Goal: Task Accomplishment & Management: Manage account settings

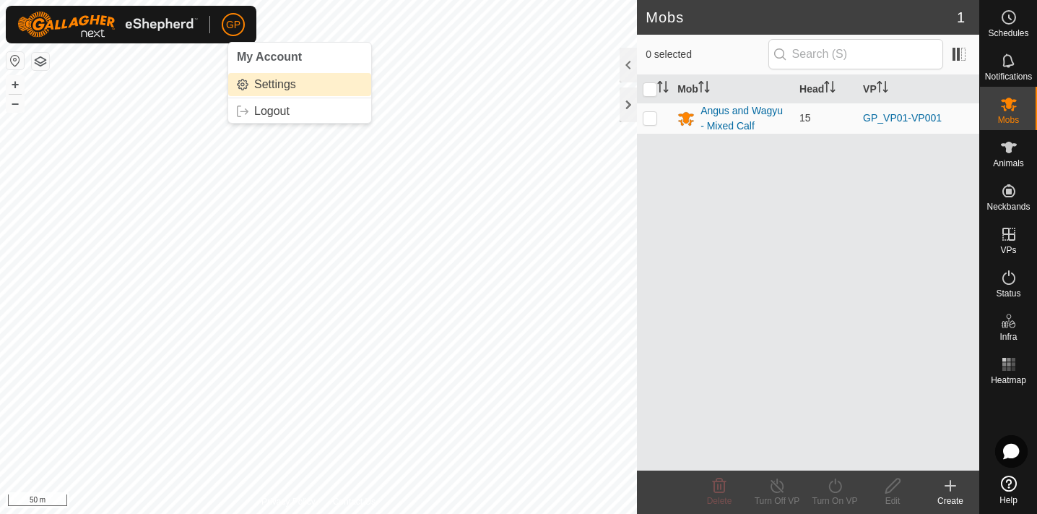
click at [280, 84] on link "Settings" at bounding box center [299, 84] width 143 height 23
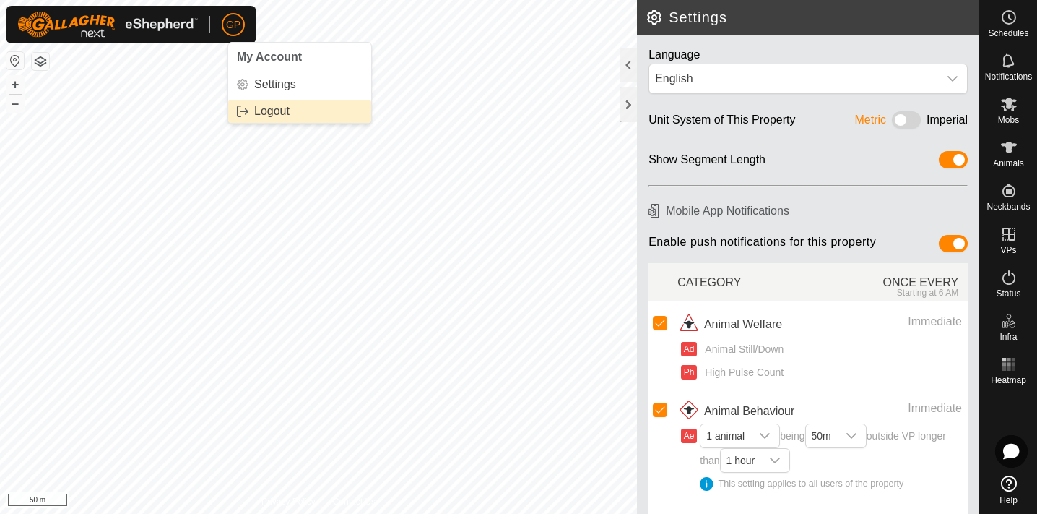
click at [268, 112] on link "Logout" at bounding box center [299, 111] width 143 height 23
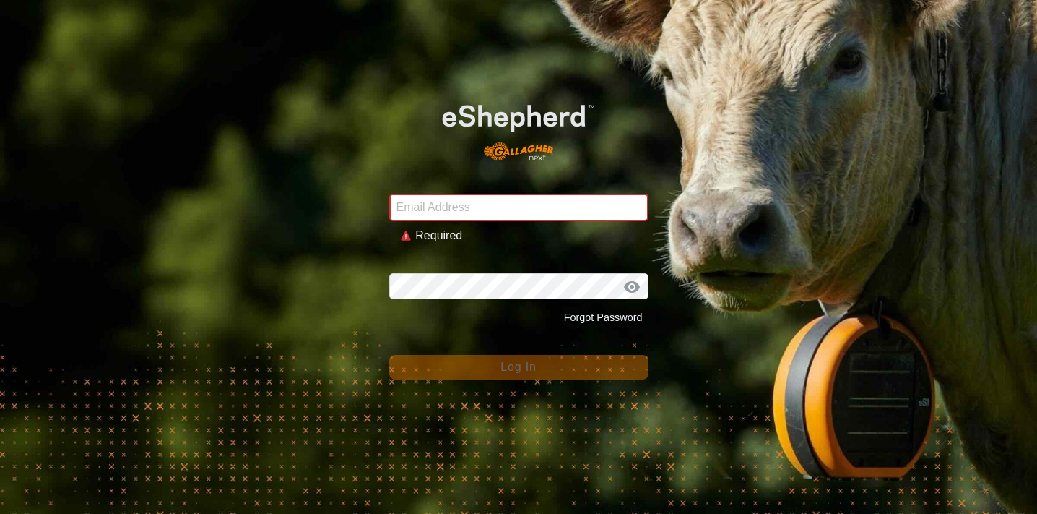
click at [594, 166] on img at bounding box center [518, 127] width 207 height 88
click at [550, 202] on input "Email Address" at bounding box center [518, 207] width 259 height 27
type input "greginindo@yahoo.com"
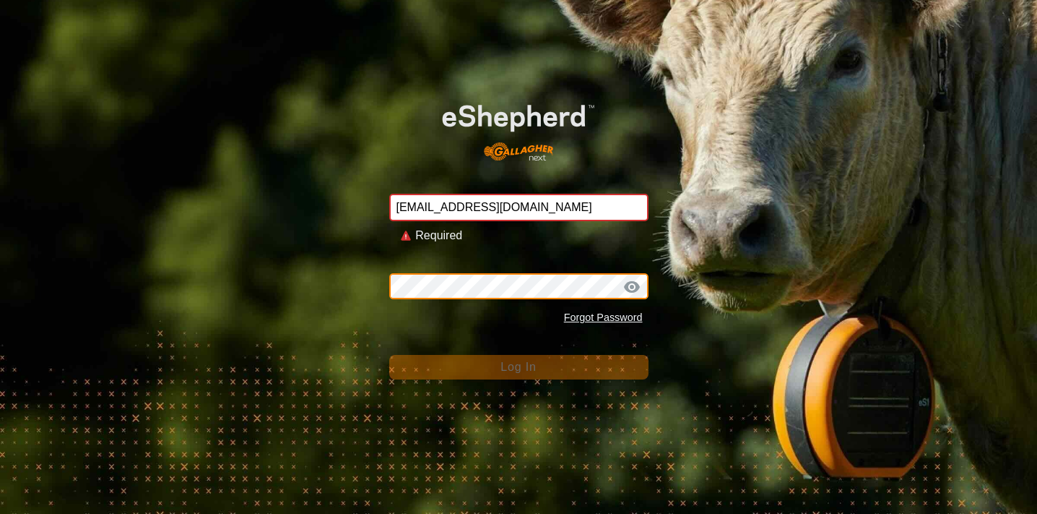
click at [519, 355] on button "Log In" at bounding box center [518, 367] width 259 height 25
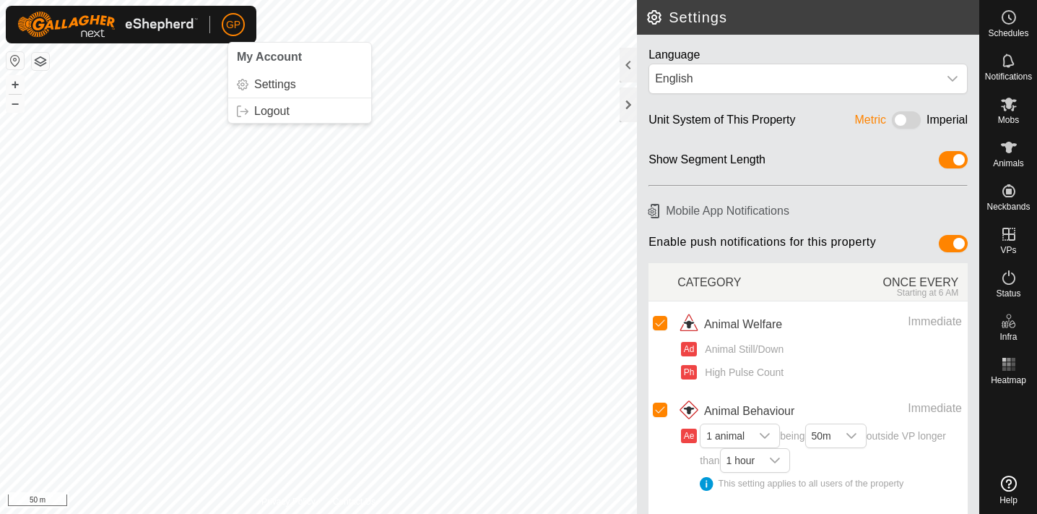
click at [239, 33] on p-avatar "GP" at bounding box center [233, 24] width 23 height 23
click at [273, 85] on link "Settings" at bounding box center [299, 84] width 143 height 23
click at [625, 64] on div at bounding box center [628, 65] width 17 height 35
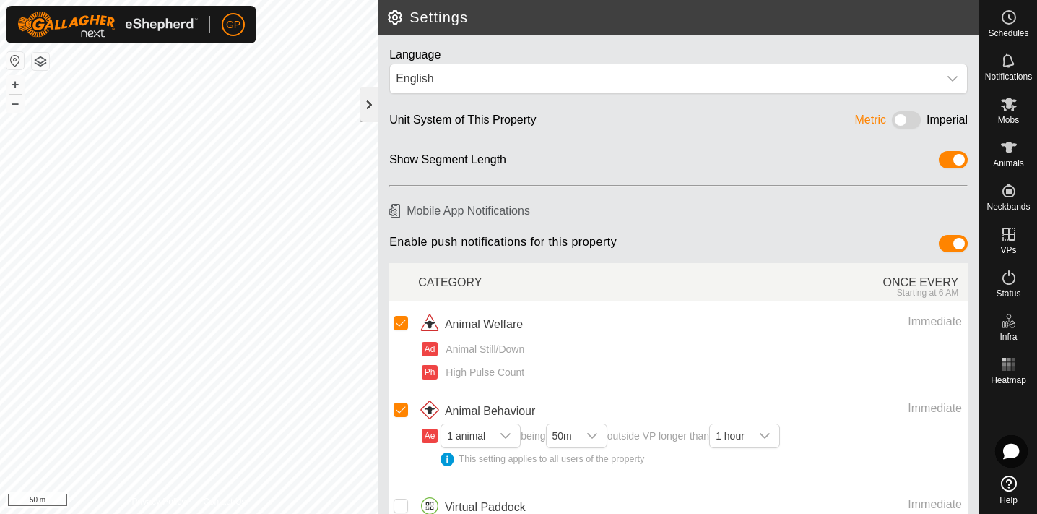
click at [368, 98] on div at bounding box center [368, 104] width 17 height 35
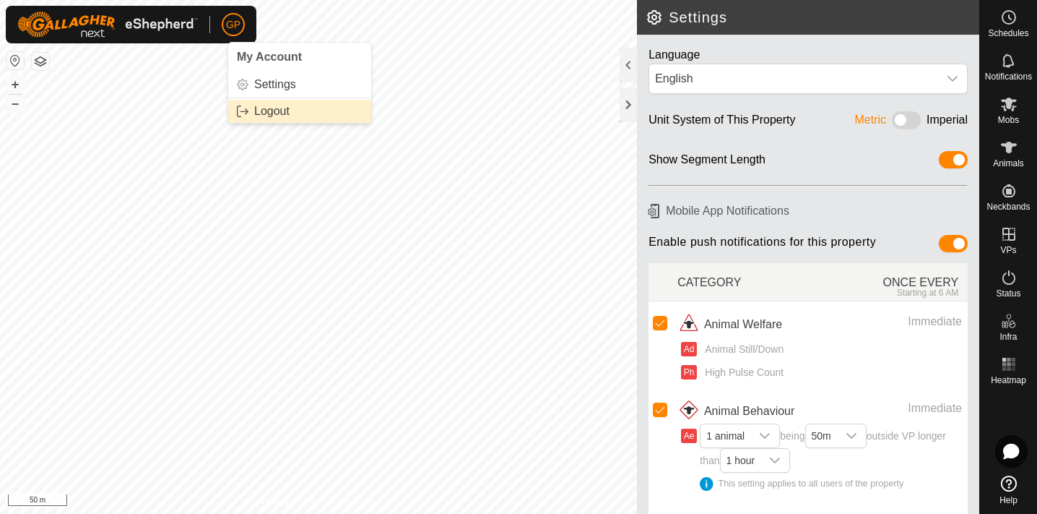
click at [282, 106] on link "Logout" at bounding box center [299, 111] width 143 height 23
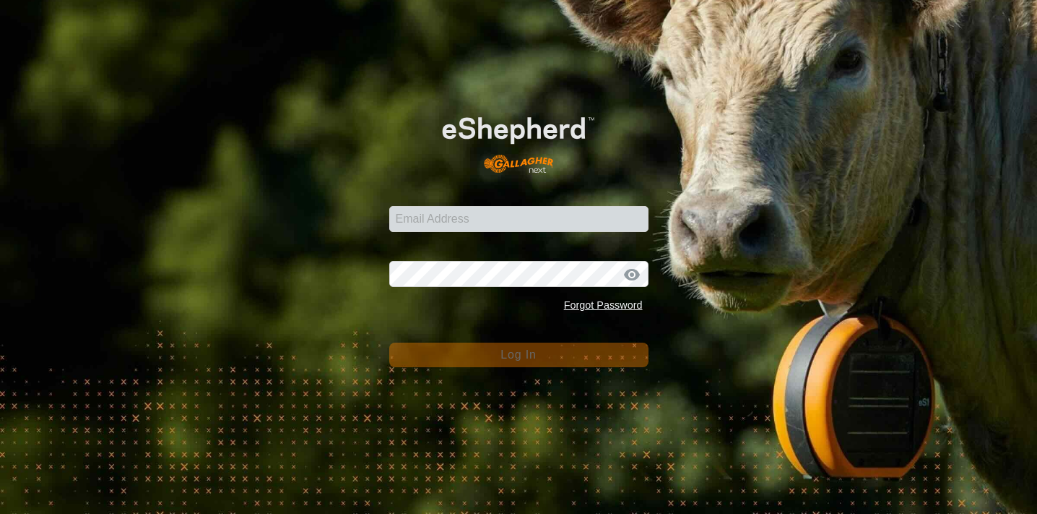
click at [602, 222] on input "Email Address" at bounding box center [518, 219] width 259 height 26
click at [593, 219] on input "Email Address" at bounding box center [518, 219] width 259 height 26
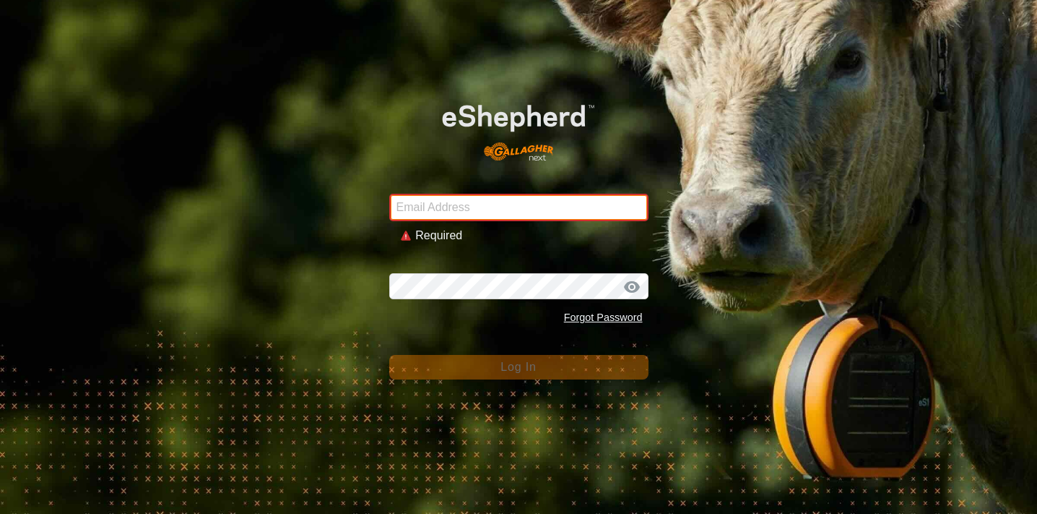
type input "greginindo@yahoo.com"
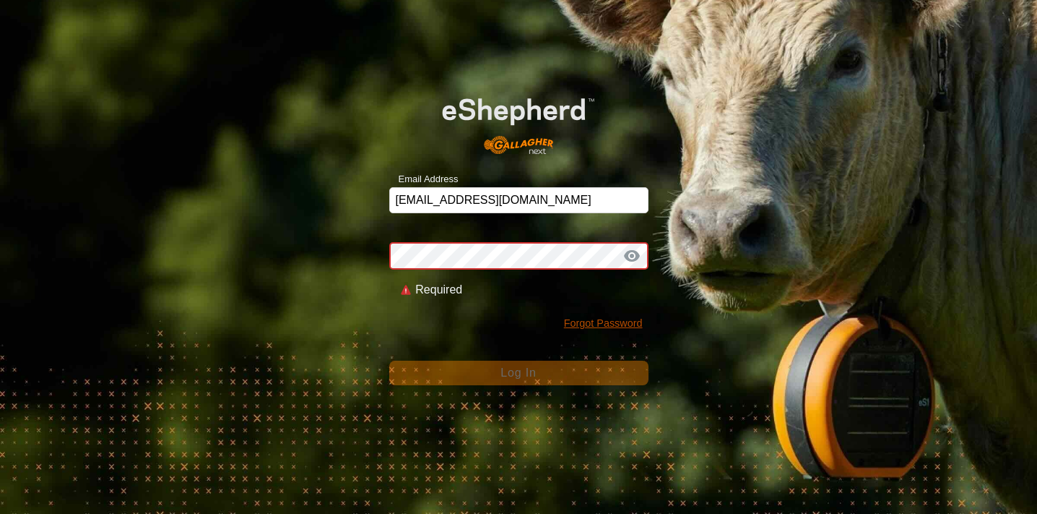
click at [630, 321] on link "Forgot Password" at bounding box center [603, 323] width 79 height 12
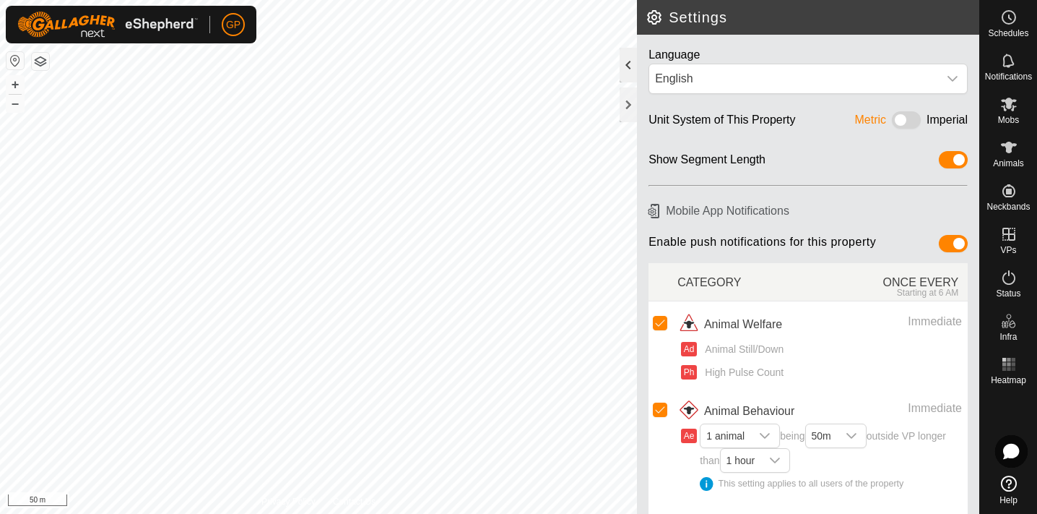
click at [631, 64] on div at bounding box center [628, 65] width 17 height 35
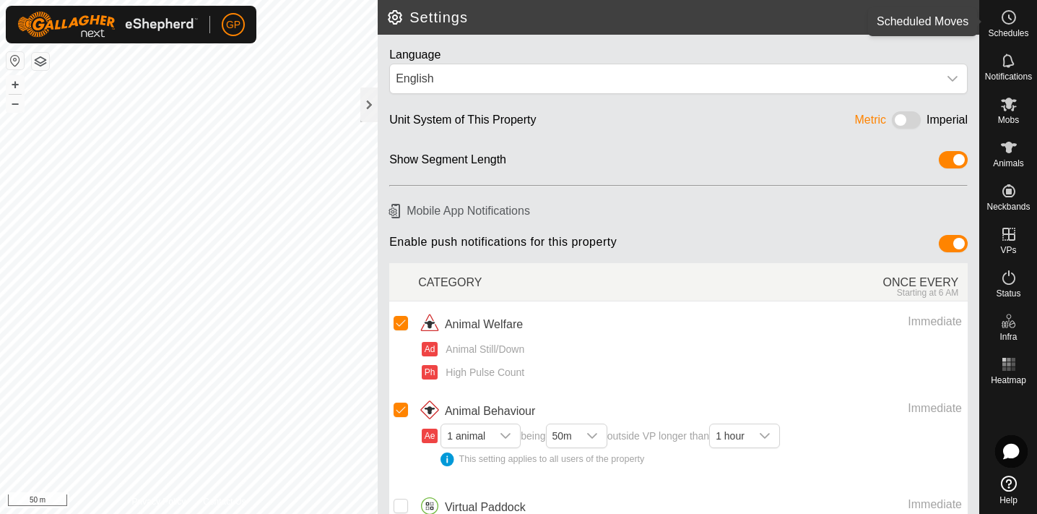
click at [1016, 18] on circle at bounding box center [1009, 17] width 13 height 13
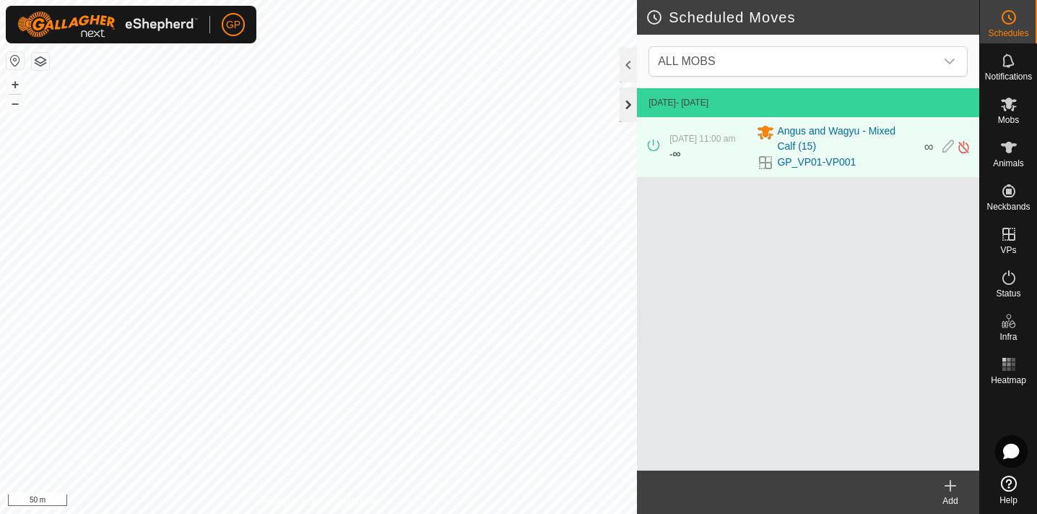
click at [625, 105] on div at bounding box center [628, 104] width 17 height 35
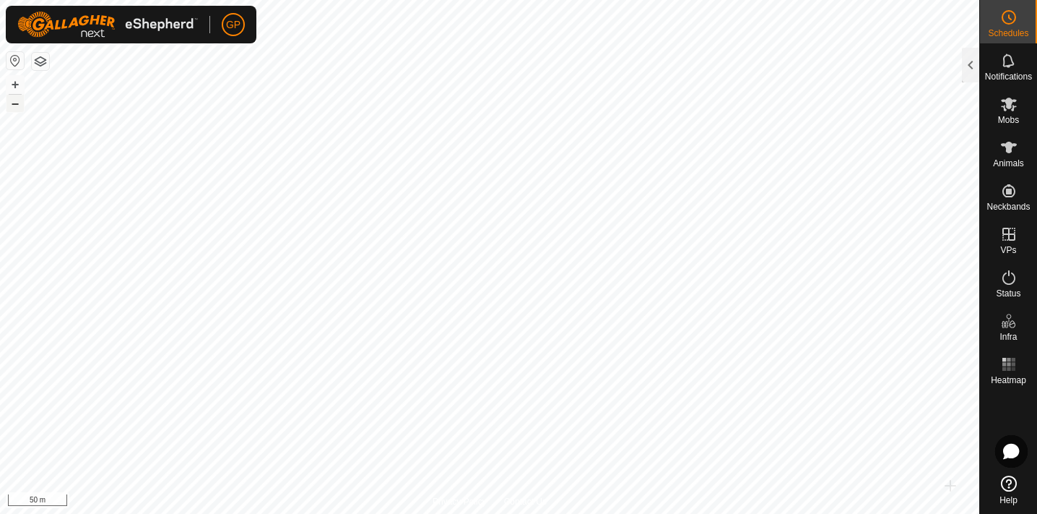
click at [12, 103] on button "–" at bounding box center [15, 103] width 17 height 17
click at [20, 102] on button "–" at bounding box center [15, 103] width 17 height 17
click at [17, 82] on button "+" at bounding box center [15, 84] width 17 height 17
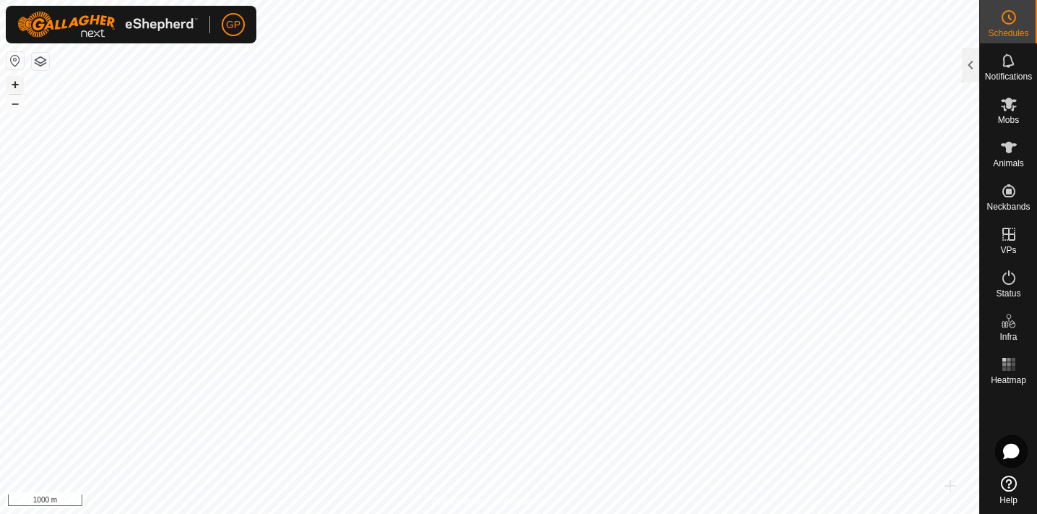
click at [17, 82] on button "+" at bounding box center [15, 84] width 17 height 17
click at [12, 104] on button "–" at bounding box center [15, 103] width 17 height 17
click at [17, 87] on button "+" at bounding box center [15, 84] width 17 height 17
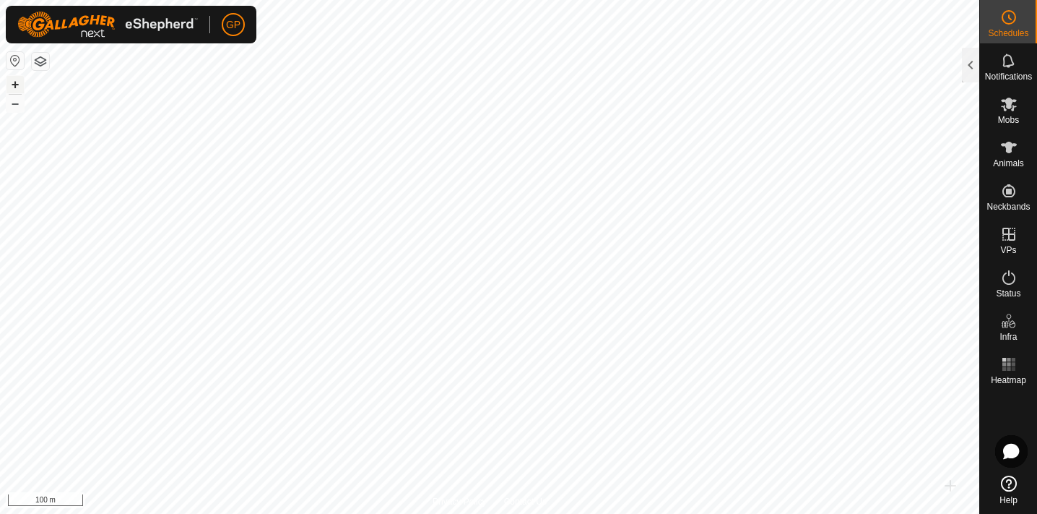
click at [17, 87] on button "+" at bounding box center [15, 84] width 17 height 17
click at [206, 0] on html "GP Schedules Notifications Mobs Animals Neckbands VPs Status Infra Heatmap Help…" at bounding box center [518, 257] width 1037 height 514
click at [246, 0] on html "GP Schedules Notifications Mobs Animals Neckbands VPs Status Infra Heatmap Help…" at bounding box center [518, 257] width 1037 height 514
checkbox input "false"
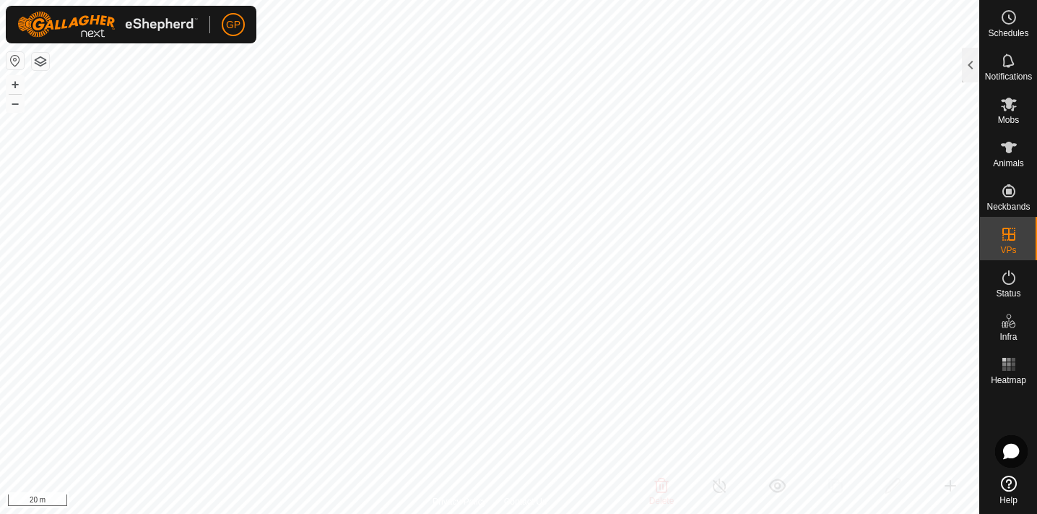
checkbox input "false"
checkbox input "true"
checkbox input "false"
click at [1014, 24] on icon at bounding box center [1008, 17] width 17 height 17
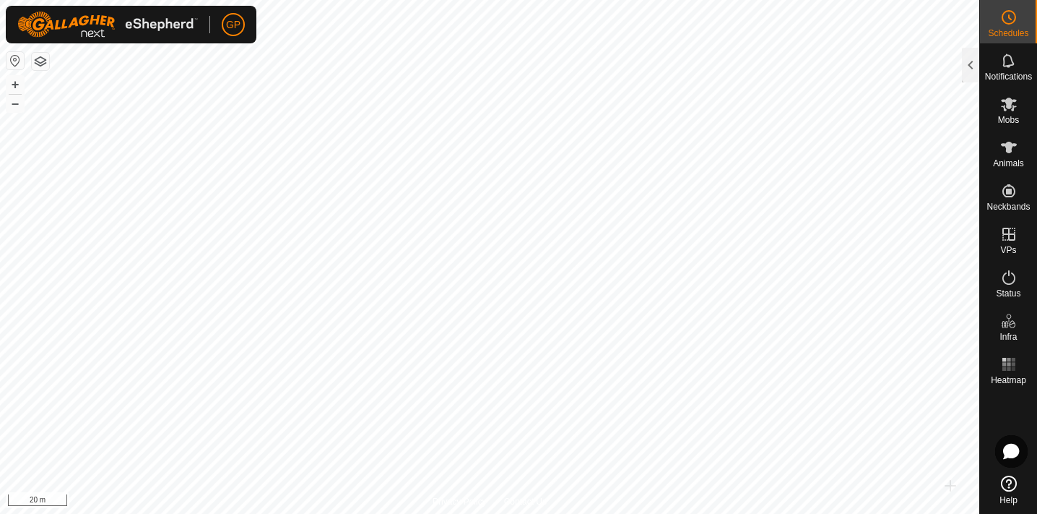
click at [1007, 23] on circle at bounding box center [1009, 17] width 13 height 13
click at [1010, 37] on span "Schedules" at bounding box center [1008, 33] width 40 height 9
click at [972, 61] on div at bounding box center [970, 65] width 17 height 35
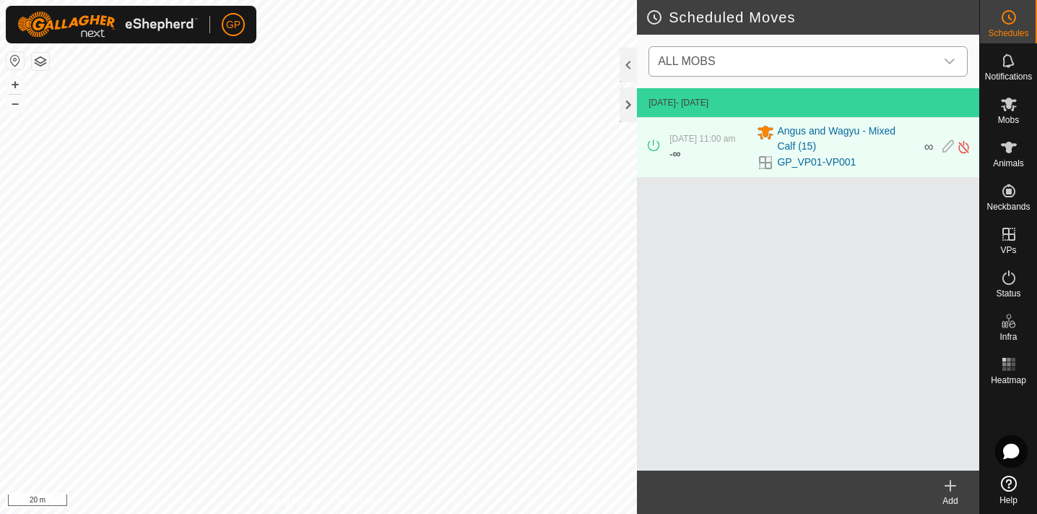
click at [813, 51] on span "ALL MOBS" at bounding box center [793, 61] width 283 height 29
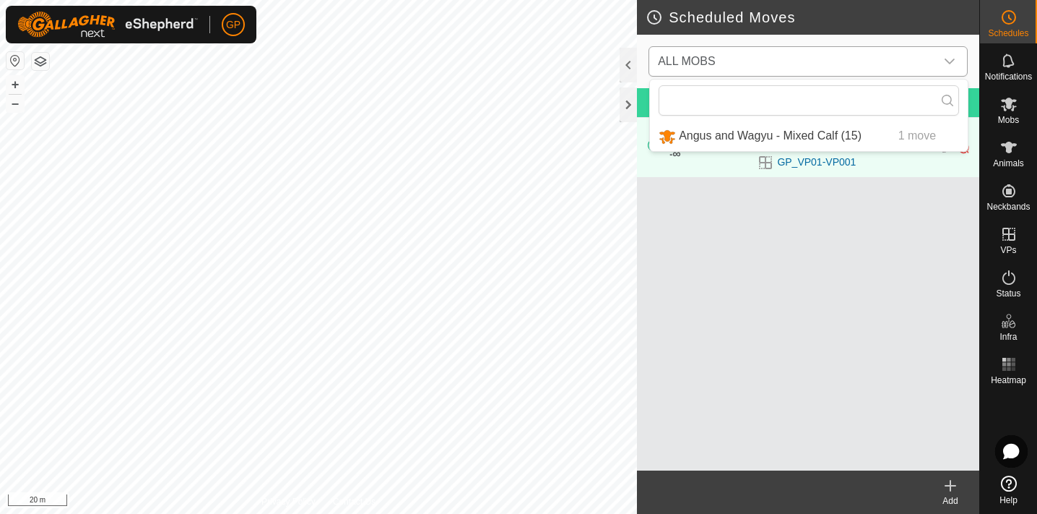
click at [801, 136] on li "Angus and Wagyu - Mixed Calf (15) 1 move" at bounding box center [809, 136] width 318 height 30
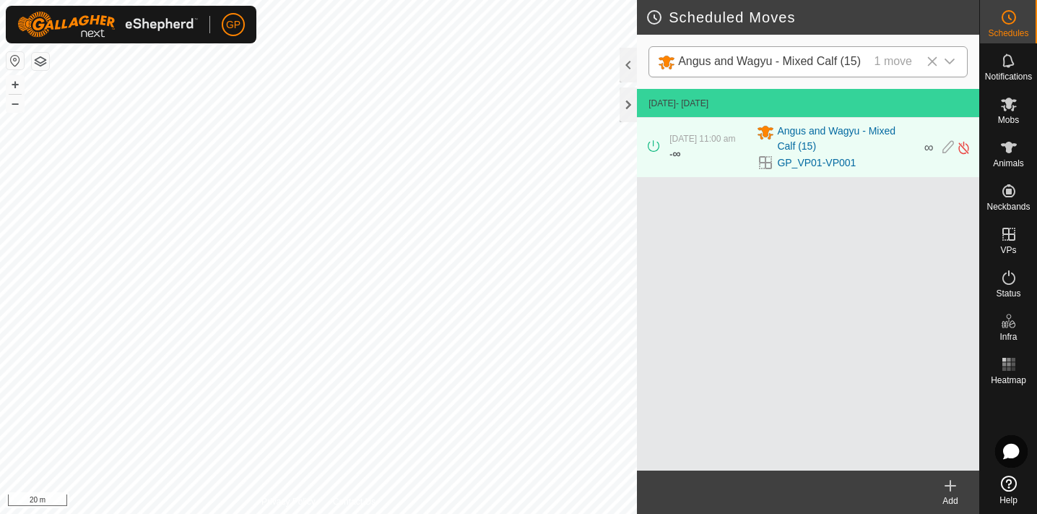
click at [932, 59] on icon at bounding box center [933, 62] width 12 height 12
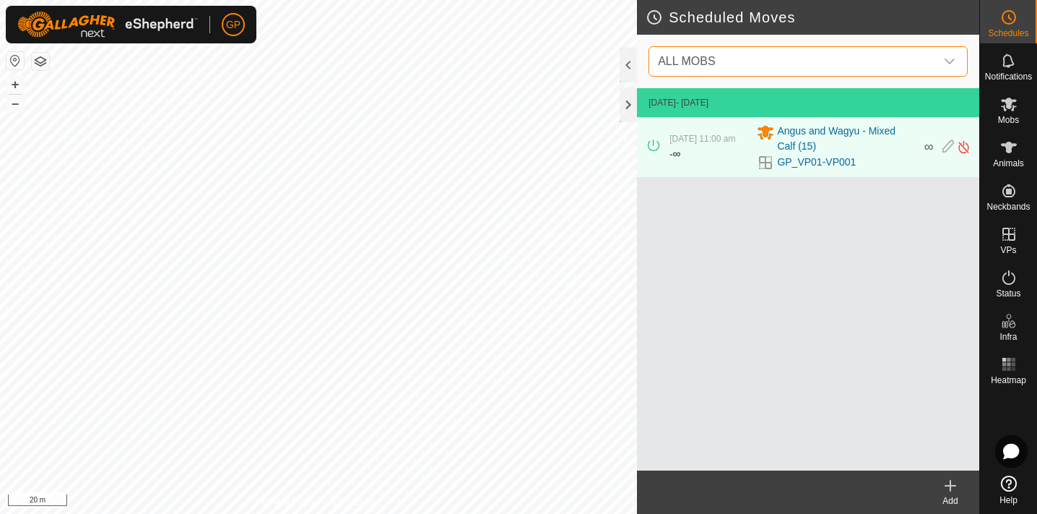
click at [950, 60] on icon "dropdown trigger" at bounding box center [950, 62] width 12 height 12
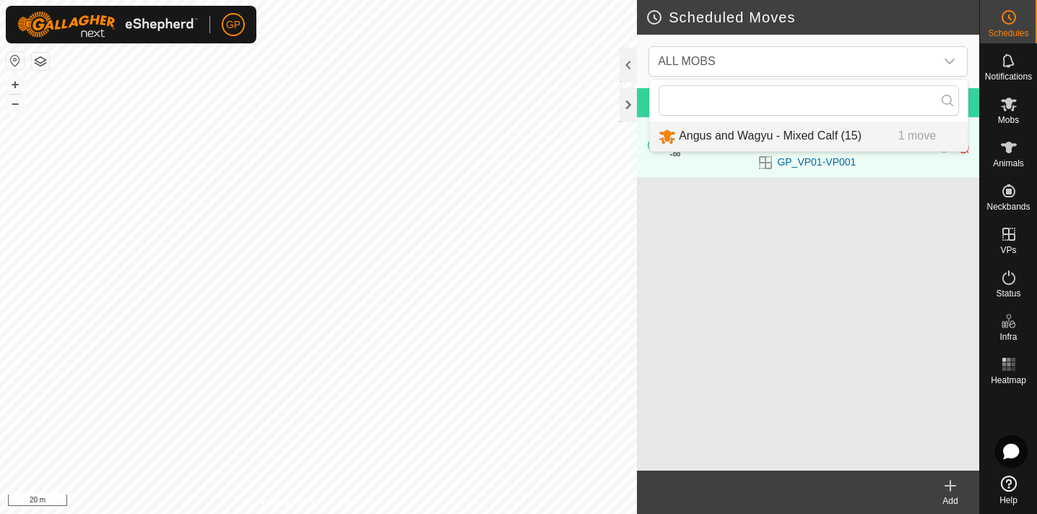
click at [809, 137] on li "Angus and Wagyu - Mixed Calf (15) 1 move" at bounding box center [809, 136] width 318 height 30
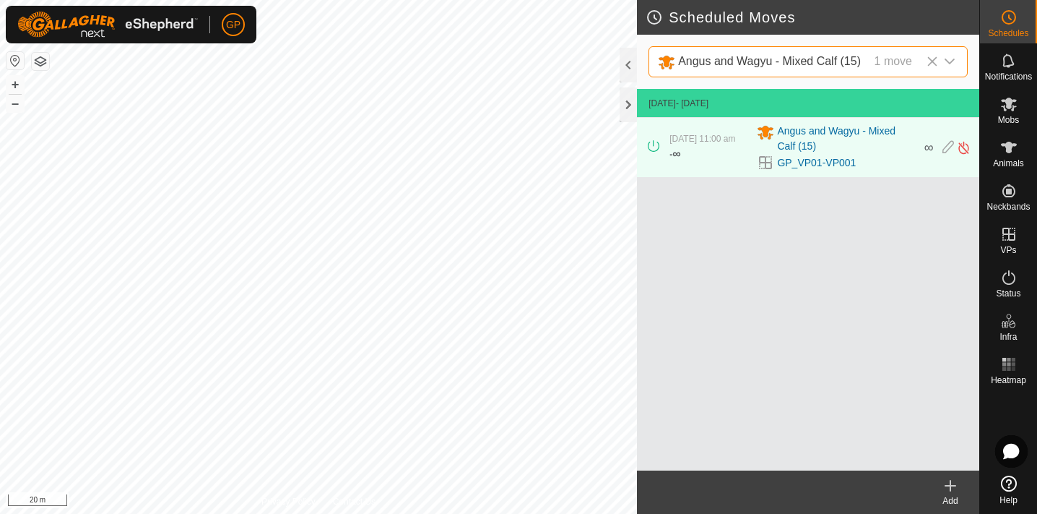
click at [951, 483] on icon at bounding box center [951, 485] width 0 height 10
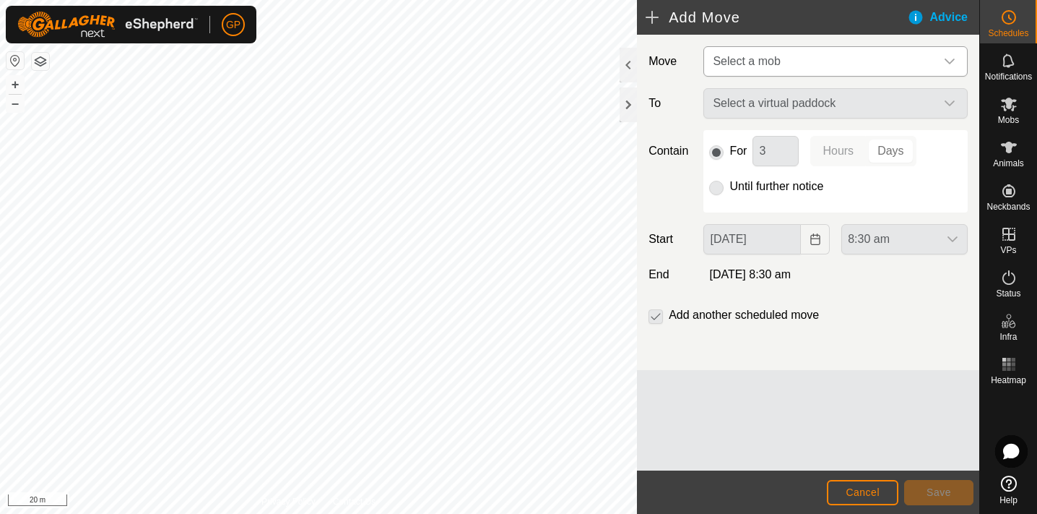
click at [812, 64] on span "Select a mob" at bounding box center [821, 61] width 228 height 29
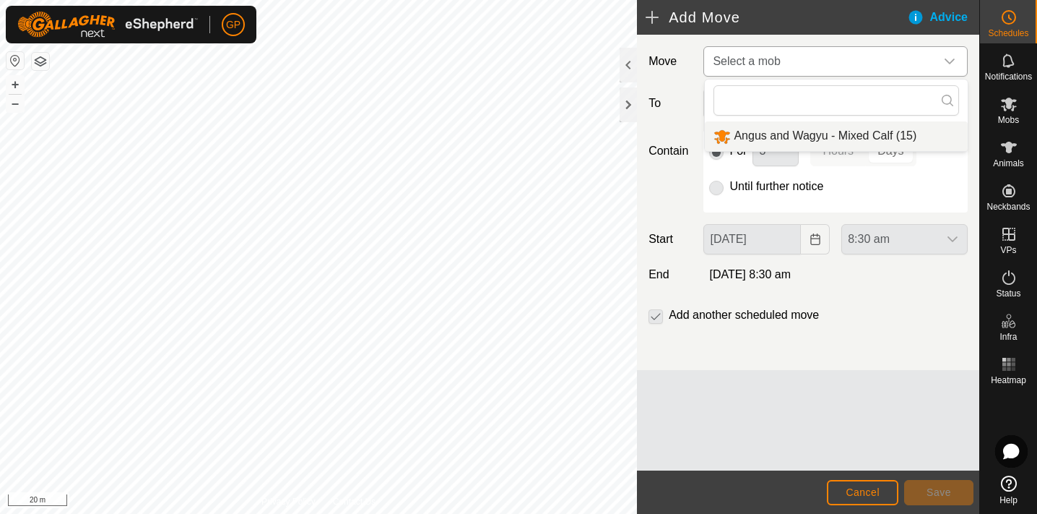
click at [810, 134] on li "Angus and Wagyu - Mixed Calf (15)" at bounding box center [836, 136] width 263 height 30
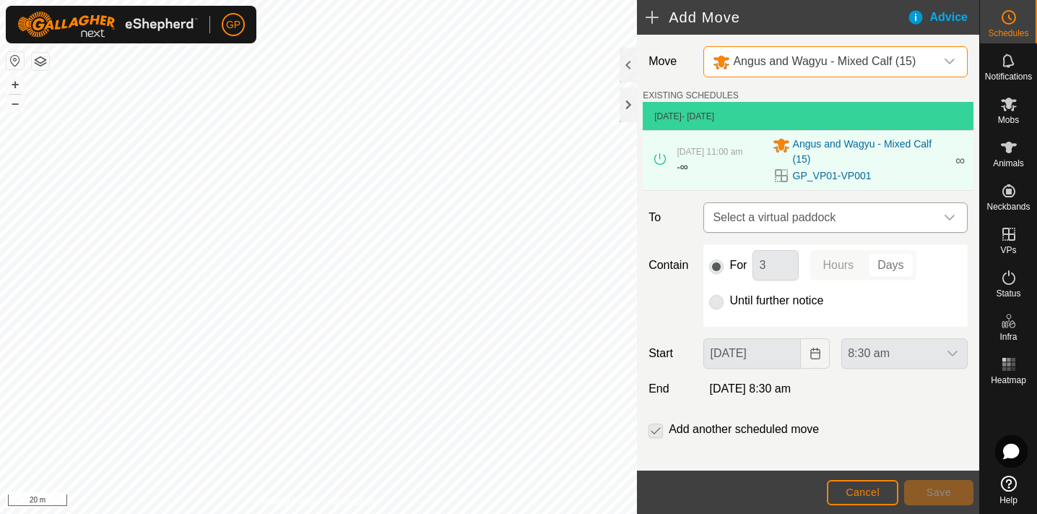
click at [879, 215] on span "Select a virtual paddock" at bounding box center [821, 217] width 228 height 29
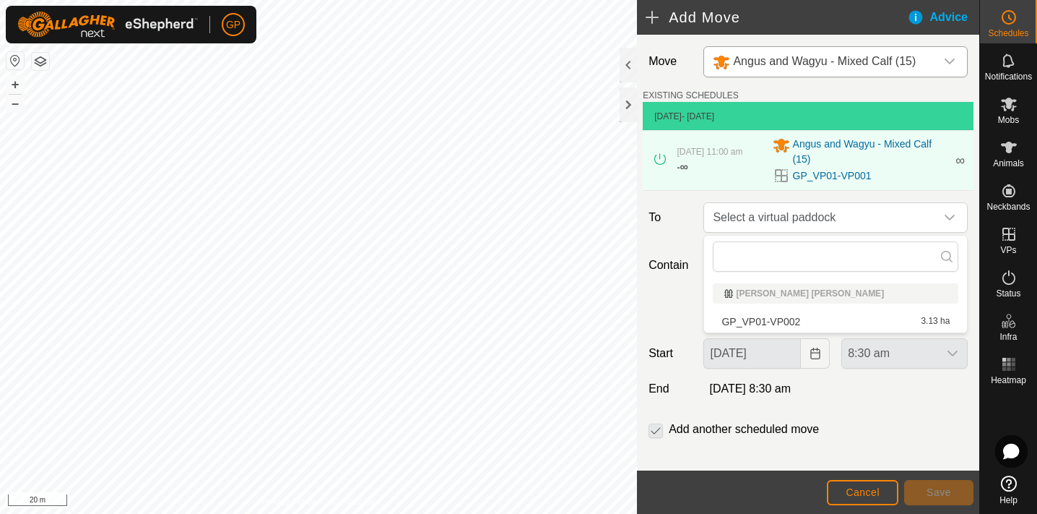
click at [743, 318] on li "GP_VP01-VP002 3.13 ha" at bounding box center [836, 322] width 246 height 22
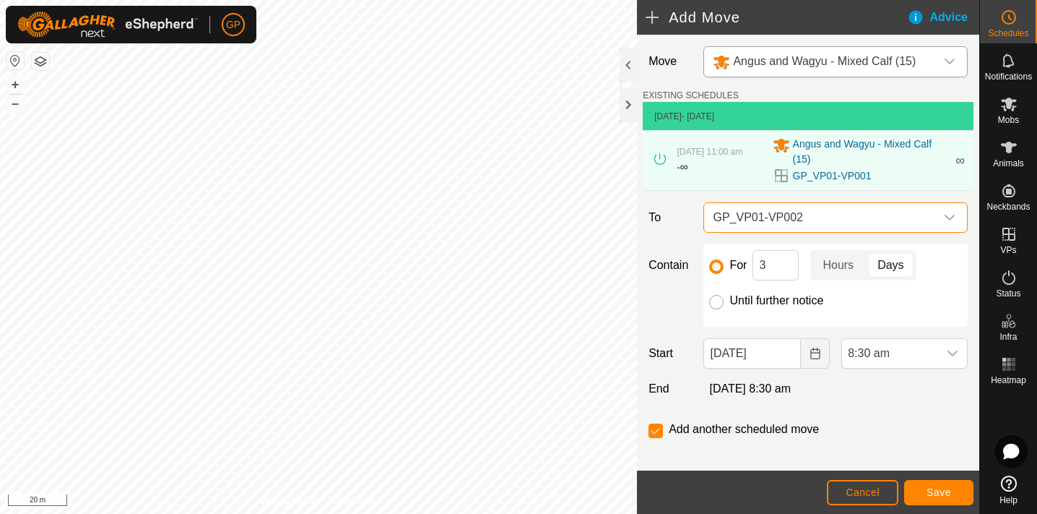
click at [719, 298] on input "Until further notice" at bounding box center [716, 302] width 14 height 14
radio input "true"
checkbox input "false"
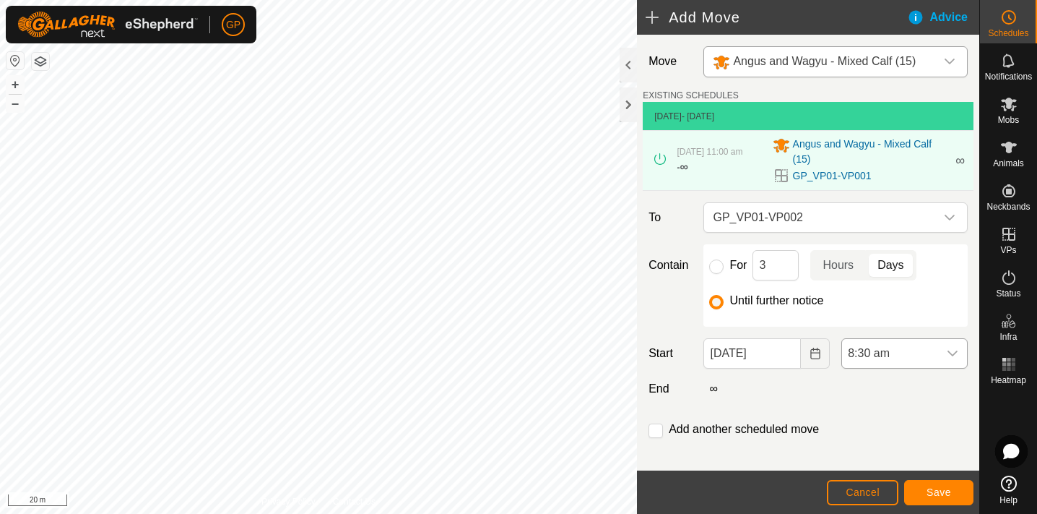
click at [961, 353] on div "dropdown trigger" at bounding box center [952, 353] width 29 height 29
click at [814, 352] on icon "Choose Date" at bounding box center [816, 353] width 12 height 12
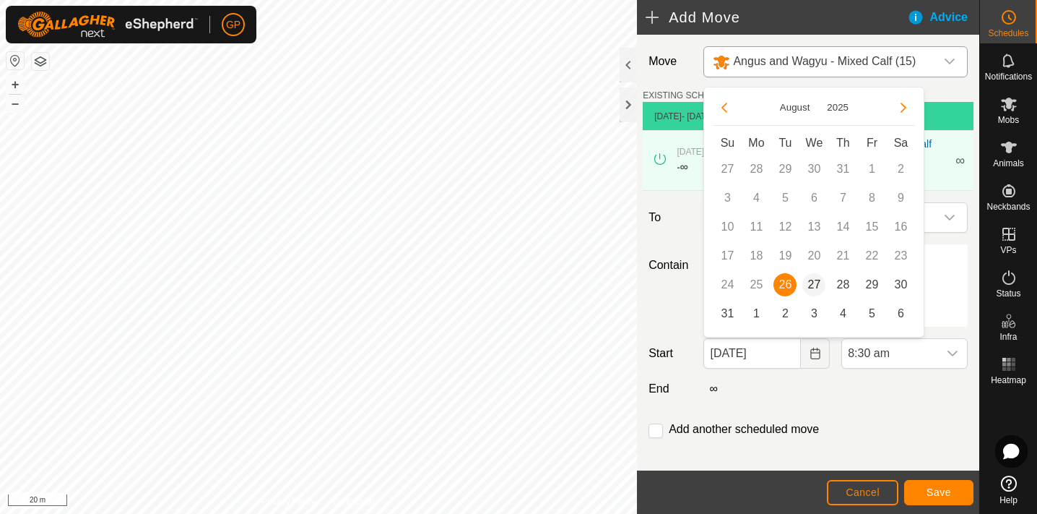
click at [815, 280] on span "27" at bounding box center [814, 284] width 23 height 23
type input "[DATE]"
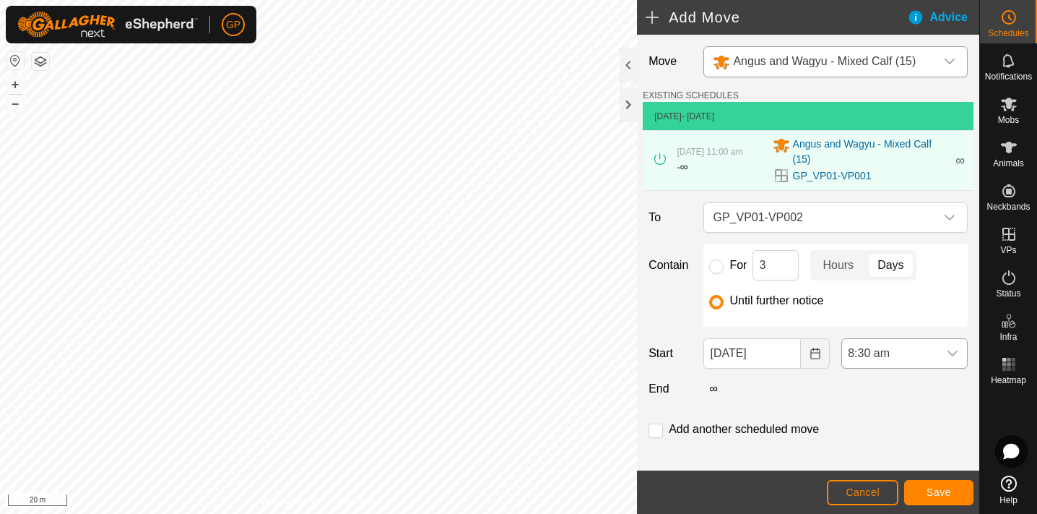
click at [956, 348] on icon "dropdown trigger" at bounding box center [953, 353] width 12 height 12
click at [930, 202] on li "6:30 am" at bounding box center [904, 209] width 125 height 29
click at [942, 488] on span "Save" at bounding box center [939, 492] width 25 height 12
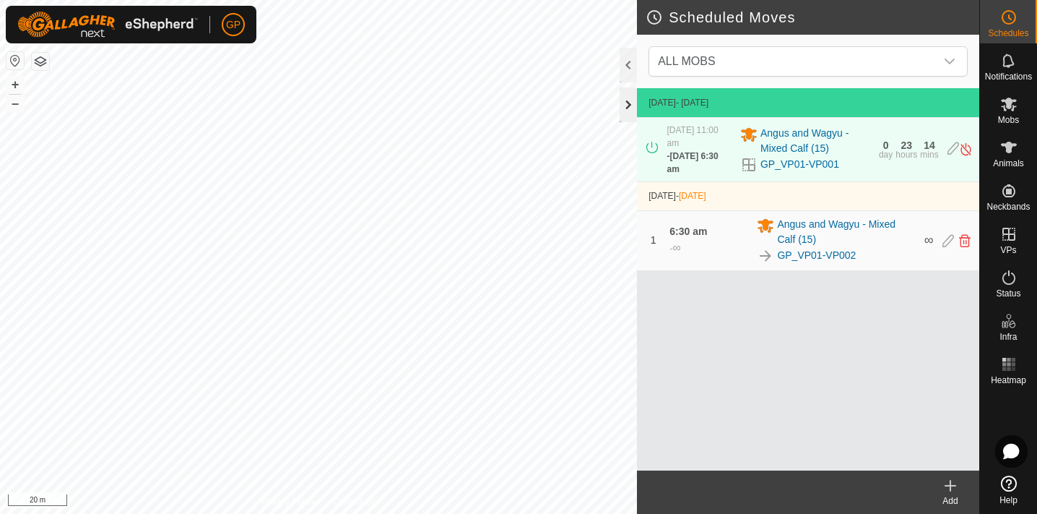
click at [624, 101] on div at bounding box center [628, 104] width 17 height 35
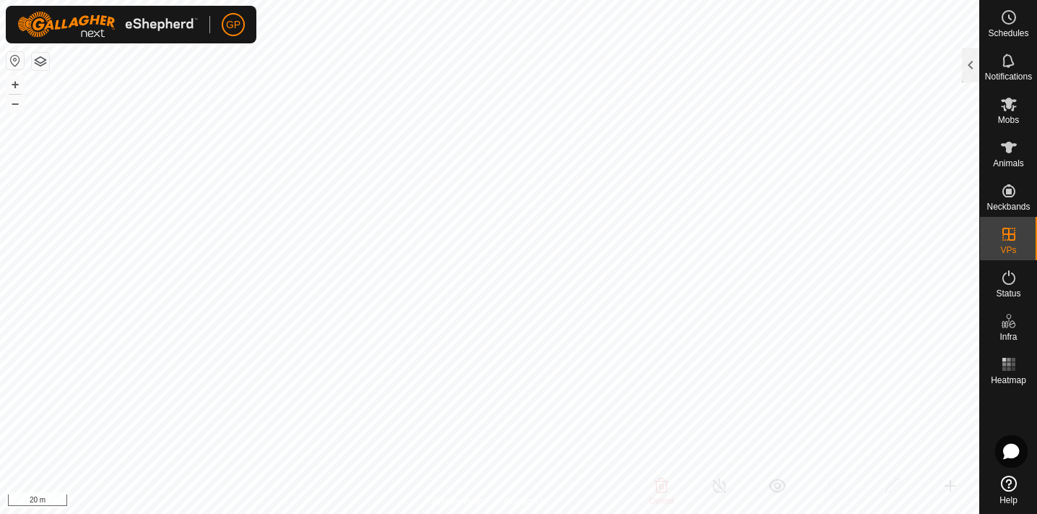
checkbox input "false"
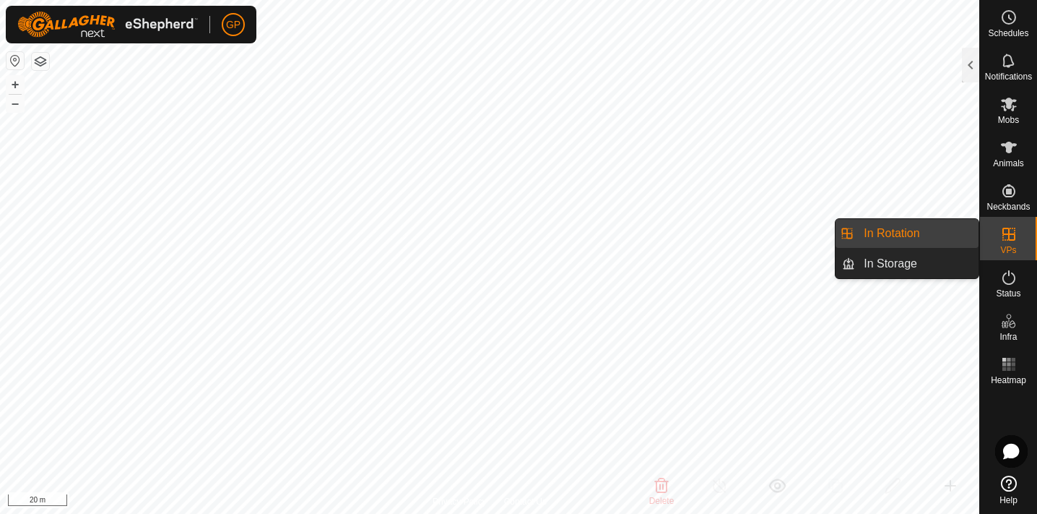
click at [917, 231] on link "In Rotation" at bounding box center [917, 233] width 124 height 29
click at [1010, 241] on icon at bounding box center [1009, 234] width 13 height 13
click at [906, 239] on link "In Rotation" at bounding box center [917, 233] width 124 height 29
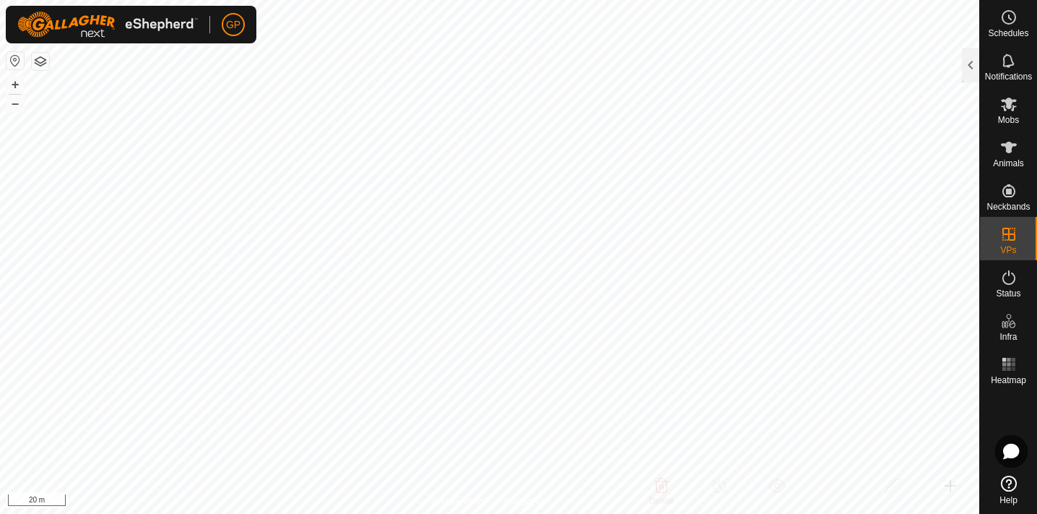
checkbox input "true"
click at [43, 60] on button "button" at bounding box center [40, 61] width 17 height 17
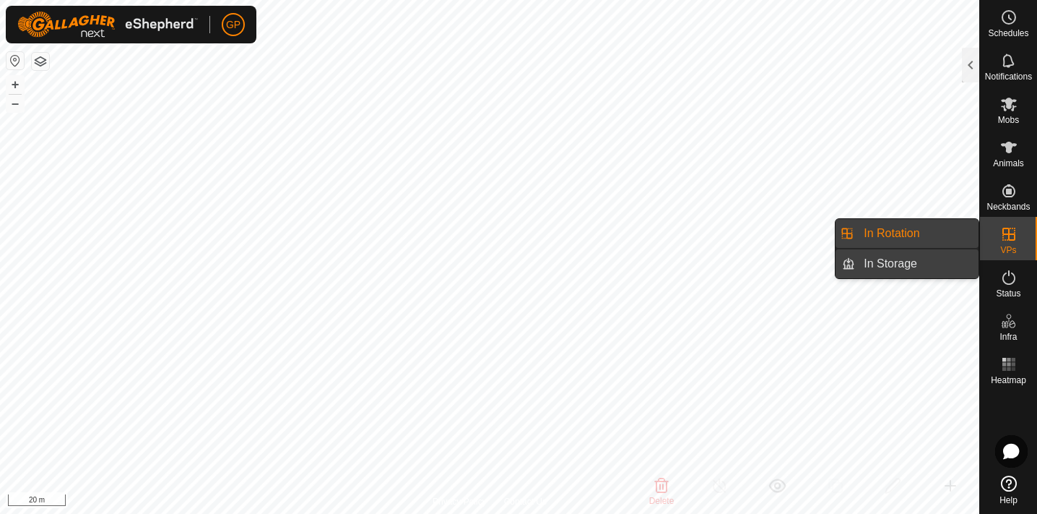
click at [914, 261] on link "In Storage" at bounding box center [917, 263] width 124 height 29
click at [1000, 237] on icon at bounding box center [1008, 233] width 17 height 17
click at [925, 264] on link "In Storage" at bounding box center [917, 263] width 124 height 29
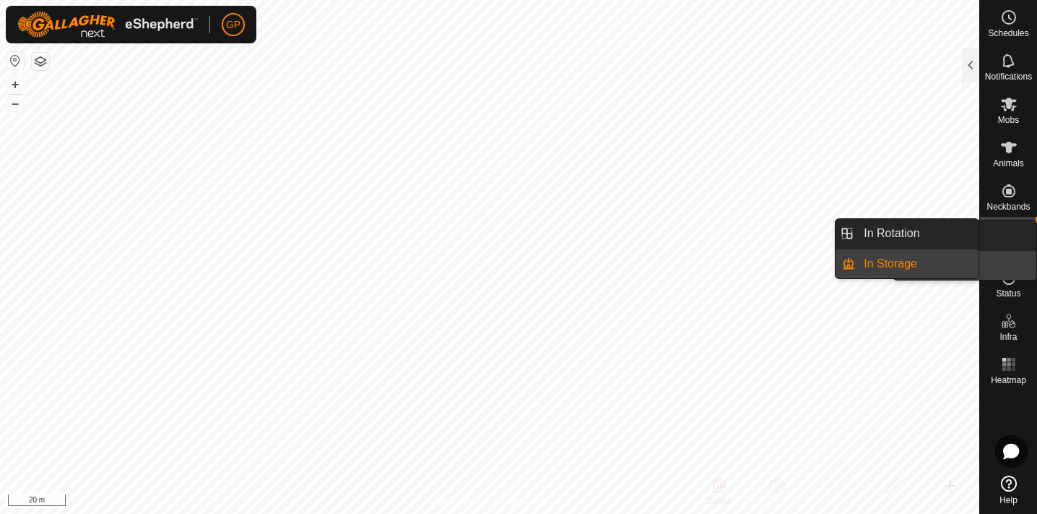
click at [1006, 240] on icon at bounding box center [1008, 233] width 17 height 17
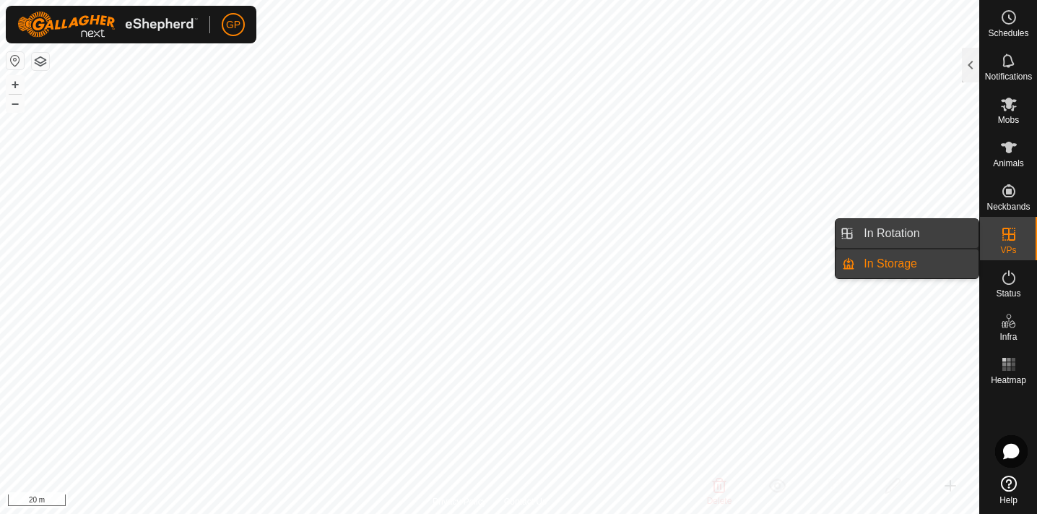
click at [922, 235] on link "In Rotation" at bounding box center [917, 233] width 124 height 29
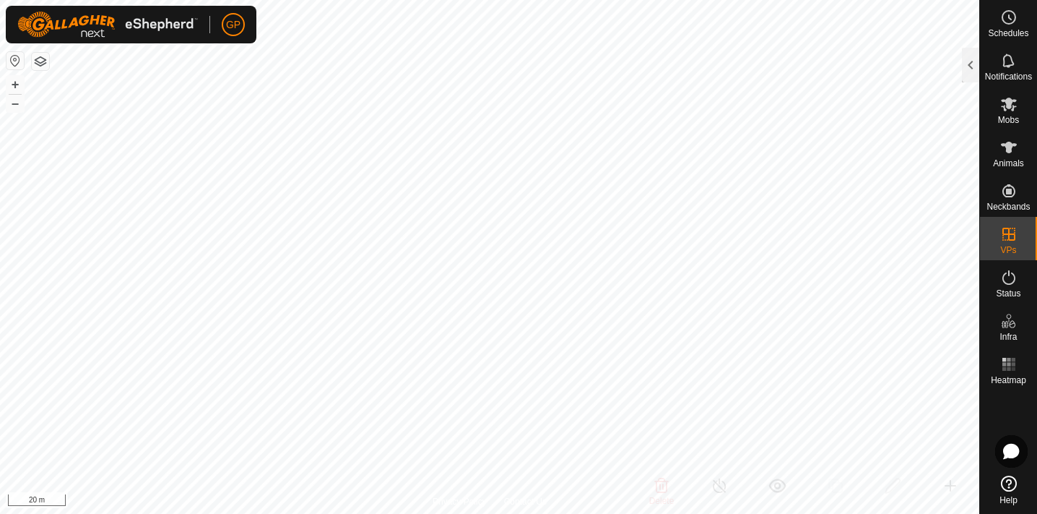
checkbox input "false"
checkbox input "true"
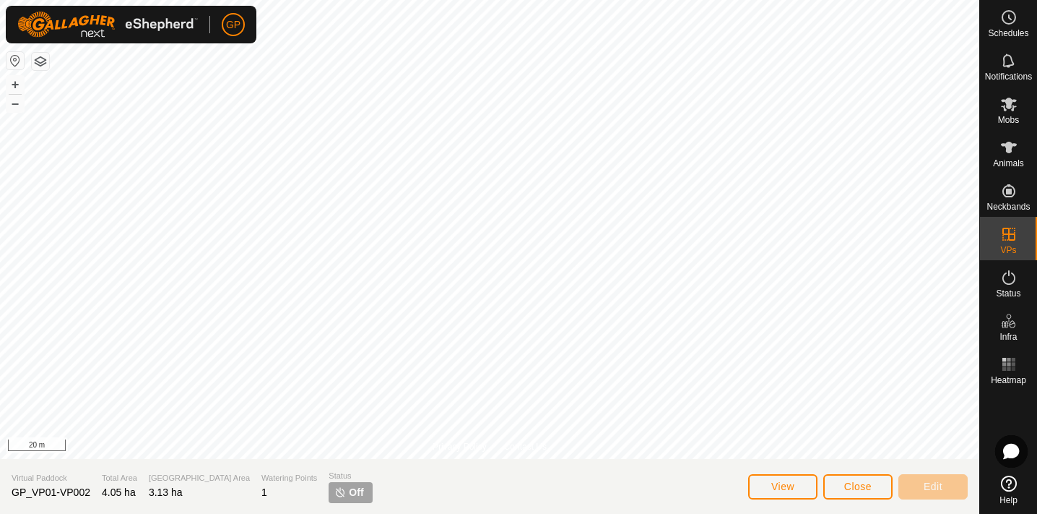
click at [801, 487] on button "View" at bounding box center [782, 486] width 69 height 25
click at [857, 484] on span "Close" at bounding box center [857, 486] width 27 height 12
click at [1007, 5] on div "Schedules" at bounding box center [1008, 21] width 57 height 43
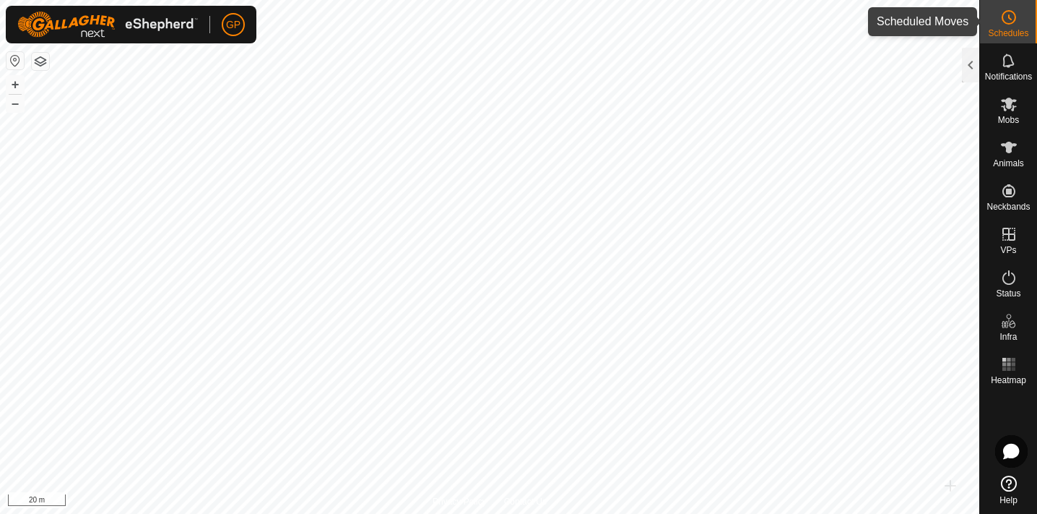
click at [1008, 32] on span "Schedules" at bounding box center [1008, 33] width 40 height 9
click at [1003, 22] on icon at bounding box center [1008, 17] width 17 height 17
click at [975, 64] on div at bounding box center [970, 65] width 17 height 35
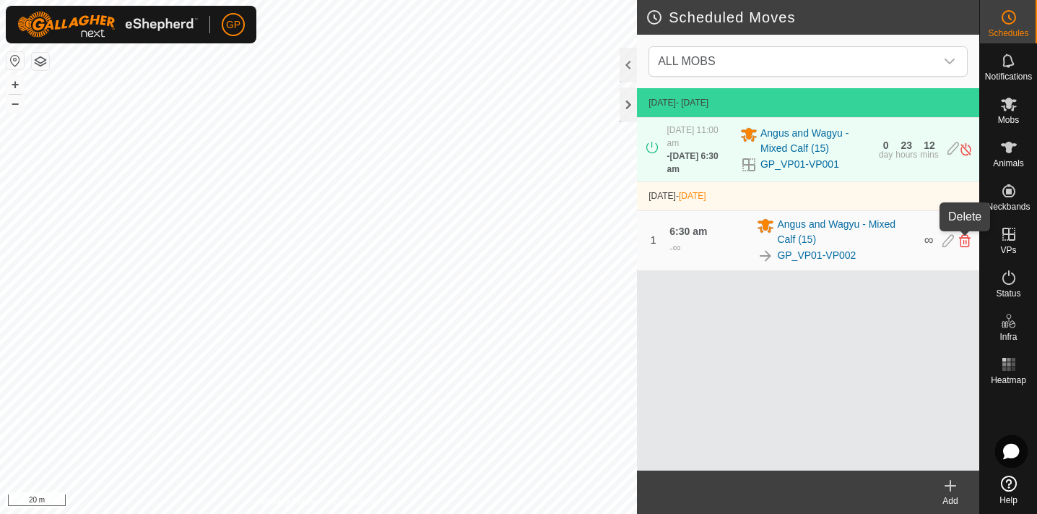
click at [968, 242] on icon at bounding box center [965, 240] width 12 height 13
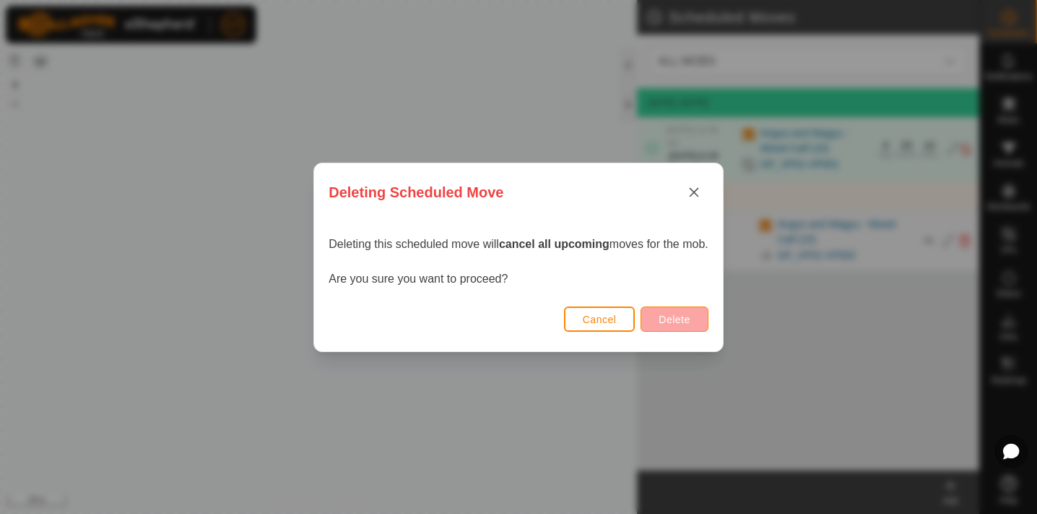
click at [684, 321] on span "Delete" at bounding box center [674, 319] width 31 height 12
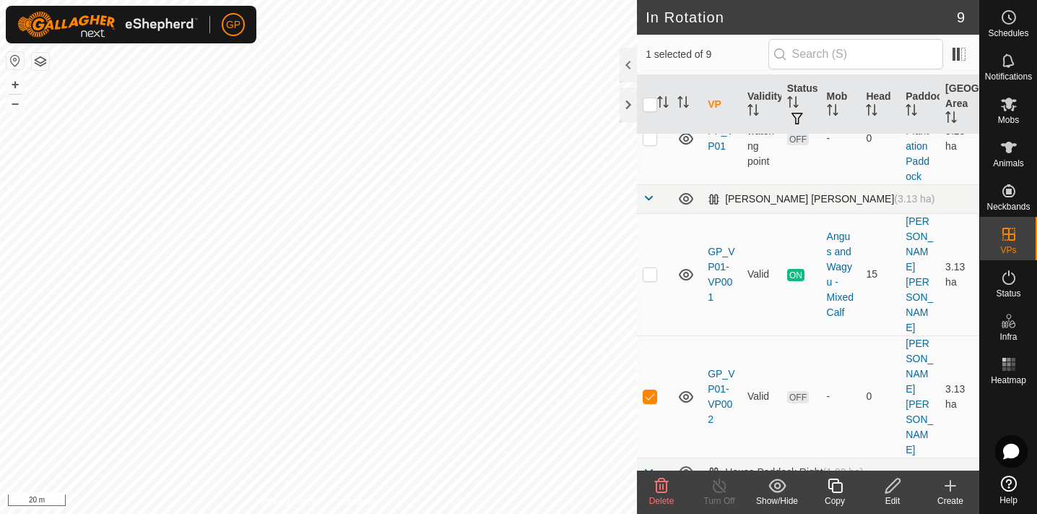
scroll to position [88, 0]
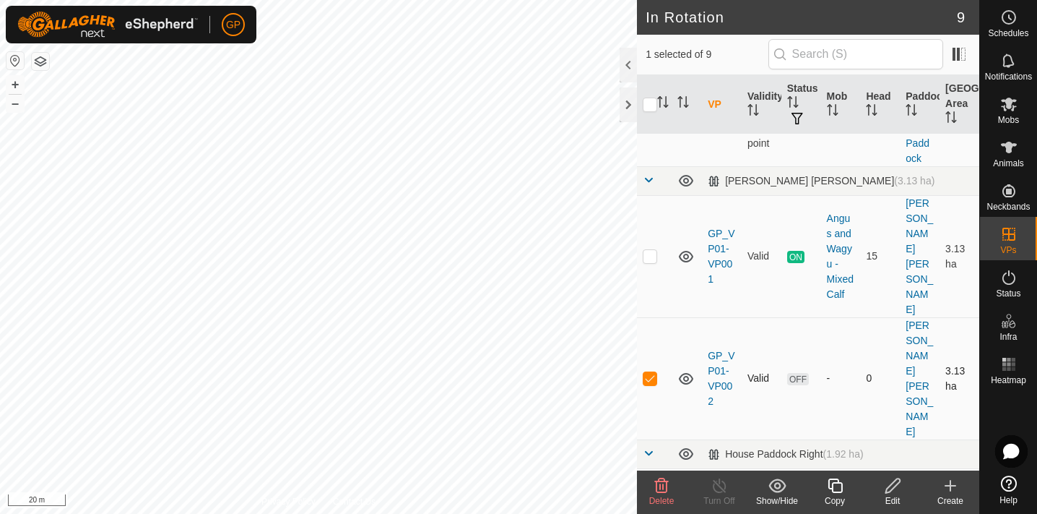
click at [647, 372] on p-checkbox at bounding box center [650, 378] width 14 height 12
checkbox input "false"
click at [653, 250] on p-checkbox at bounding box center [650, 256] width 14 height 12
click at [651, 250] on p-checkbox at bounding box center [650, 256] width 14 height 12
checkbox input "false"
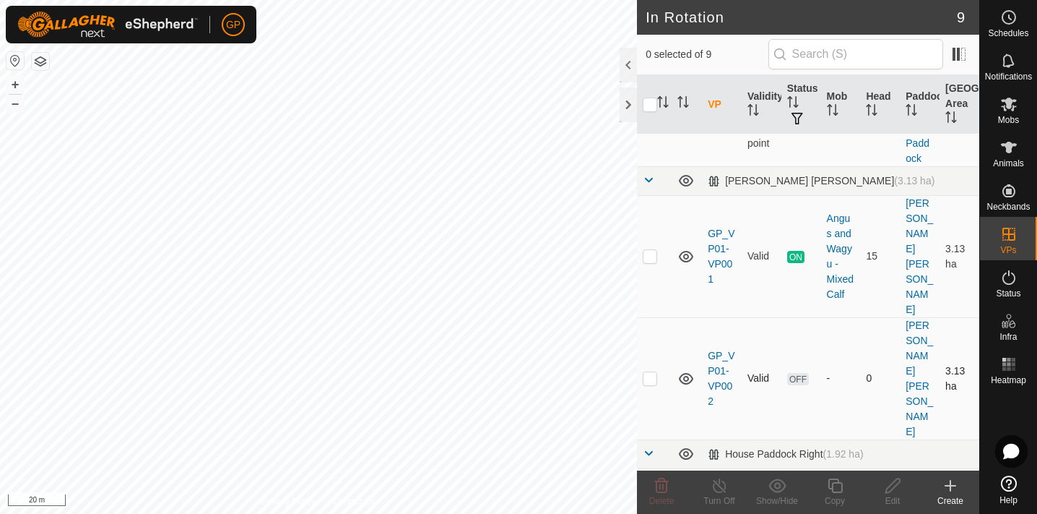
click at [649, 372] on p-checkbox at bounding box center [650, 378] width 14 height 12
click at [650, 372] on p-checkbox at bounding box center [650, 378] width 14 height 12
checkbox input "false"
drag, startPoint x: 729, startPoint y: 392, endPoint x: 748, endPoint y: 426, distance: 39.8
click at [748, 468] on tr "HPR_VP02 Need watering point OFF - 0 House Paddock Right 0.45 ha" at bounding box center [808, 506] width 342 height 77
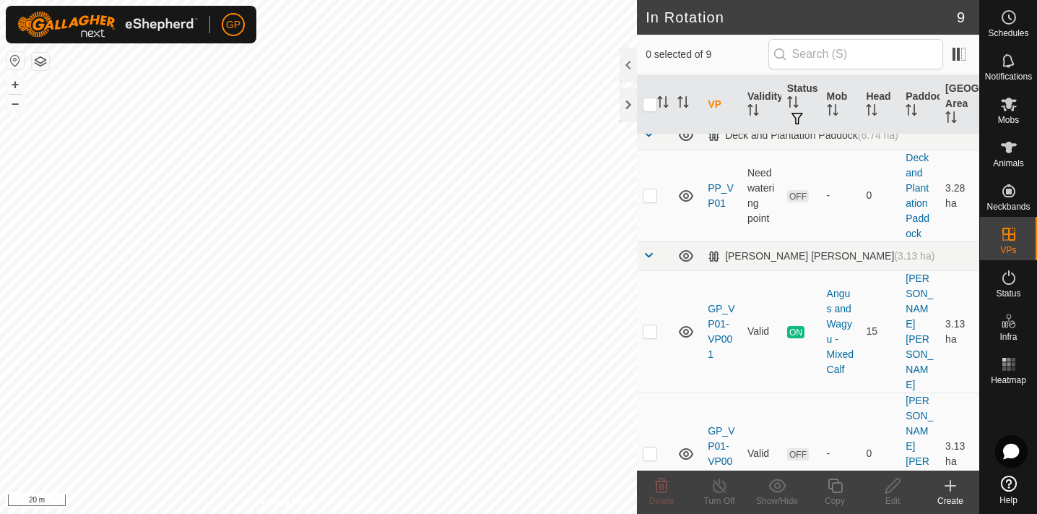
scroll to position [0, 0]
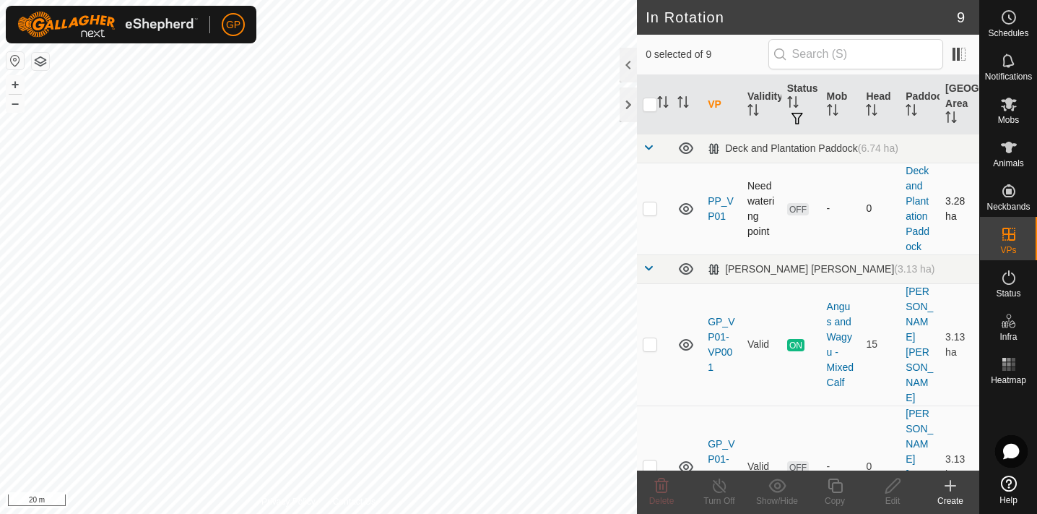
checkbox input "true"
click at [839, 485] on icon at bounding box center [835, 485] width 18 height 17
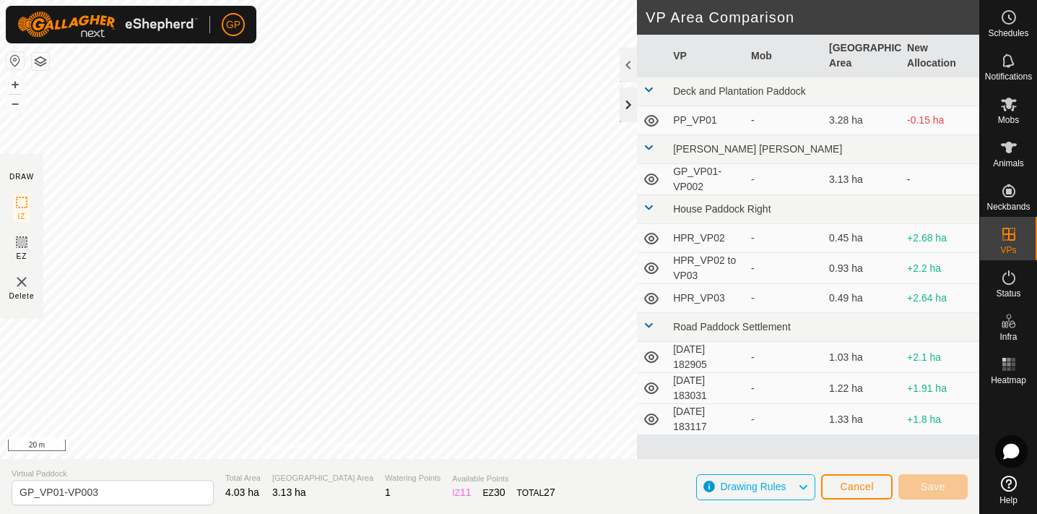
click at [632, 99] on div at bounding box center [628, 104] width 17 height 35
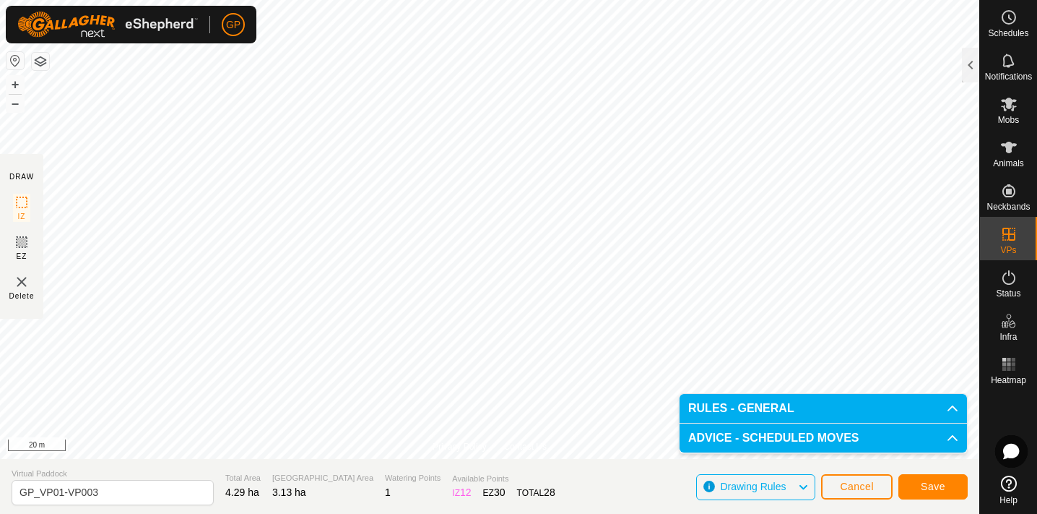
click at [932, 487] on span "Save" at bounding box center [933, 486] width 25 height 12
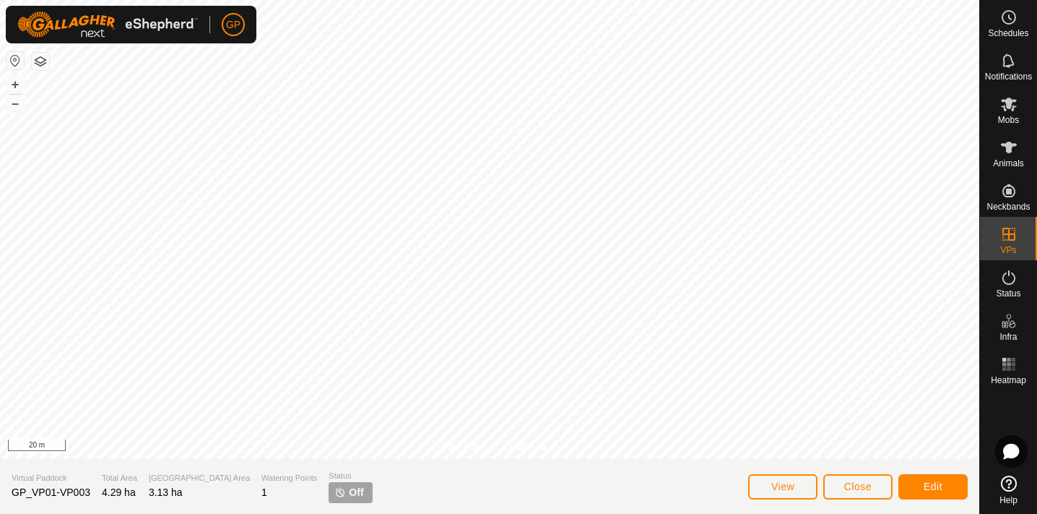
click at [938, 486] on span "Edit" at bounding box center [933, 486] width 19 height 12
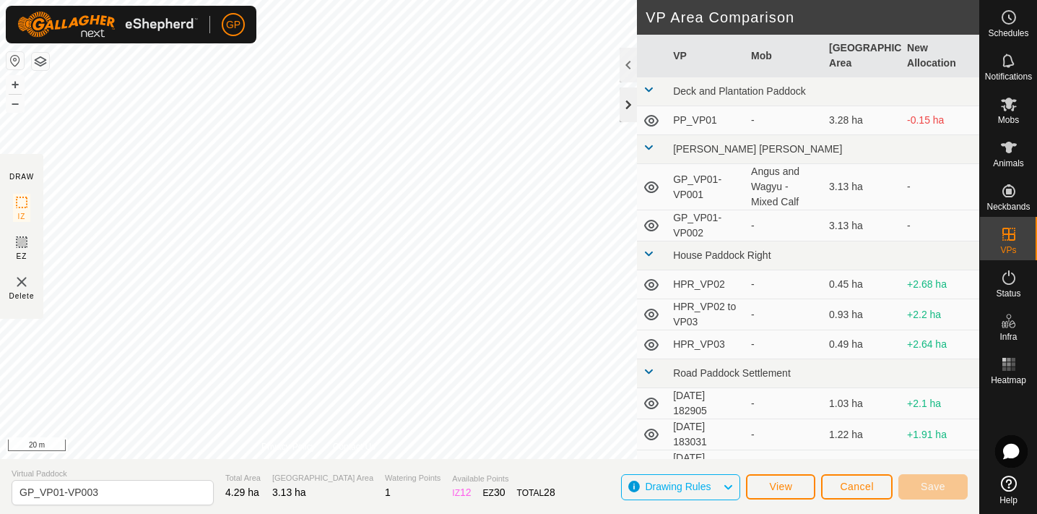
click at [625, 105] on div at bounding box center [628, 104] width 17 height 35
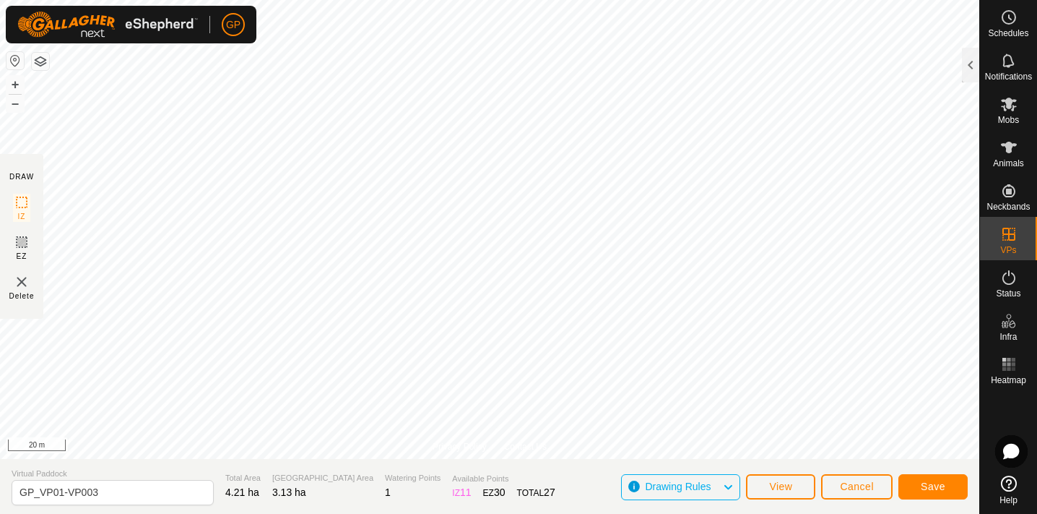
click at [938, 482] on span "Save" at bounding box center [933, 486] width 25 height 12
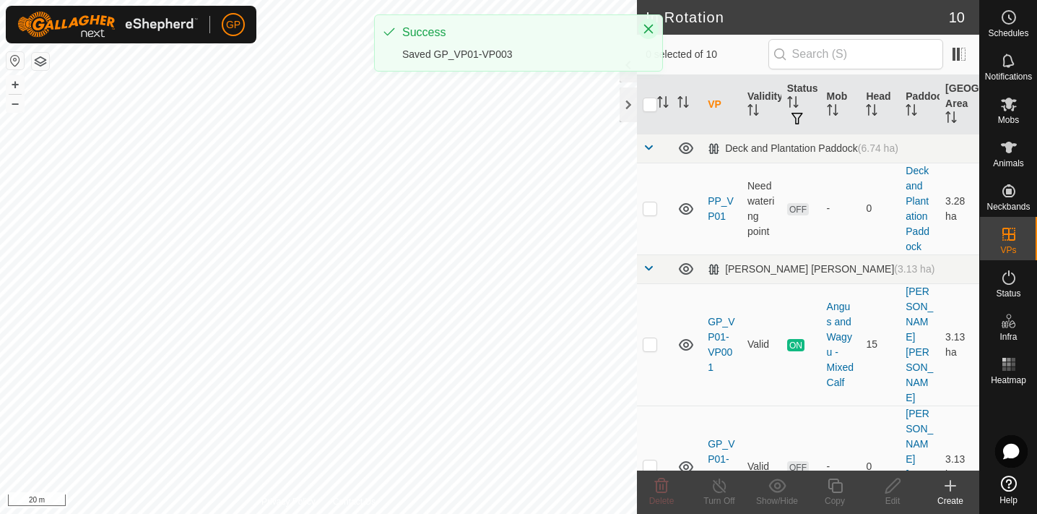
click at [649, 25] on icon "Close" at bounding box center [649, 29] width 12 height 12
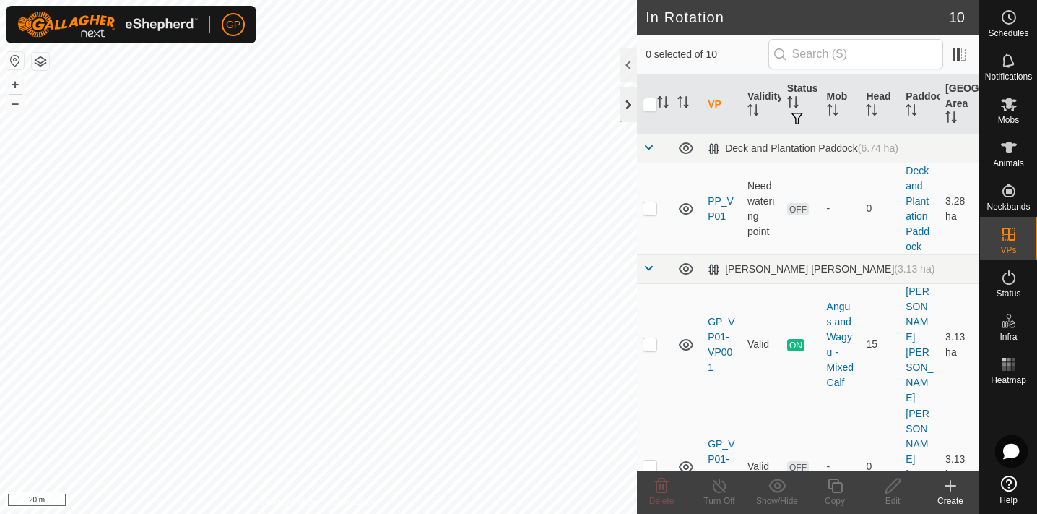
click at [627, 107] on div at bounding box center [628, 104] width 17 height 35
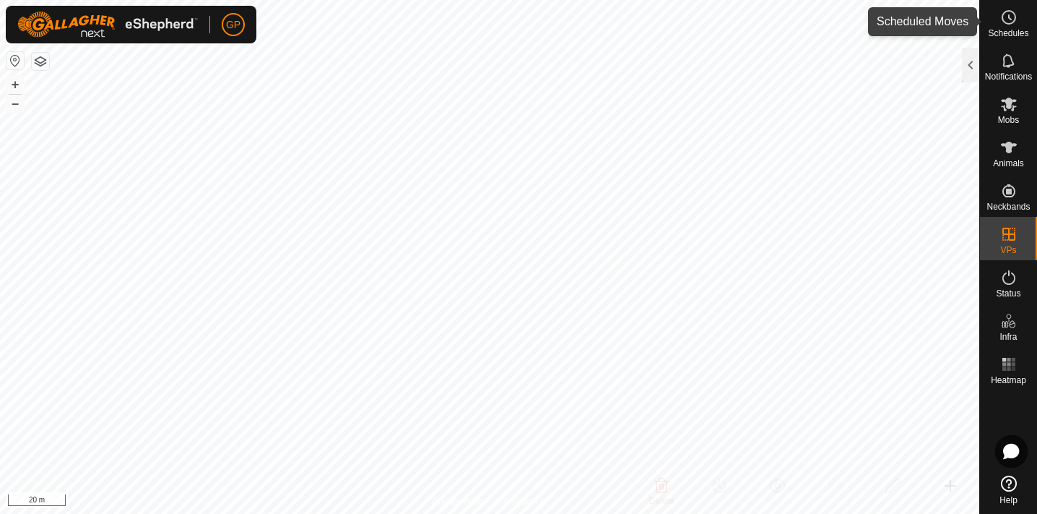
click at [1013, 20] on icon at bounding box center [1008, 17] width 17 height 17
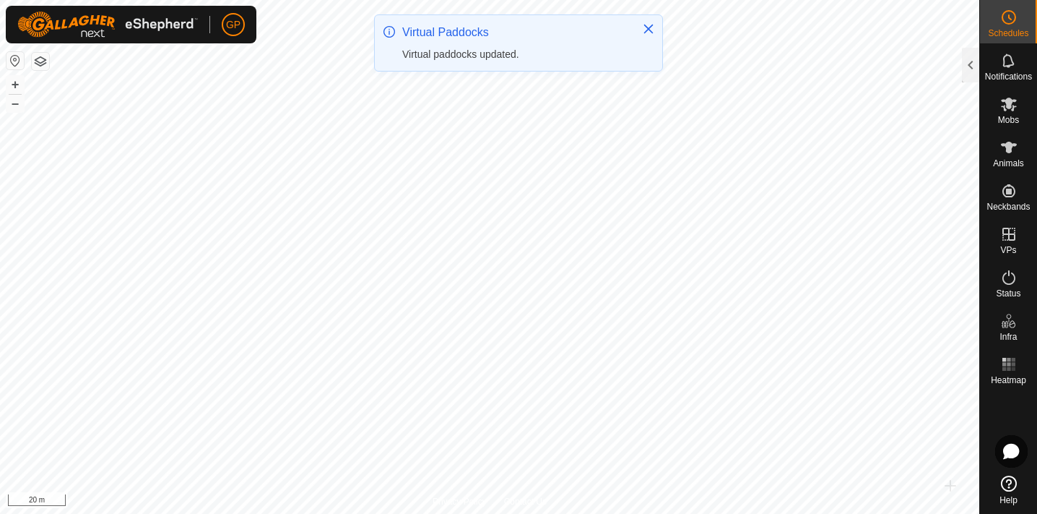
click at [1013, 20] on icon at bounding box center [1008, 17] width 17 height 17
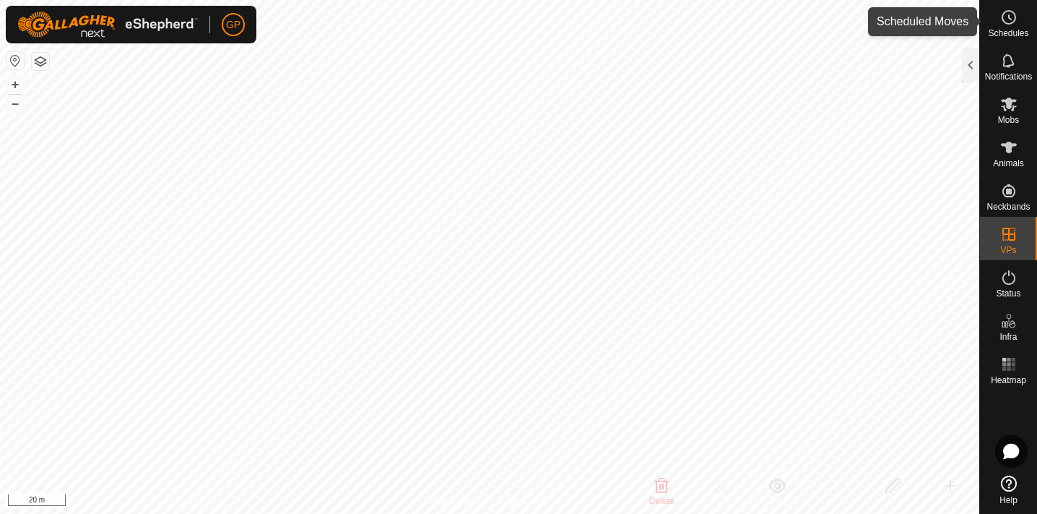
click at [1006, 20] on icon at bounding box center [1008, 17] width 17 height 17
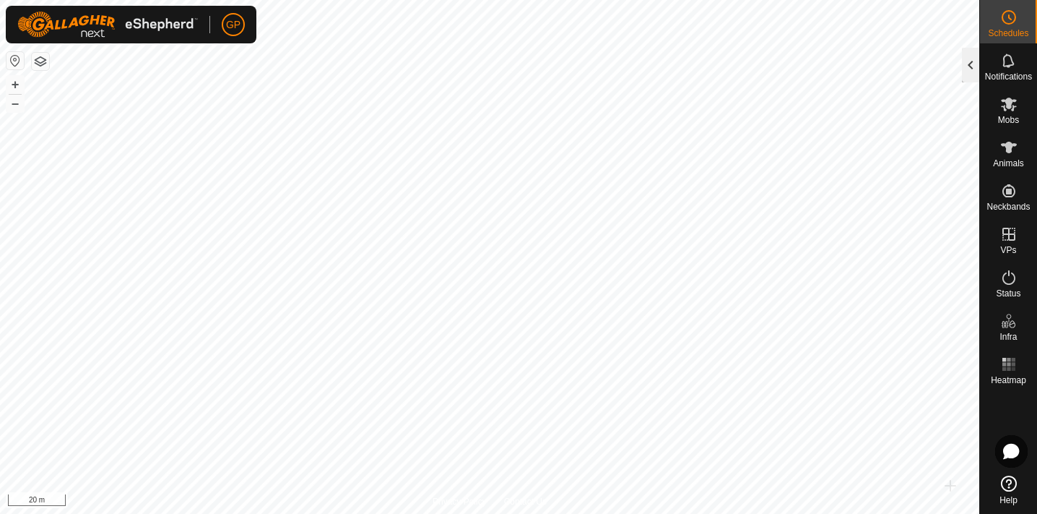
click at [972, 55] on div at bounding box center [970, 65] width 17 height 35
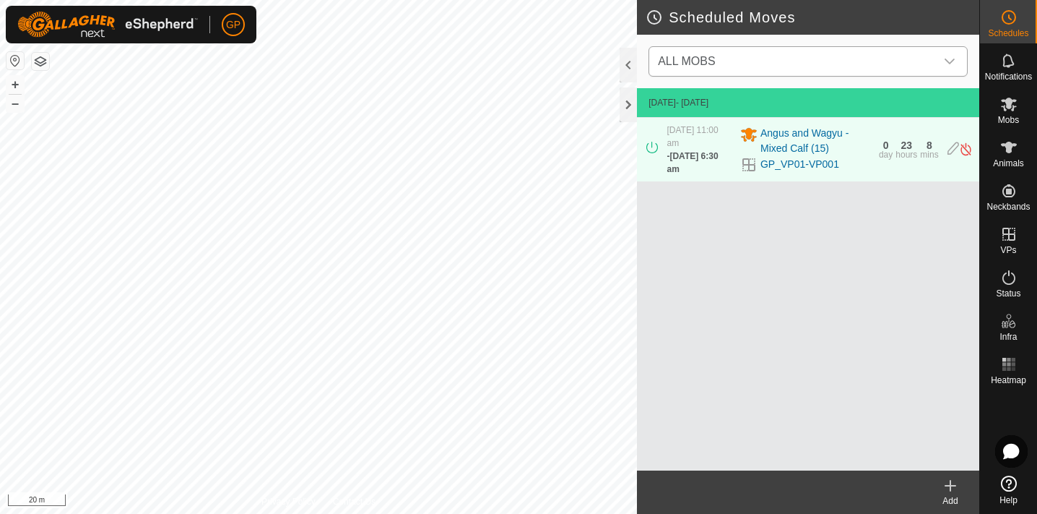
click at [946, 58] on icon "dropdown trigger" at bounding box center [950, 62] width 12 height 12
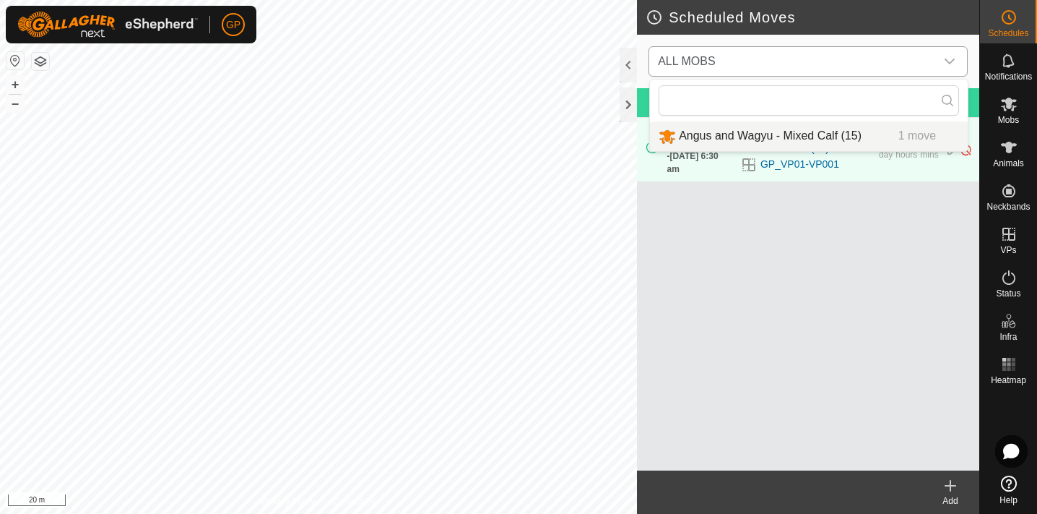
click at [842, 134] on li "Angus and Wagyu - Mixed Calf (15) 1 move" at bounding box center [809, 136] width 318 height 30
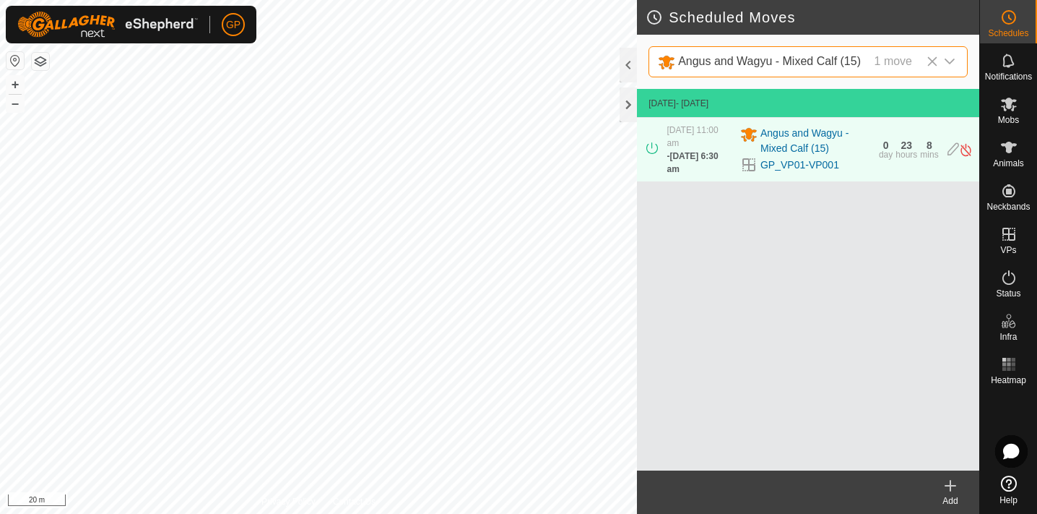
click at [947, 485] on icon at bounding box center [951, 485] width 10 height 0
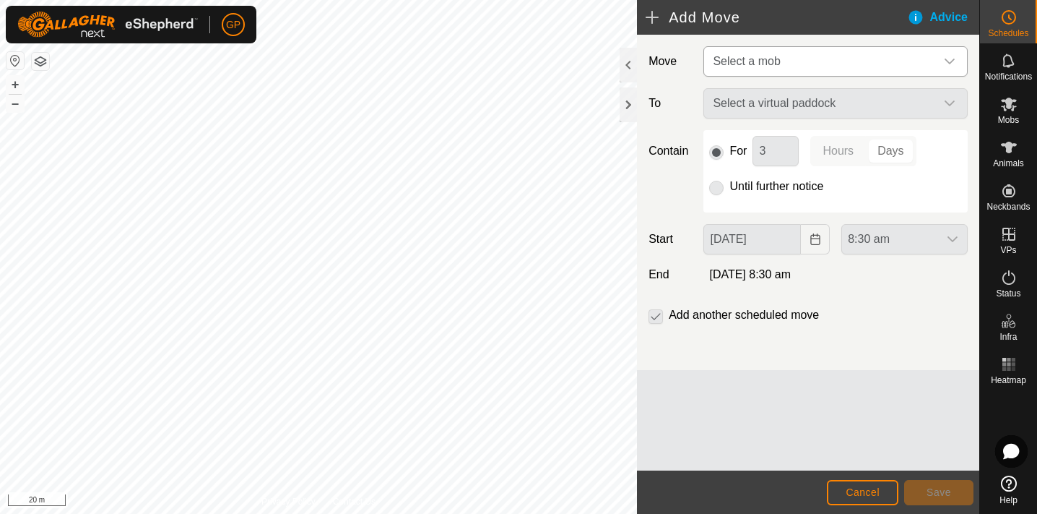
click at [759, 54] on span "Select a mob" at bounding box center [821, 61] width 228 height 29
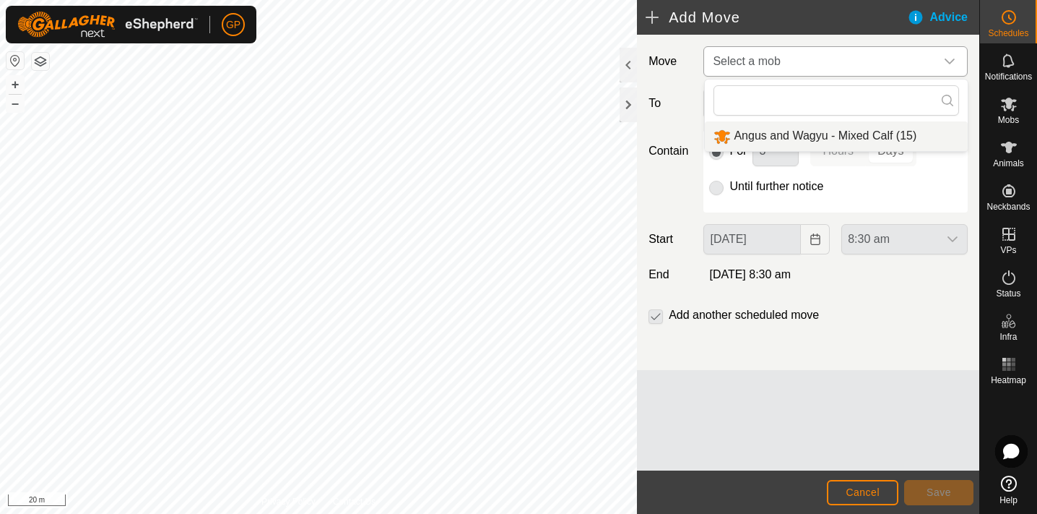
click at [762, 132] on li "Angus and Wagyu - Mixed Calf (15)" at bounding box center [836, 136] width 263 height 30
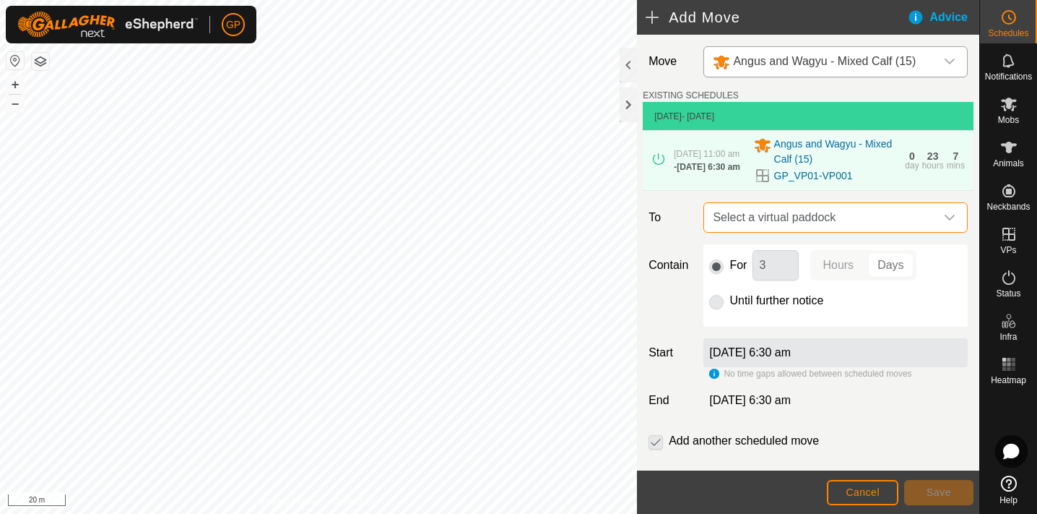
click at [748, 222] on span "Select a virtual paddock" at bounding box center [821, 217] width 228 height 29
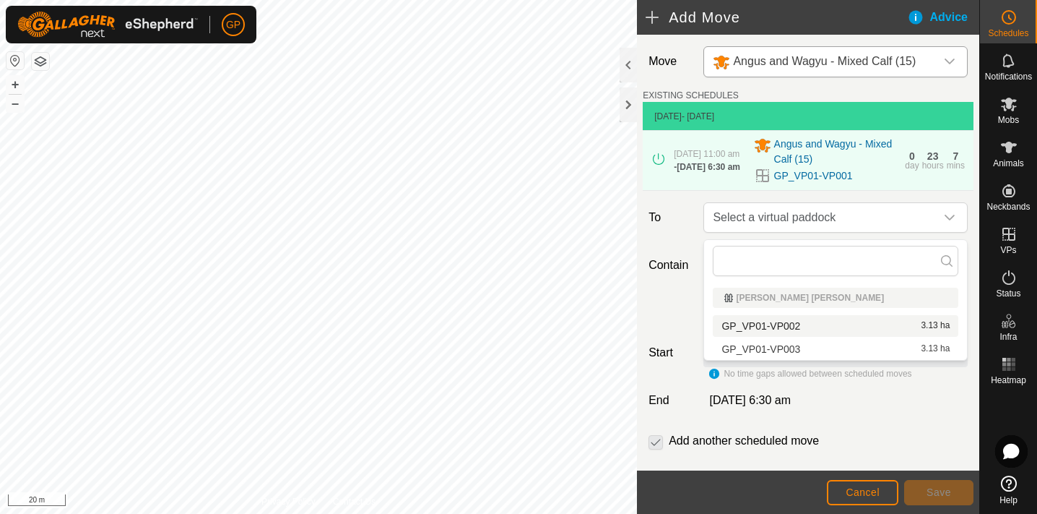
click at [785, 325] on li "GP_VP01-VP002 3.13 ha" at bounding box center [836, 326] width 246 height 22
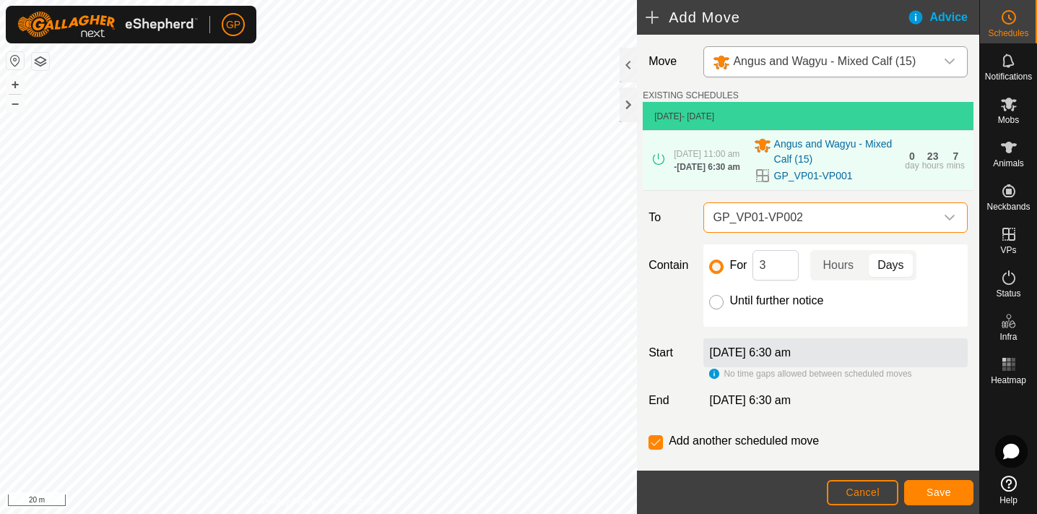
click at [718, 306] on input "Until further notice" at bounding box center [716, 302] width 14 height 14
radio input "true"
checkbox input "false"
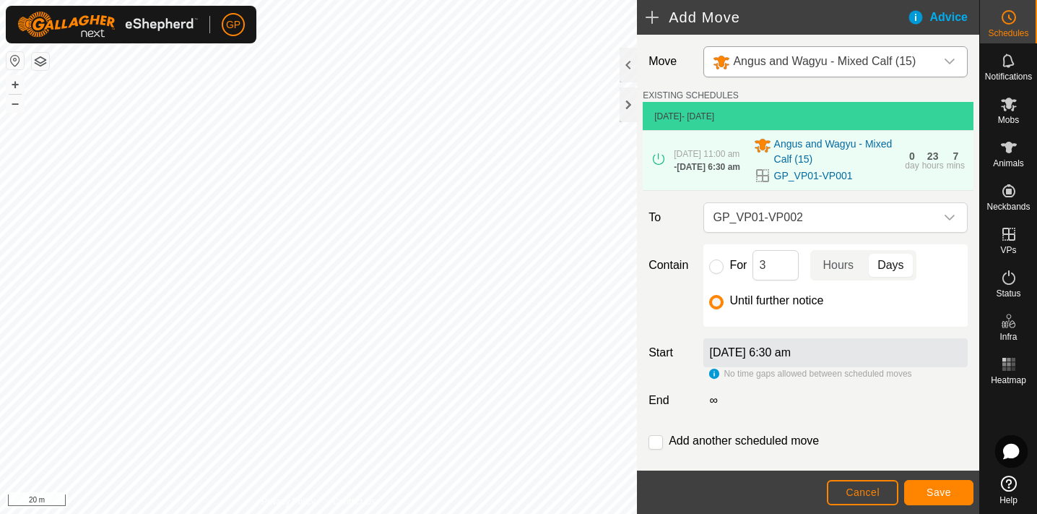
click at [934, 490] on span "Save" at bounding box center [939, 492] width 25 height 12
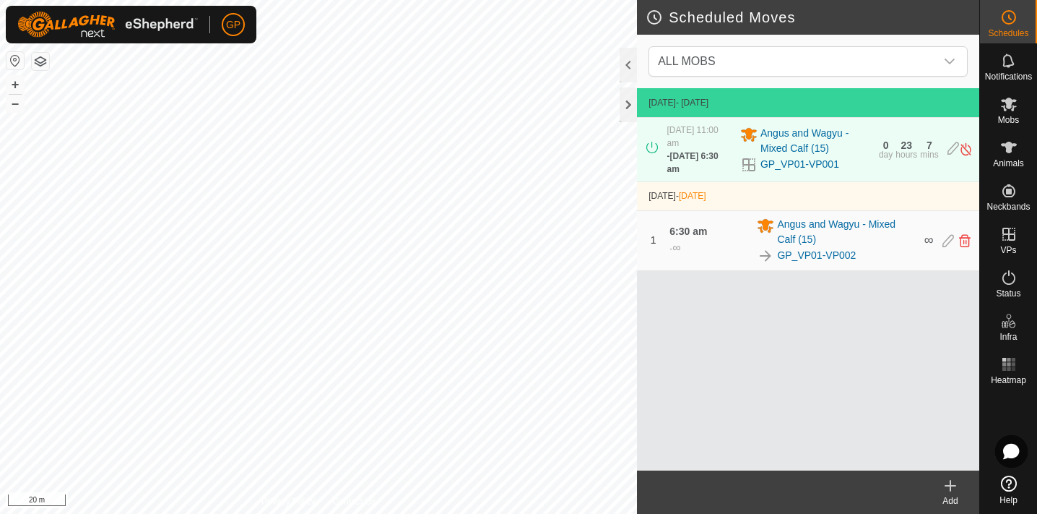
click at [952, 488] on icon at bounding box center [950, 485] width 17 height 17
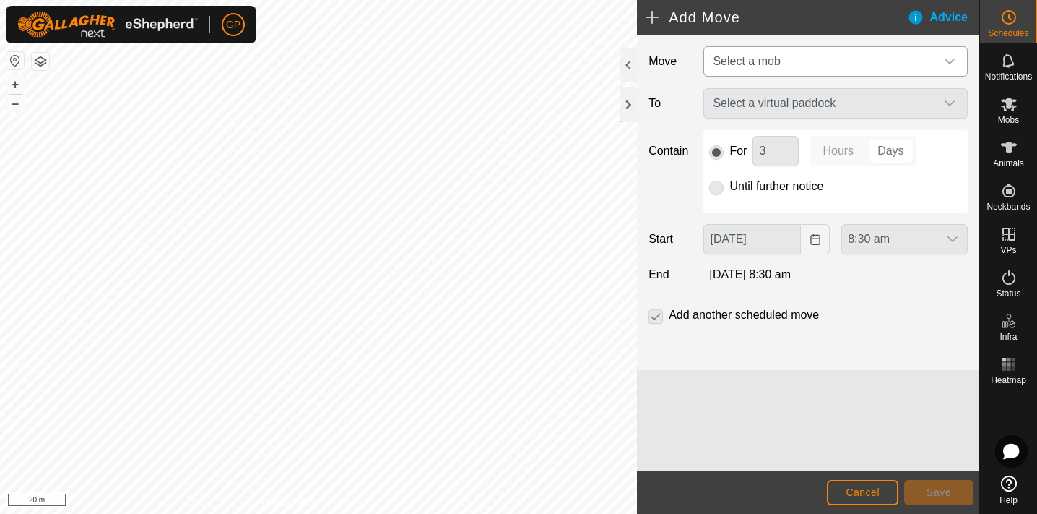
click at [774, 57] on span "Select a mob" at bounding box center [746, 61] width 67 height 12
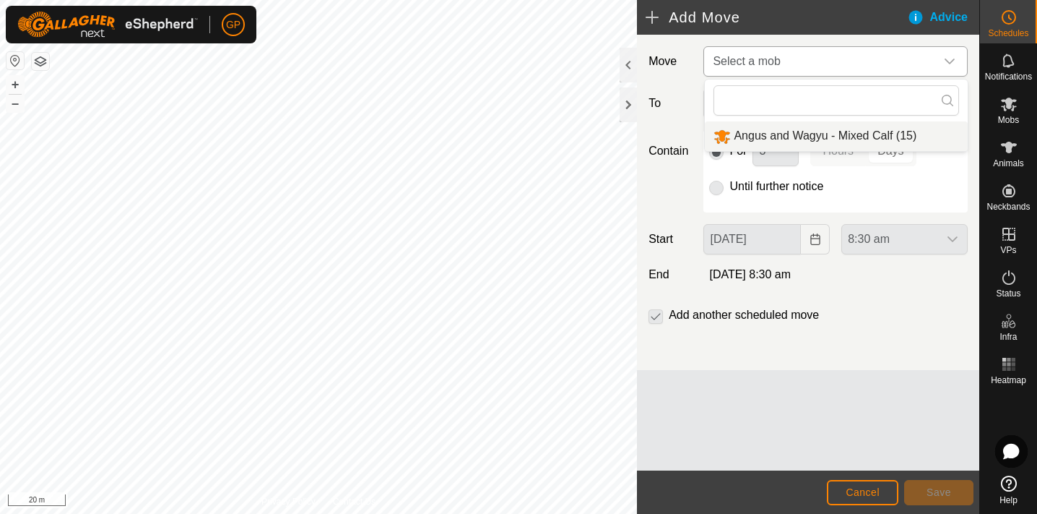
click at [760, 133] on li "Angus and Wagyu - Mixed Calf (15)" at bounding box center [836, 136] width 263 height 30
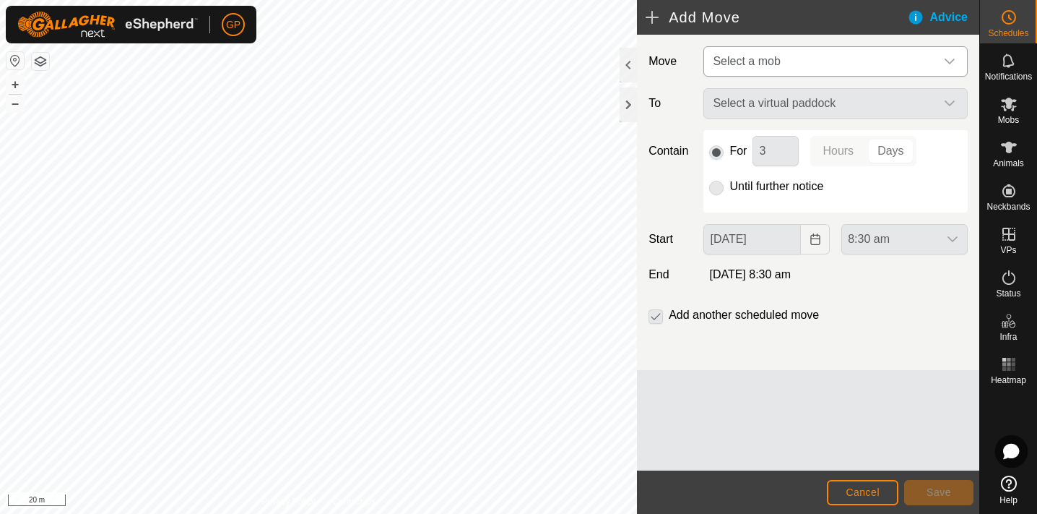
type input "[DATE]"
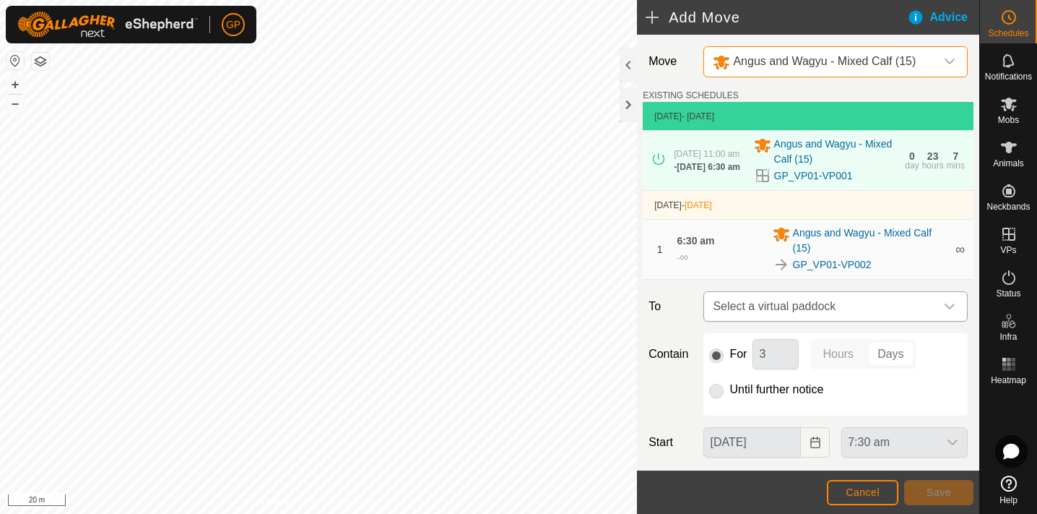
click at [857, 306] on span "Select a virtual paddock" at bounding box center [821, 306] width 228 height 29
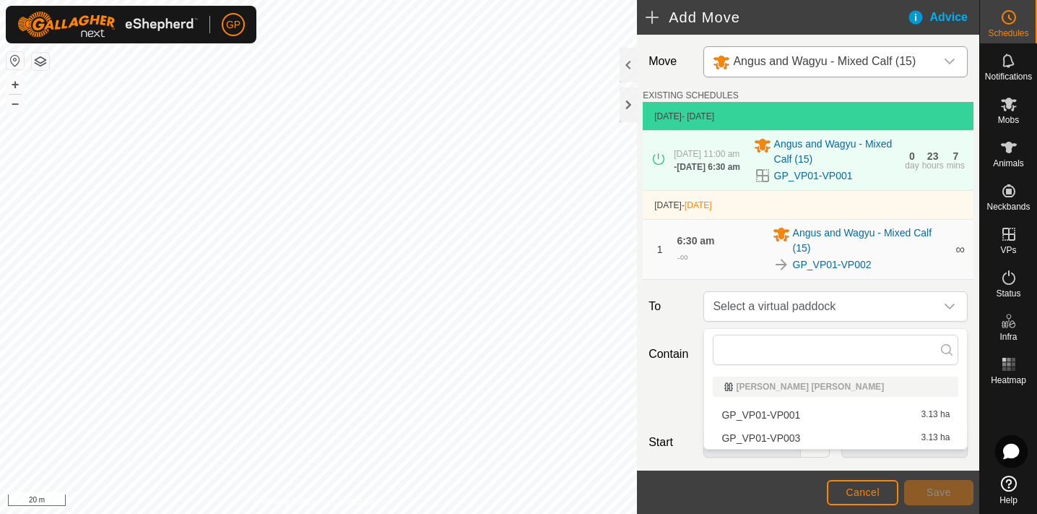
click at [814, 440] on li "GP_VP01-VP003 3.13 ha" at bounding box center [836, 438] width 246 height 22
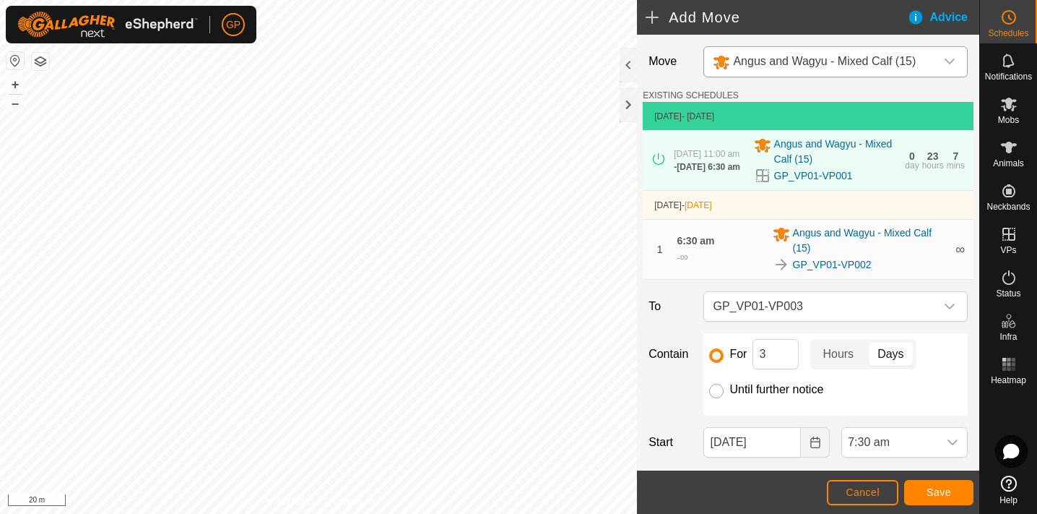
click at [718, 390] on input "Until further notice" at bounding box center [716, 391] width 14 height 14
radio input "true"
checkbox input "false"
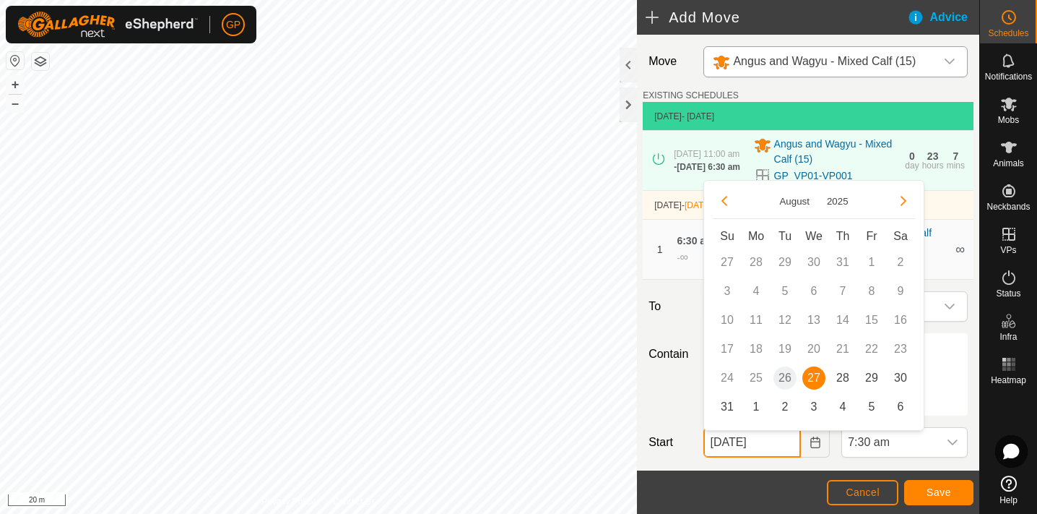
click at [735, 450] on input "[DATE]" at bounding box center [753, 442] width 98 height 30
click at [870, 373] on span "29" at bounding box center [871, 377] width 23 height 23
type input "[DATE]"
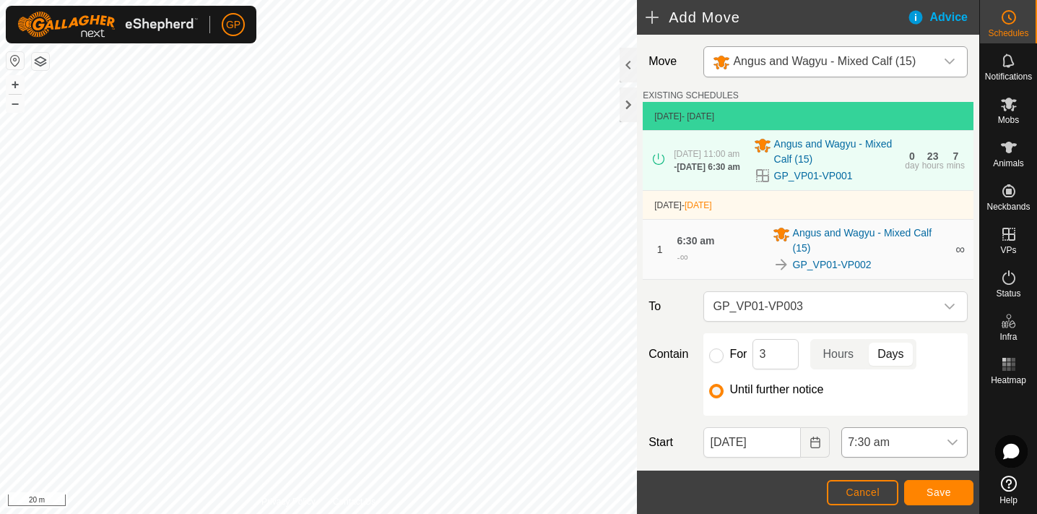
click at [953, 441] on icon "dropdown trigger" at bounding box center [953, 442] width 12 height 12
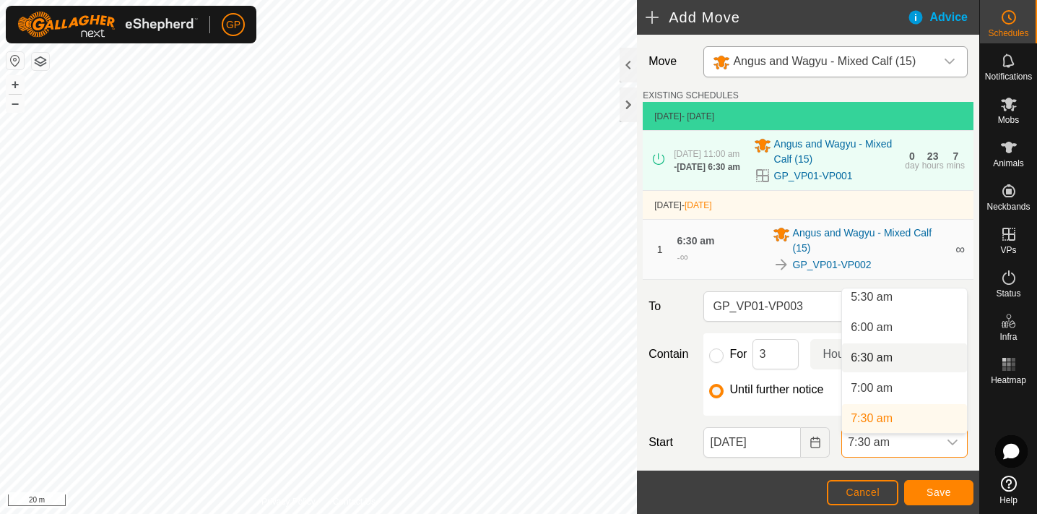
click at [929, 358] on li "6:30 am" at bounding box center [904, 357] width 125 height 29
click at [943, 490] on span "Save" at bounding box center [939, 492] width 25 height 12
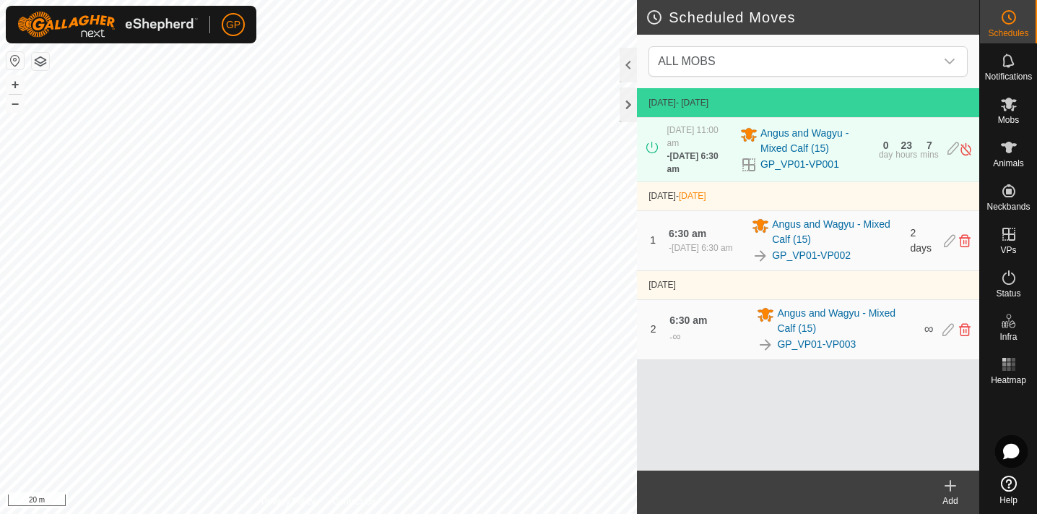
click at [714, 103] on div "Scheduled Moves ALL MOBS [DATE] - [DATE] [DATE] 11:00 am - [DATE] 6:30 am Angus…" at bounding box center [489, 257] width 979 height 514
click at [764, 112] on div "Scheduled Moves ALL MOBS [DATE] - [DATE] [DATE] 11:00 am - [DATE] 6:30 am Angus…" at bounding box center [489, 257] width 979 height 514
click at [662, 47] on div "Scheduled Moves ALL MOBS [DATE] - [DATE] [DATE] 11:00 am - [DATE] 6:30 am Angus…" at bounding box center [489, 257] width 979 height 514
click at [453, 0] on html "GP Schedules Notifications Mobs Animals Neckbands VPs Status Infra Heatmap Help…" at bounding box center [518, 257] width 1037 height 514
click at [409, 0] on html "GP Schedules Notifications Mobs Animals Neckbands VPs Status Infra Heatmap Help…" at bounding box center [518, 257] width 1037 height 514
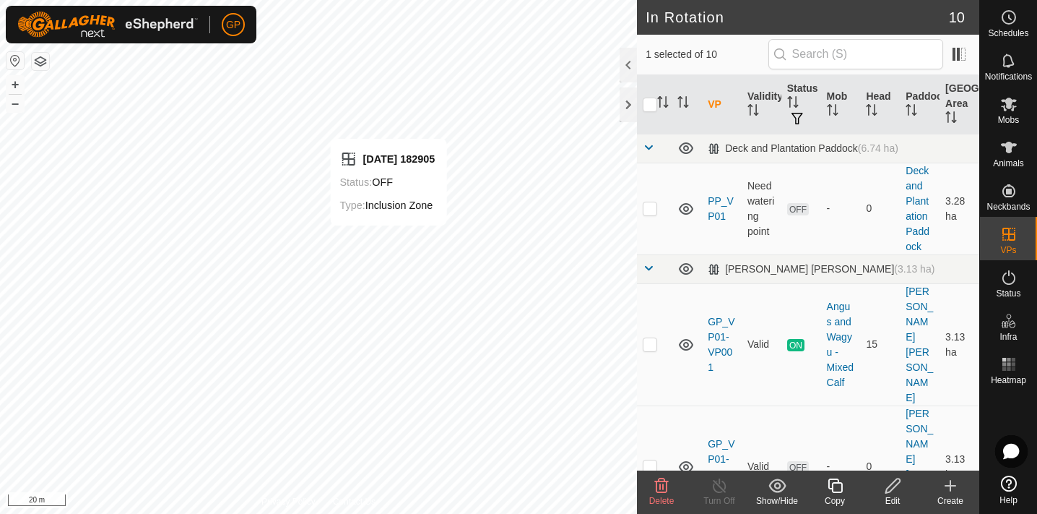
checkbox input "false"
checkbox input "true"
checkbox input "false"
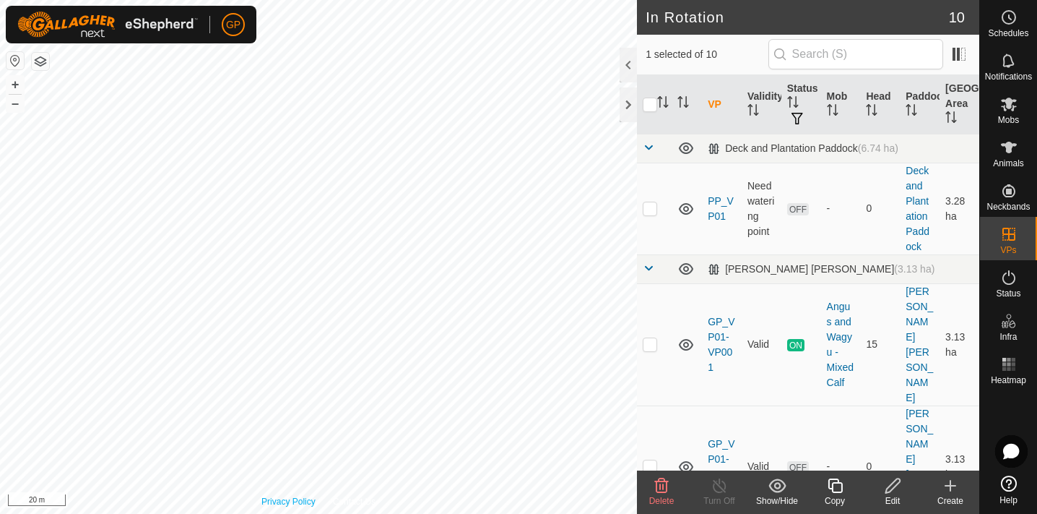
checkbox input "false"
checkbox input "true"
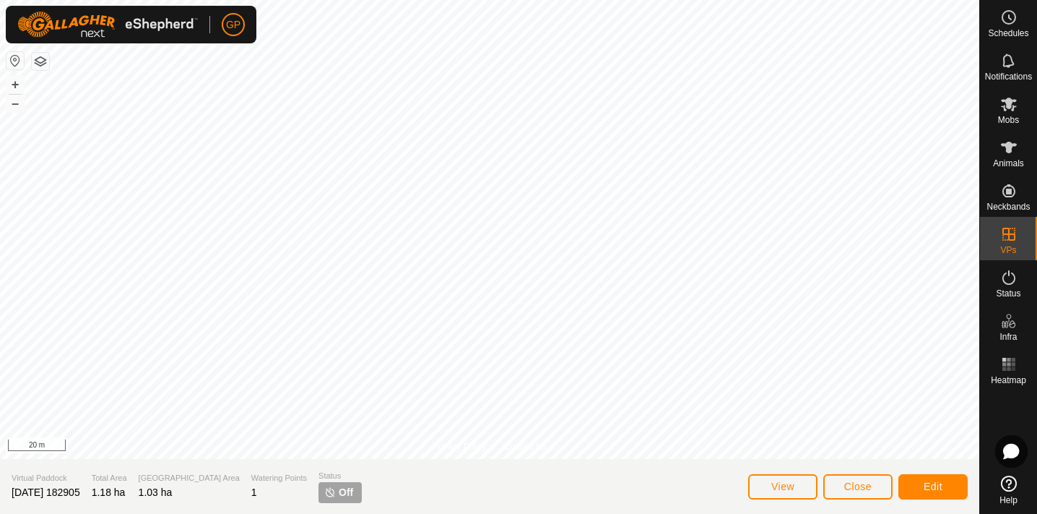
click at [857, 491] on span "Close" at bounding box center [857, 486] width 27 height 12
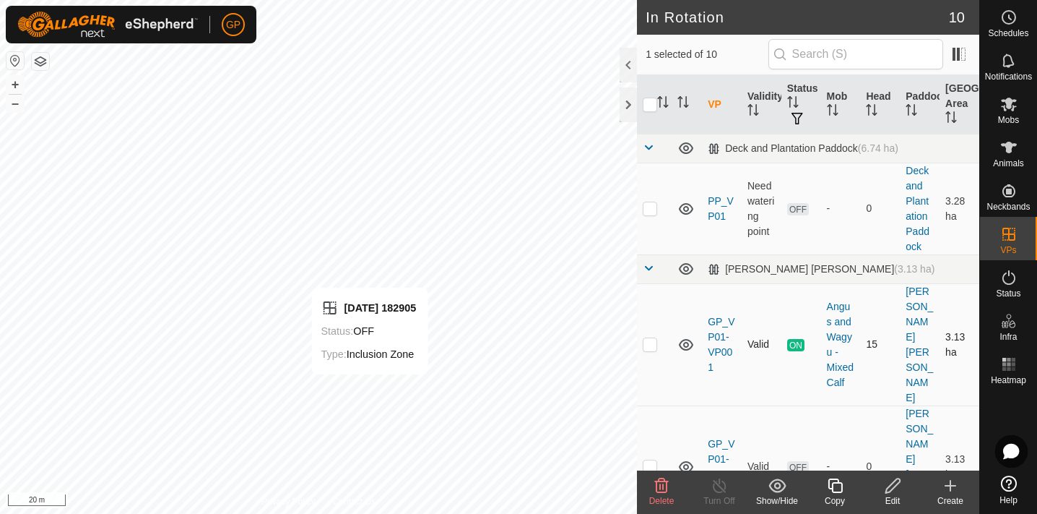
checkbox input "false"
checkbox input "true"
click at [625, 103] on div at bounding box center [628, 104] width 17 height 35
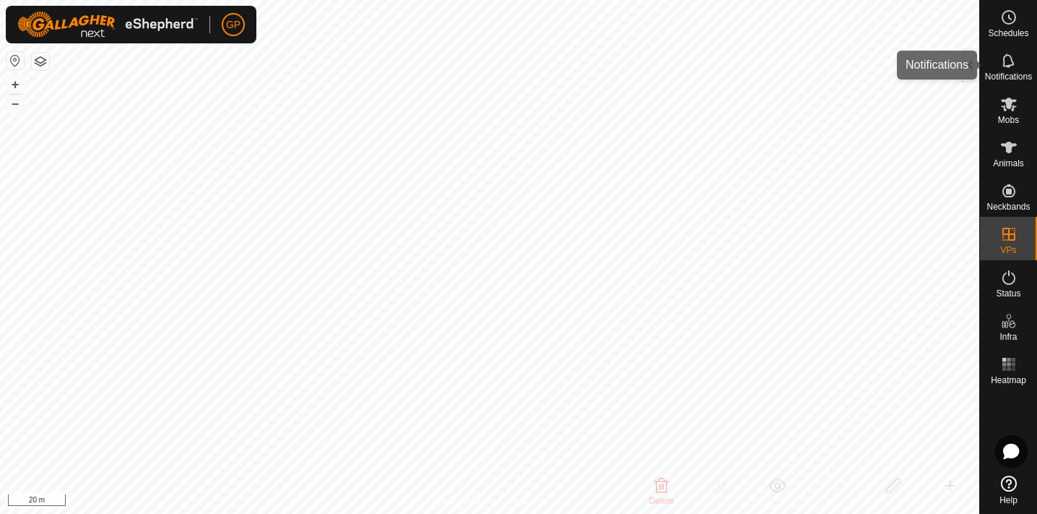
click at [1004, 73] on span "Notifications" at bounding box center [1008, 76] width 47 height 9
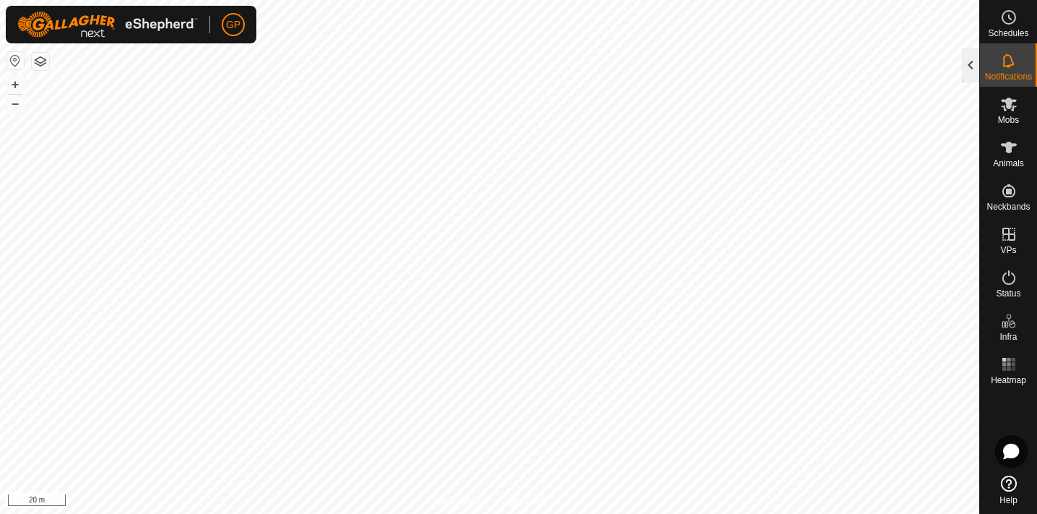
click at [967, 68] on div at bounding box center [970, 65] width 17 height 35
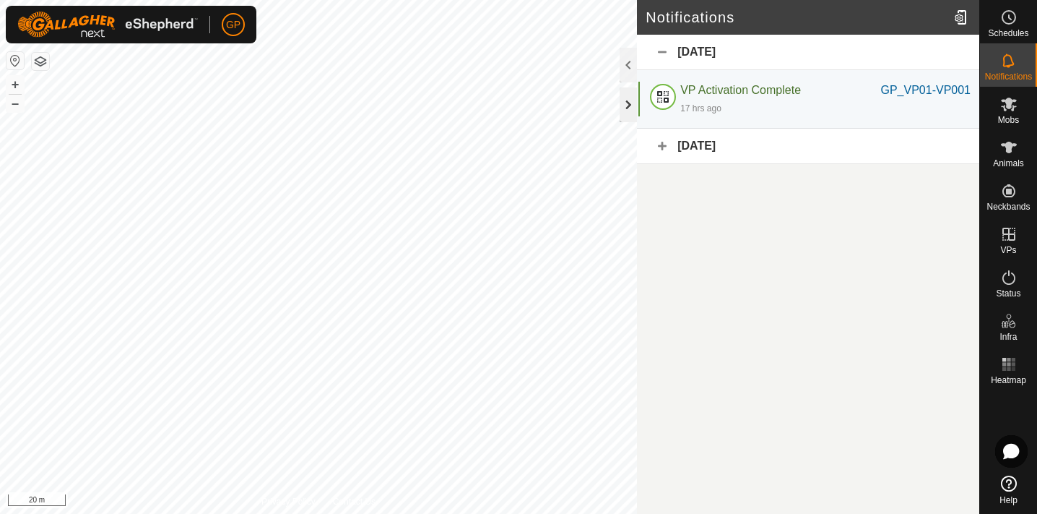
click at [623, 104] on div at bounding box center [628, 104] width 17 height 35
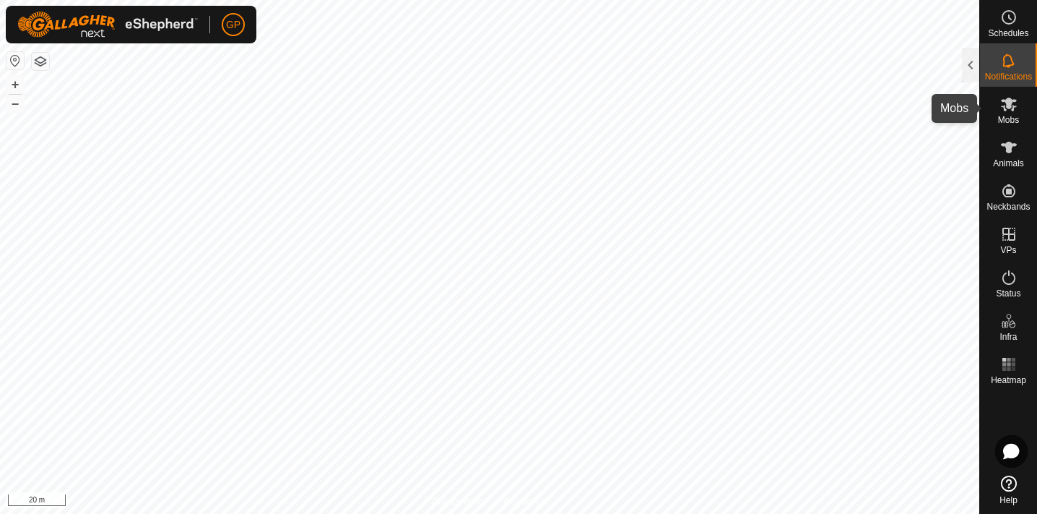
click at [1001, 103] on icon at bounding box center [1008, 103] width 17 height 17
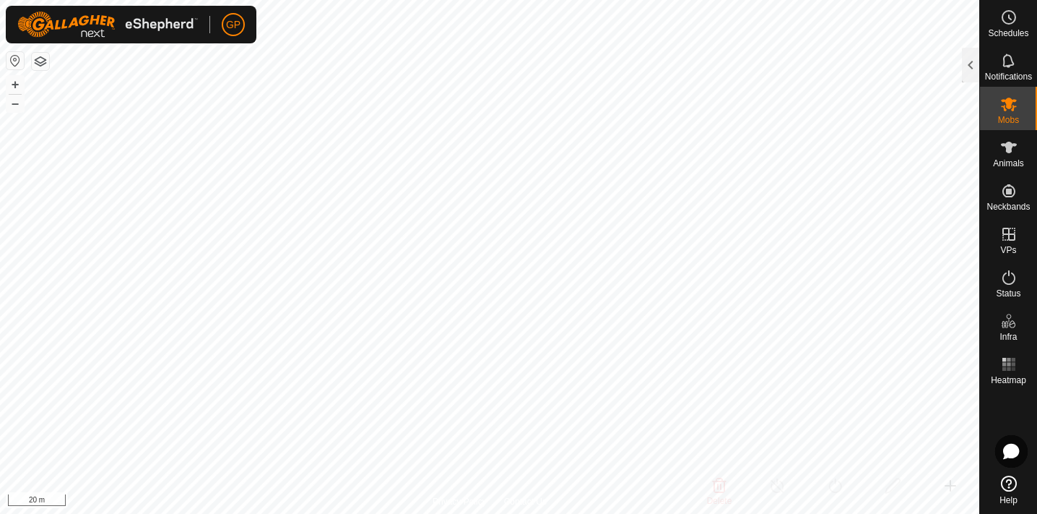
click at [1003, 104] on icon at bounding box center [1008, 103] width 17 height 17
click at [979, 66] on div at bounding box center [970, 65] width 17 height 35
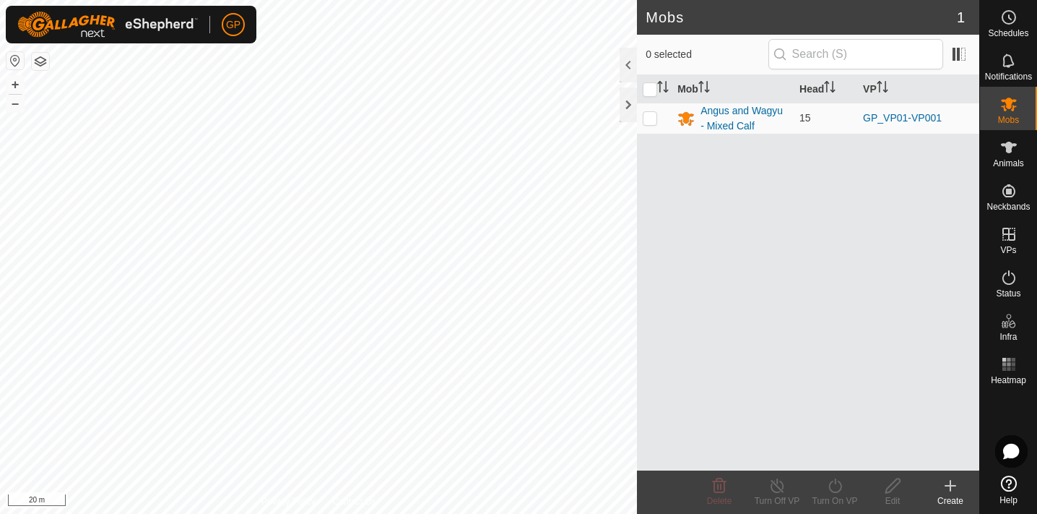
click at [950, 492] on icon at bounding box center [950, 485] width 17 height 17
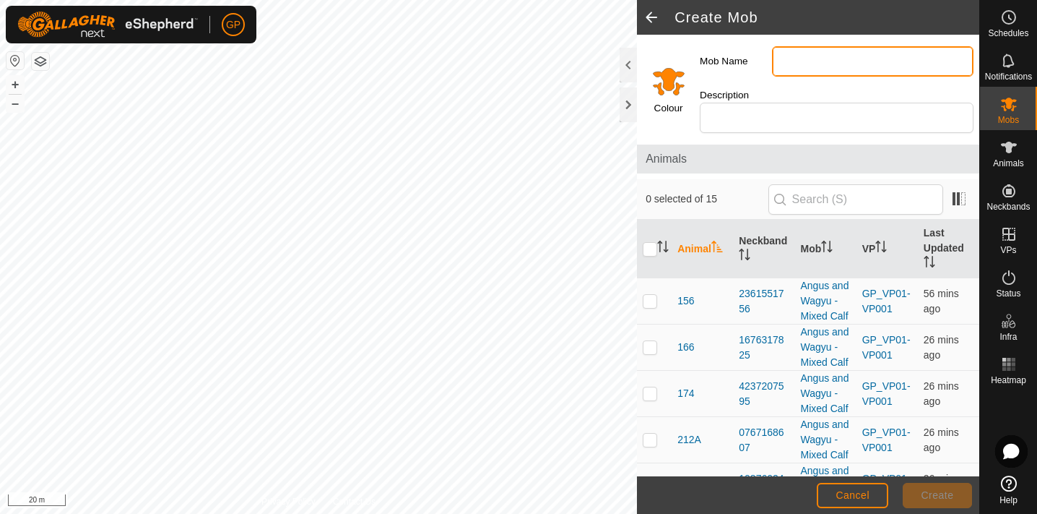
click at [801, 60] on input "Mob Name" at bounding box center [873, 61] width 202 height 30
type input "[PERSON_NAME]"
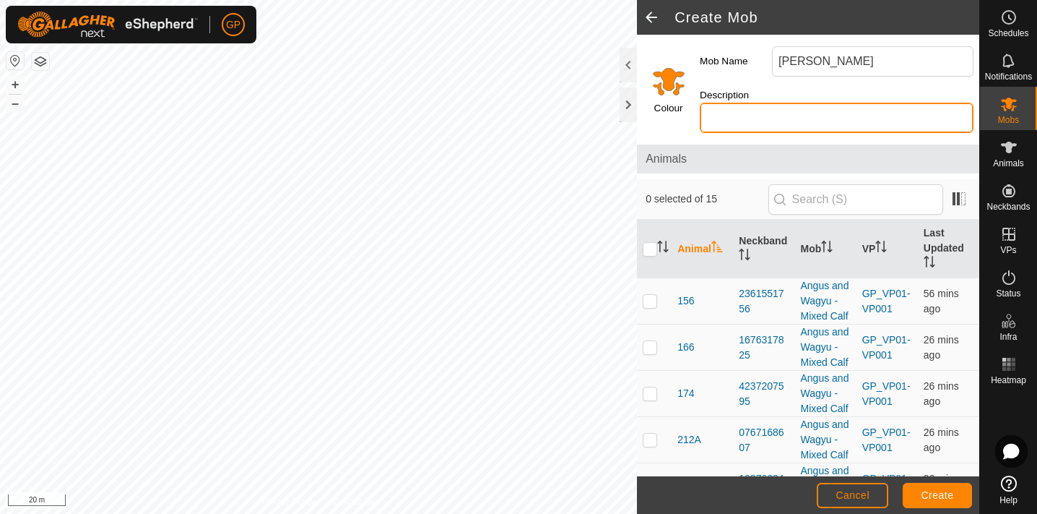
drag, startPoint x: 814, startPoint y: 86, endPoint x: 805, endPoint y: 102, distance: 18.5
click at [805, 103] on input "Description" at bounding box center [837, 118] width 274 height 30
type input "Mixed Types"
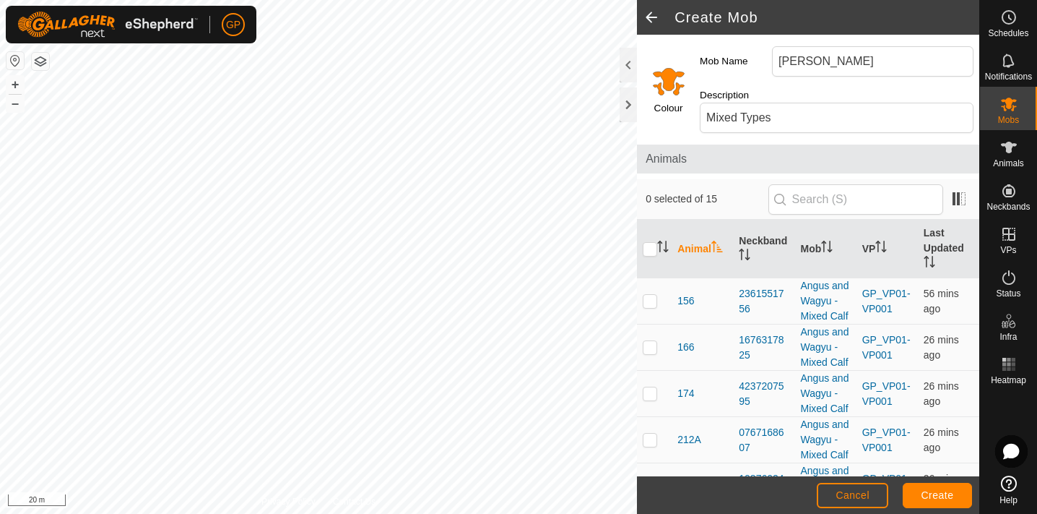
click at [807, 150] on span "Animals" at bounding box center [808, 158] width 325 height 17
click at [896, 191] on input "text" at bounding box center [856, 199] width 175 height 30
click at [956, 187] on span at bounding box center [959, 198] width 23 height 23
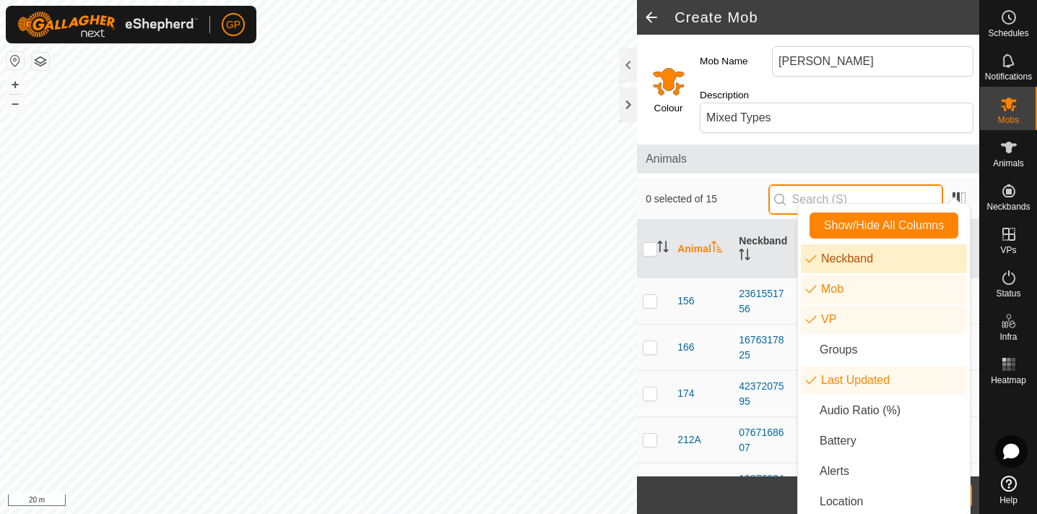
click at [874, 184] on input "text" at bounding box center [856, 199] width 175 height 30
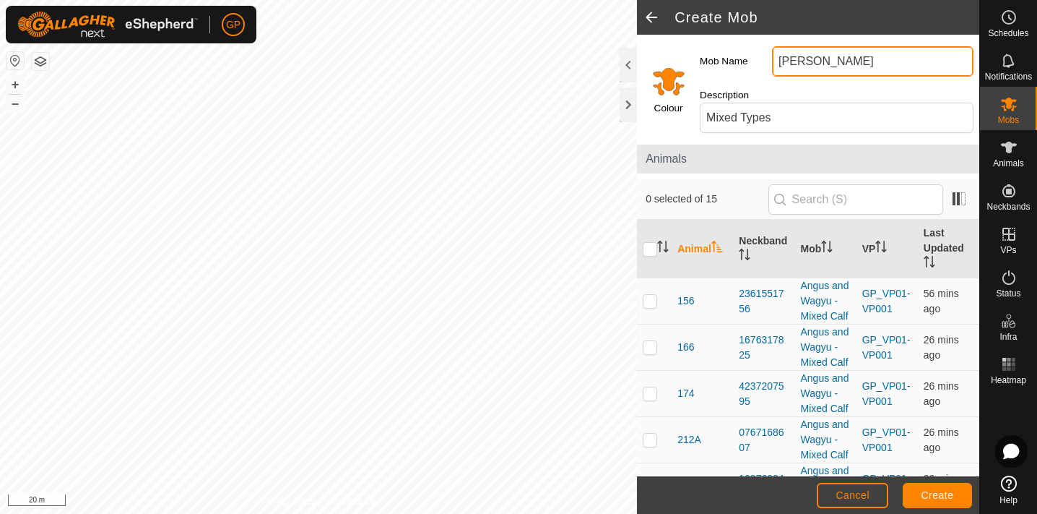
click at [826, 64] on input "[PERSON_NAME]" at bounding box center [873, 61] width 202 height 30
type input "Weaners"
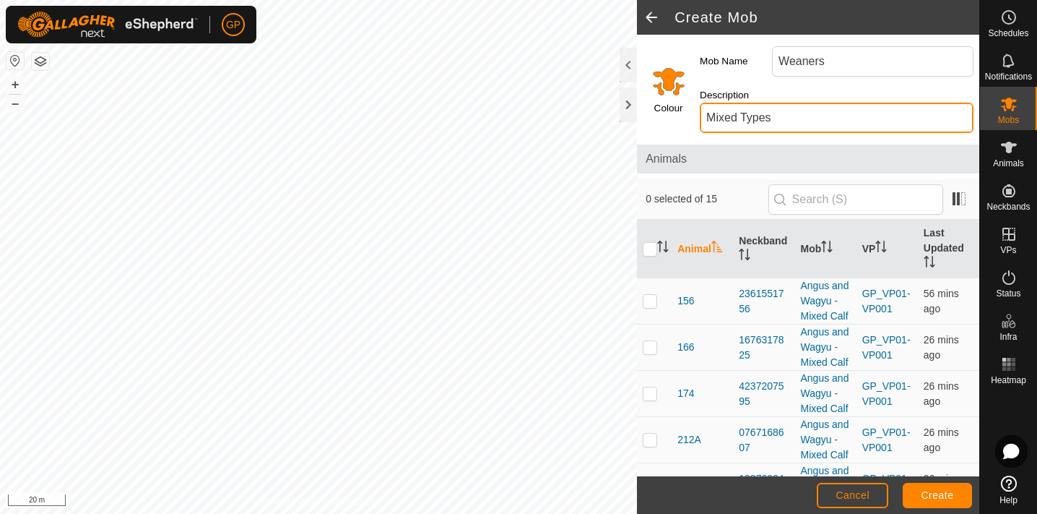
click at [887, 103] on input "Mixed Types" at bounding box center [837, 118] width 274 height 30
click at [860, 489] on span "Cancel" at bounding box center [853, 495] width 34 height 12
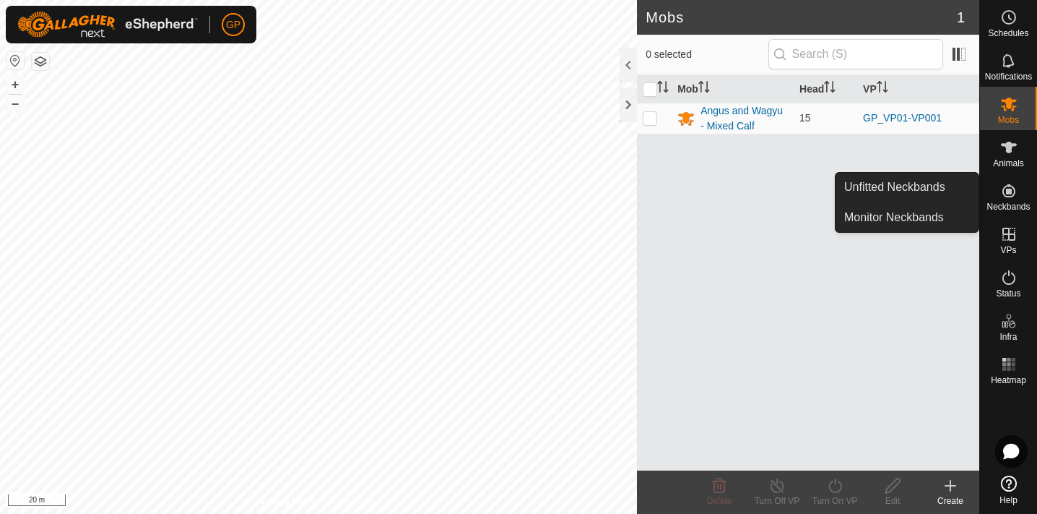
click at [1012, 202] on span "Neckbands" at bounding box center [1008, 206] width 43 height 9
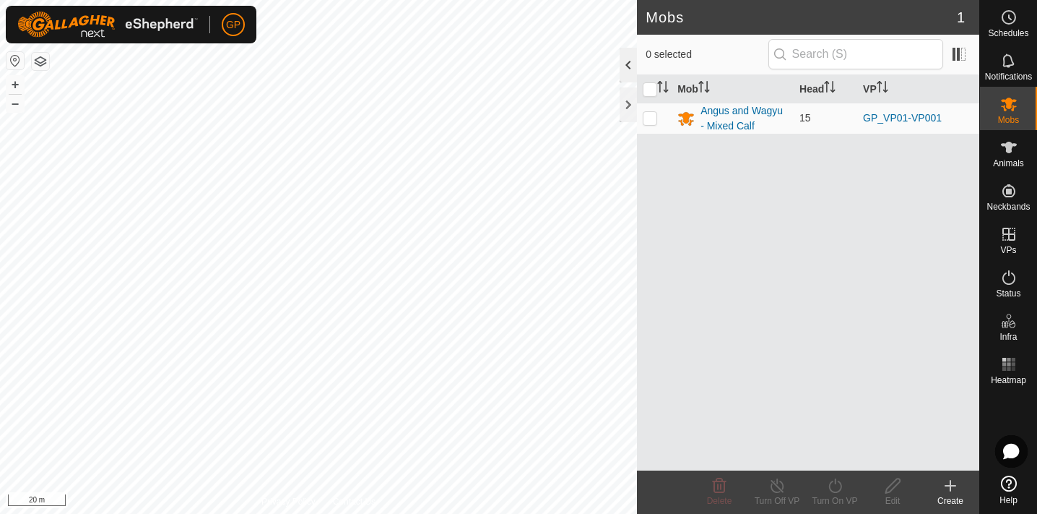
click at [629, 69] on div at bounding box center [628, 65] width 17 height 35
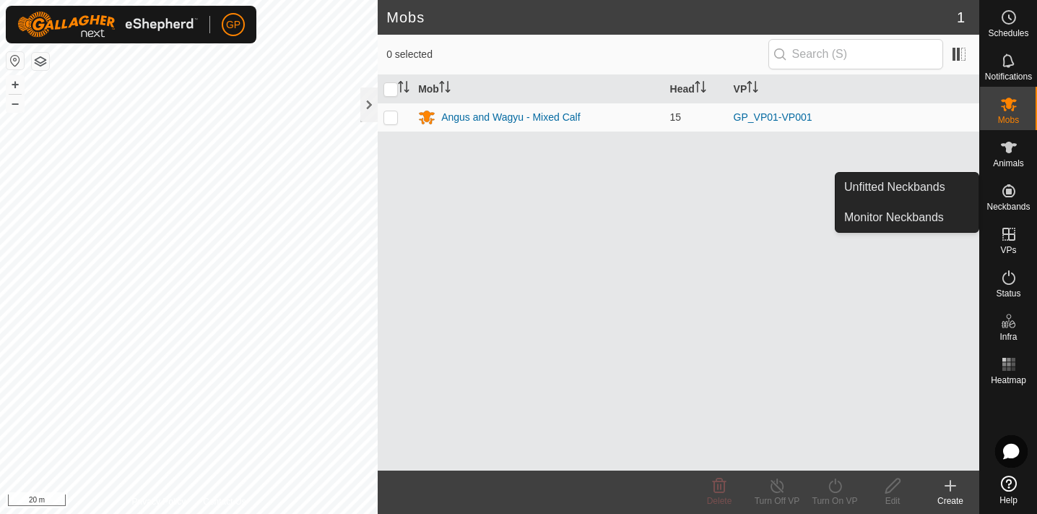
click at [1016, 197] on icon at bounding box center [1008, 190] width 17 height 17
click at [920, 181] on link "Unfitted Neckbands" at bounding box center [907, 187] width 143 height 29
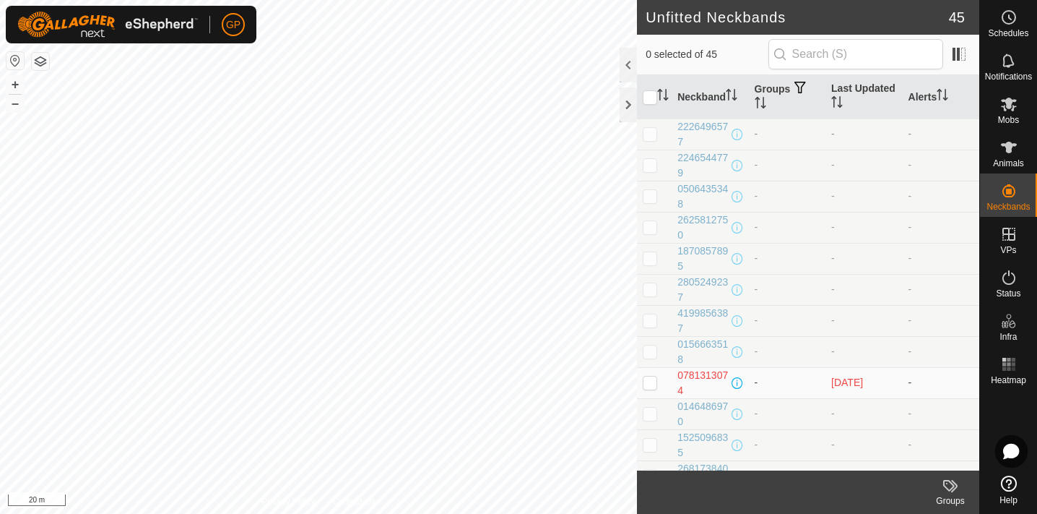
click at [653, 134] on p-checkbox at bounding box center [650, 134] width 14 height 12
click at [655, 133] on p-checkbox at bounding box center [650, 134] width 14 height 12
checkbox input "false"
click at [1008, 144] on icon at bounding box center [1009, 148] width 16 height 12
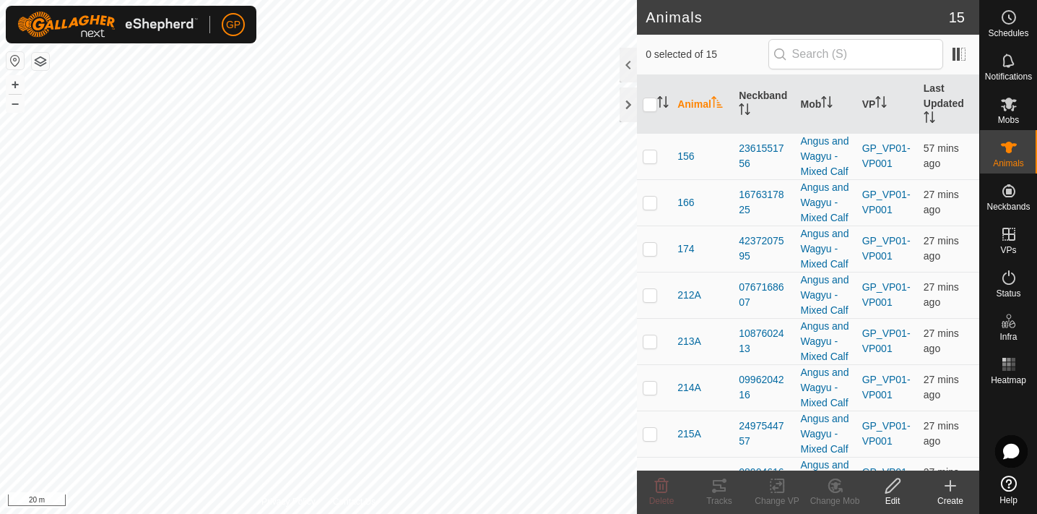
click at [949, 485] on icon at bounding box center [951, 485] width 10 height 0
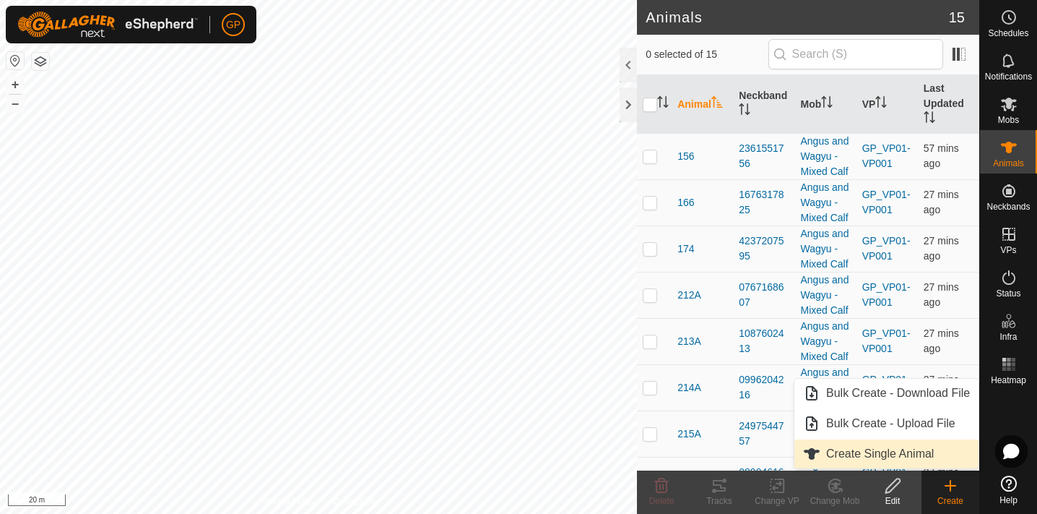
click at [917, 454] on link "Create Single Animal" at bounding box center [887, 453] width 184 height 29
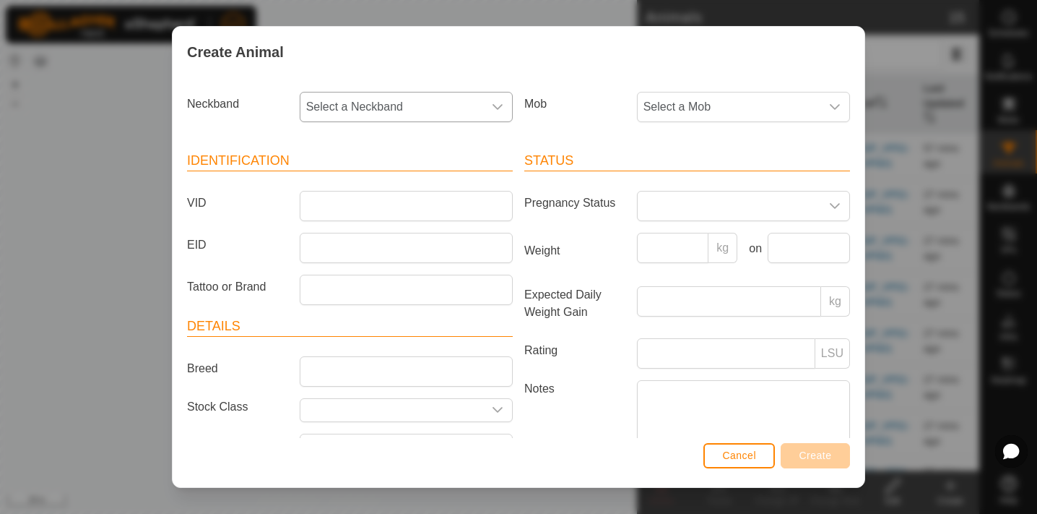
click at [498, 108] on icon "dropdown trigger" at bounding box center [498, 107] width 10 height 6
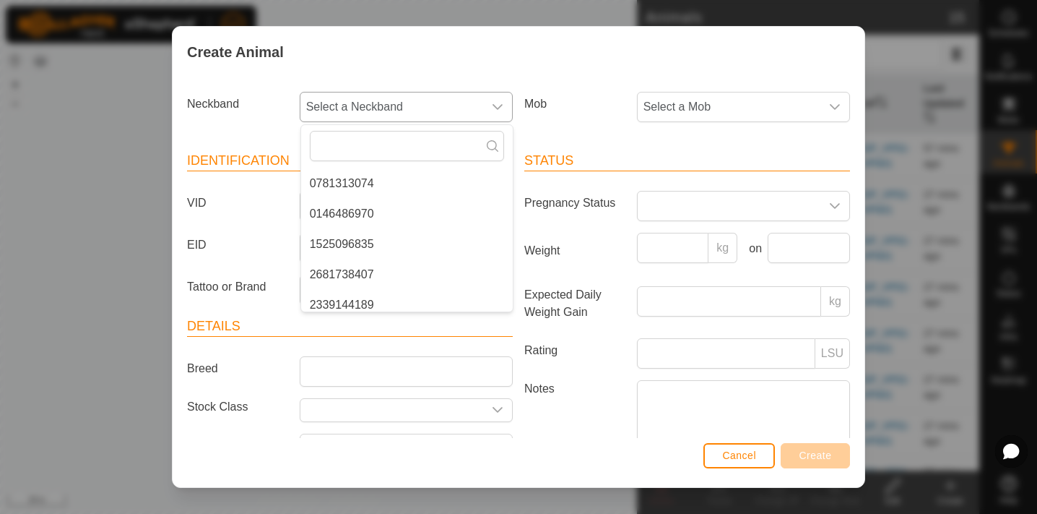
scroll to position [264, 0]
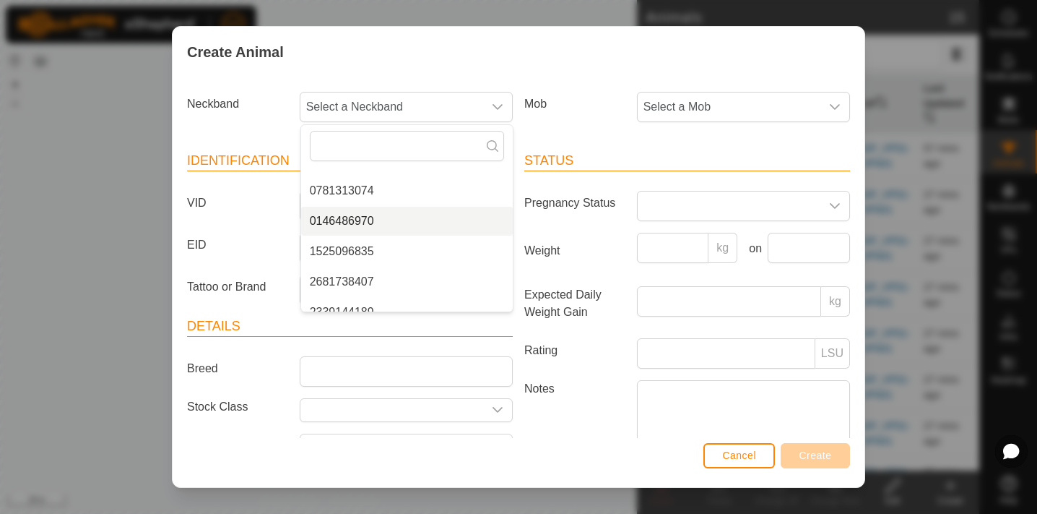
click at [616, 143] on div "Status Pregnancy Status Weight kg on Expected Daily Weight Gain kg Rating LSU N…" at bounding box center [687, 325] width 337 height 382
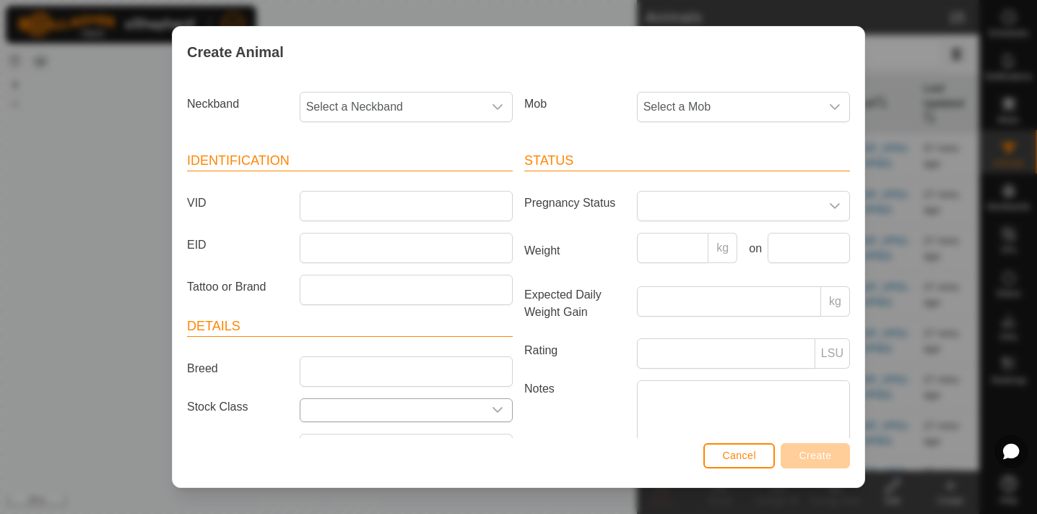
click at [501, 401] on div "dropdown trigger" at bounding box center [497, 410] width 29 height 22
click at [496, 414] on icon "dropdown trigger" at bounding box center [498, 410] width 12 height 12
click at [836, 103] on icon "dropdown trigger" at bounding box center [835, 107] width 12 height 12
click at [819, 62] on div "Create Animal" at bounding box center [519, 52] width 692 height 51
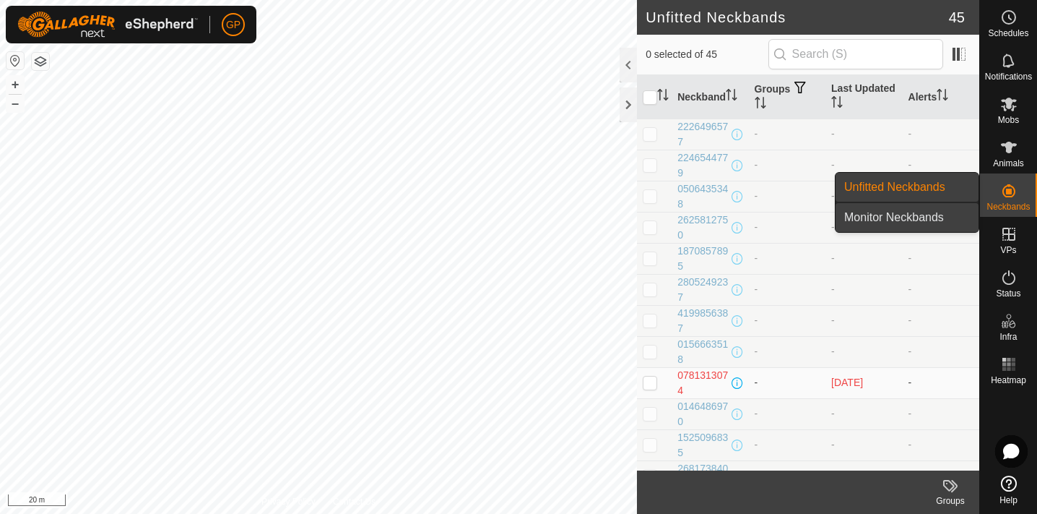
click at [912, 214] on link "Monitor Neckbands" at bounding box center [907, 217] width 143 height 29
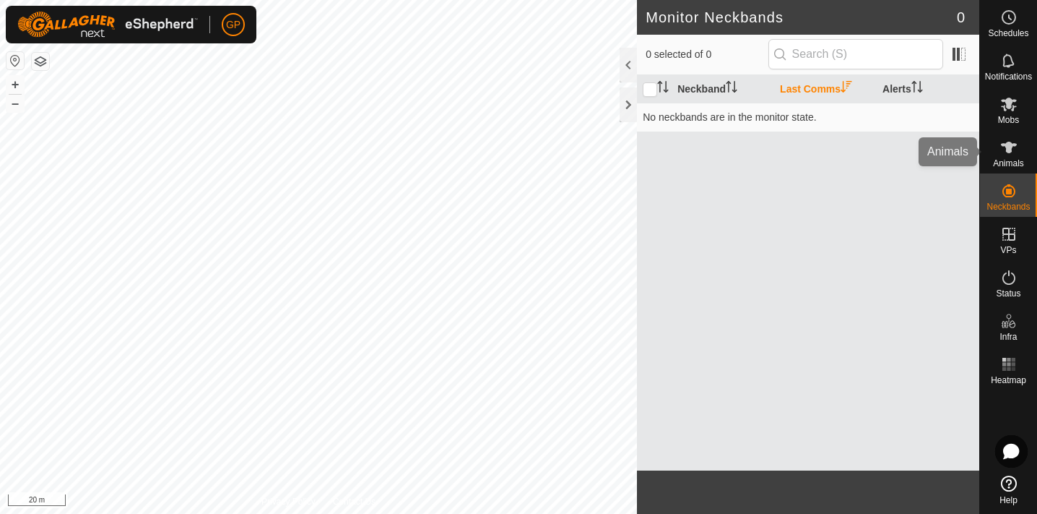
click at [1011, 139] on icon at bounding box center [1008, 147] width 17 height 17
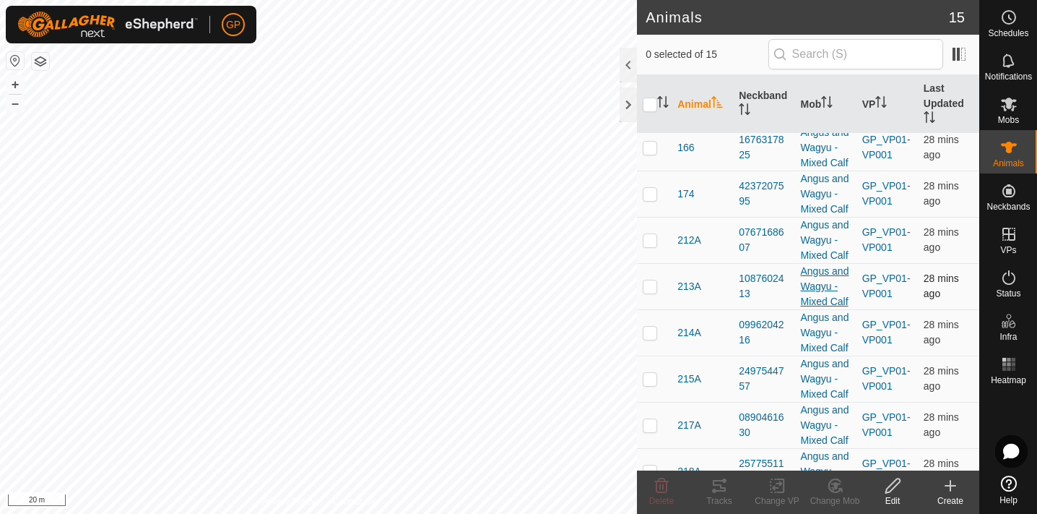
scroll to position [69, 0]
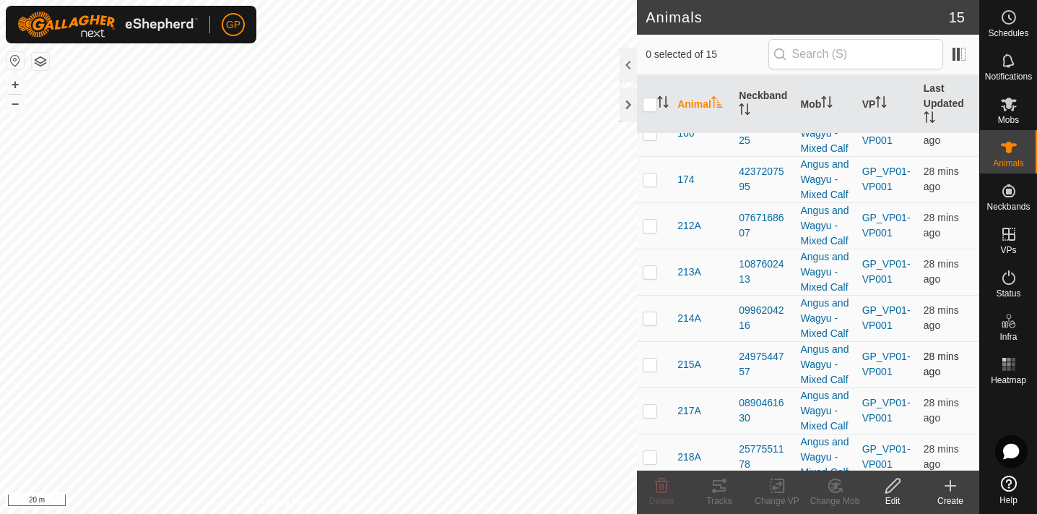
click at [651, 363] on p-checkbox at bounding box center [650, 364] width 14 height 12
click at [654, 361] on p-checkbox at bounding box center [650, 364] width 14 height 12
checkbox input "false"
click at [626, 109] on div at bounding box center [628, 104] width 17 height 35
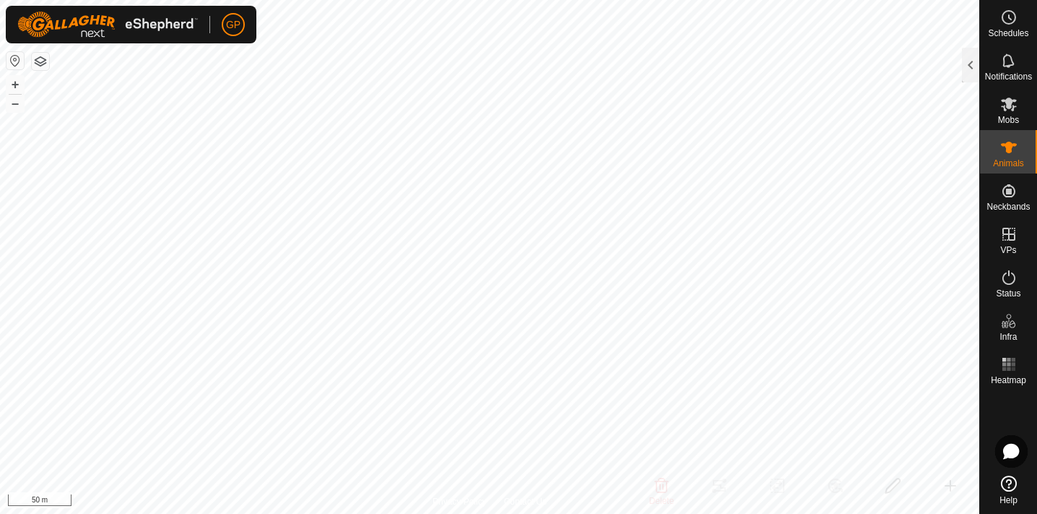
click at [297, 513] on html "GP Schedules Notifications Mobs Animals Neckbands VPs Status Infra Heatmap Help…" at bounding box center [518, 257] width 1037 height 514
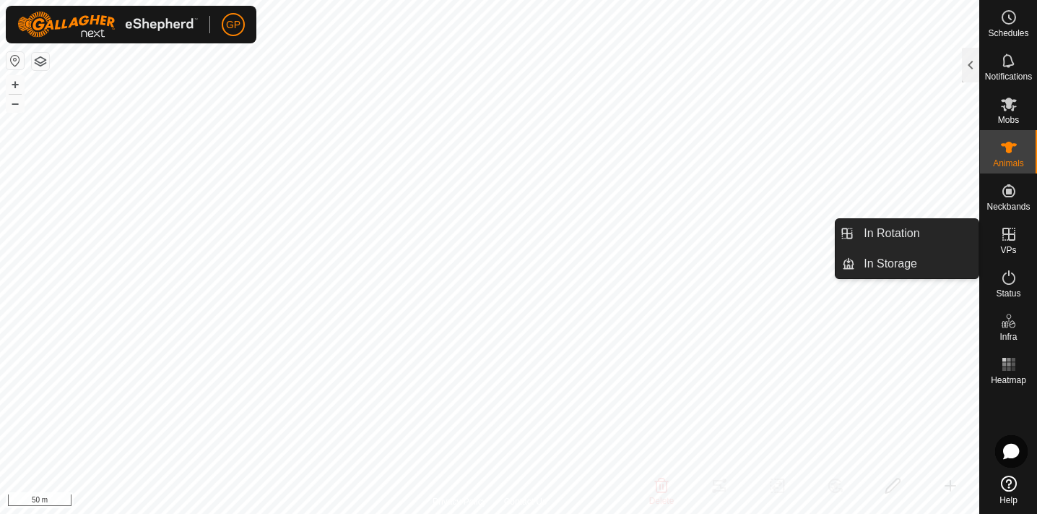
click at [1007, 231] on icon at bounding box center [1008, 233] width 17 height 17
click at [889, 234] on link "In Rotation" at bounding box center [917, 233] width 124 height 29
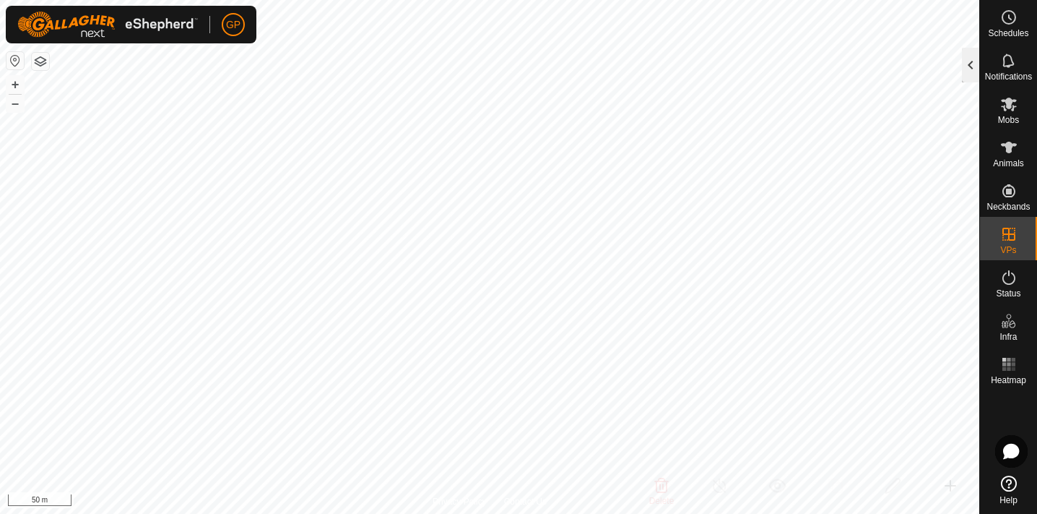
click at [968, 65] on div at bounding box center [970, 65] width 17 height 35
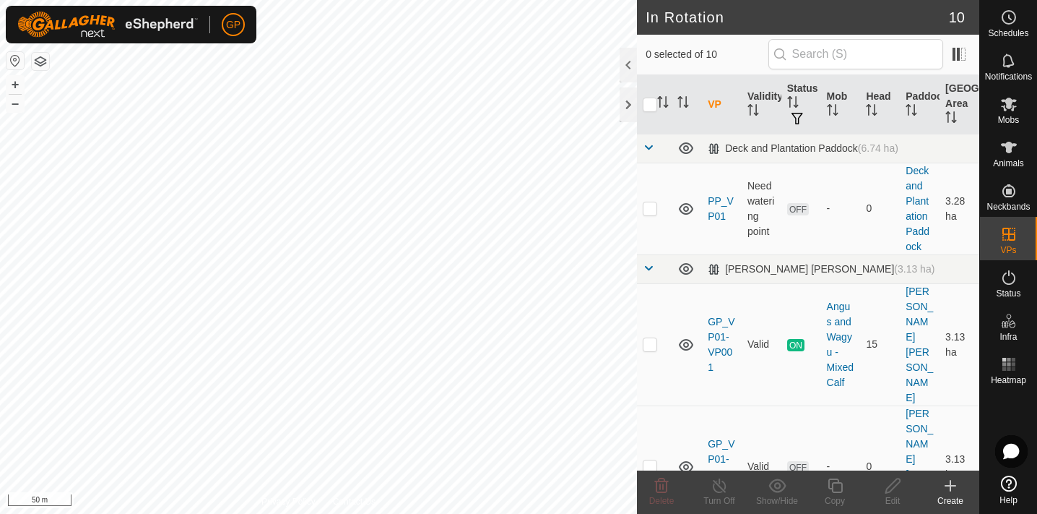
click at [953, 490] on icon at bounding box center [950, 485] width 17 height 17
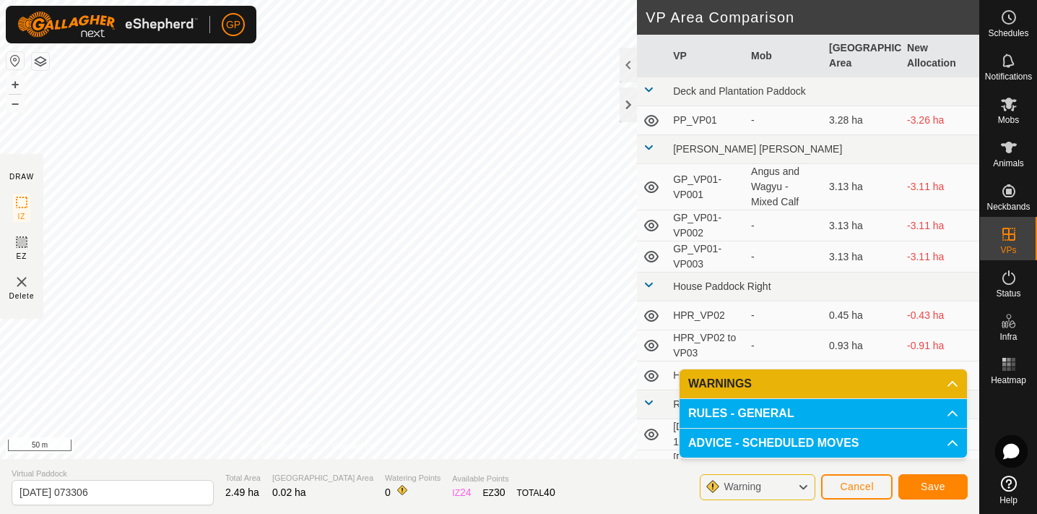
click at [852, 489] on span "Cancel" at bounding box center [857, 486] width 34 height 12
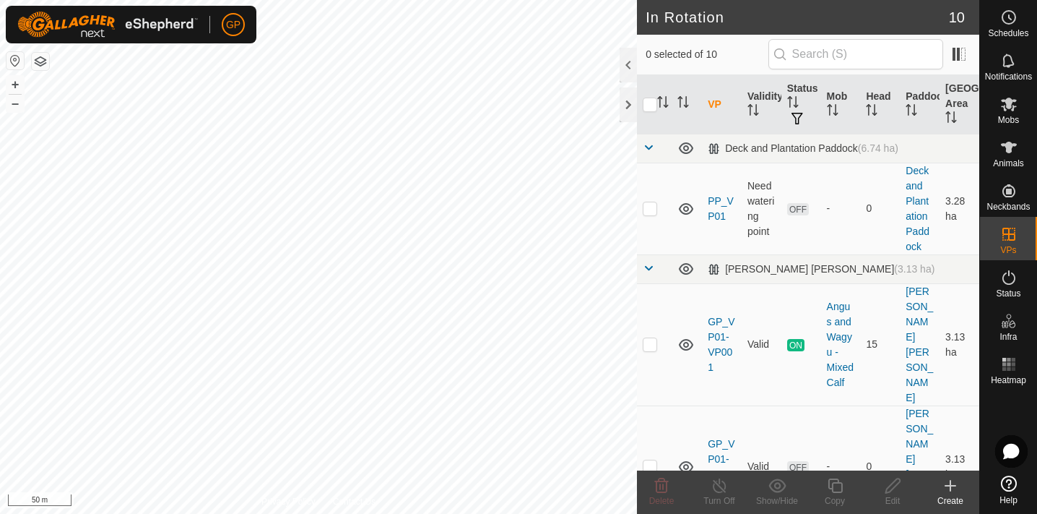
click at [386, 0] on html "GP Schedules Notifications Mobs Animals Neckbands VPs Status Infra Heatmap Help…" at bounding box center [518, 257] width 1037 height 514
click at [720, 0] on html "GP Schedules Notifications Mobs Animals Neckbands VPs Status Infra Heatmap Help…" at bounding box center [518, 257] width 1037 height 514
click at [375, 217] on div at bounding box center [318, 257] width 637 height 514
click at [948, 485] on icon at bounding box center [950, 485] width 17 height 17
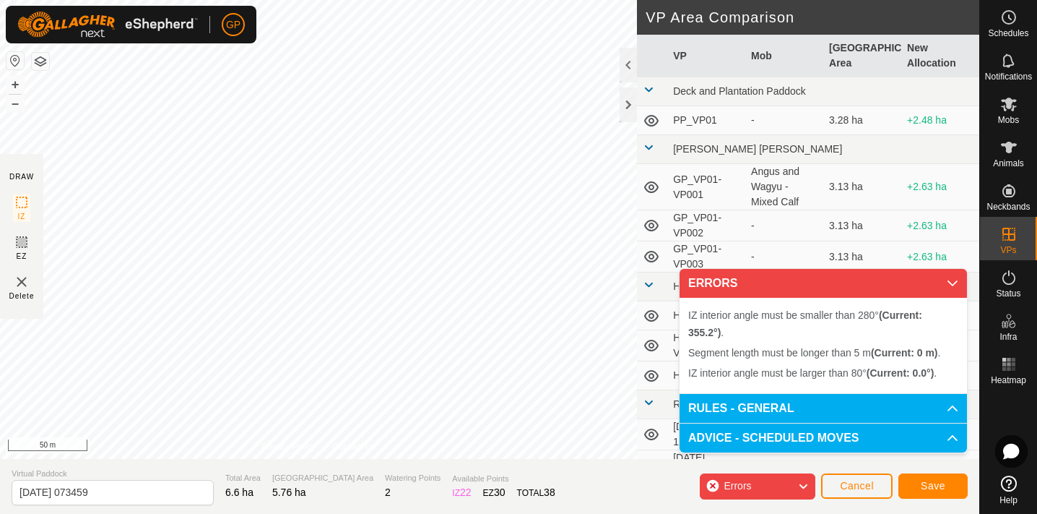
click at [847, 483] on span "Cancel" at bounding box center [857, 486] width 34 height 12
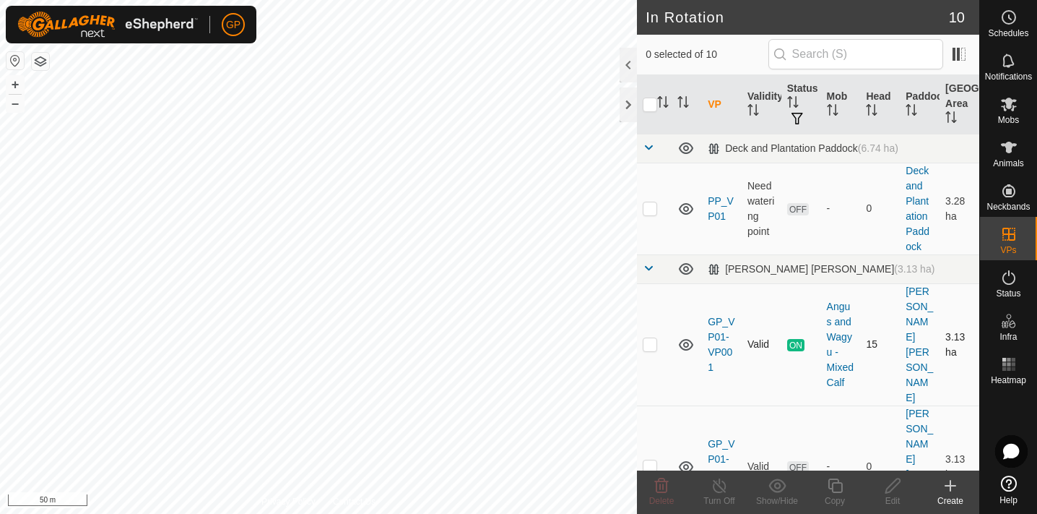
click at [670, 316] on div "In Rotation 10 0 selected of 10 VP Validity Status Mob Head Paddock Grazing Are…" at bounding box center [489, 257] width 979 height 514
click at [371, 501] on div "Privacy Policy Contact Us + – ⇧ i 50 m" at bounding box center [318, 257] width 637 height 514
checkbox input "false"
checkbox input "true"
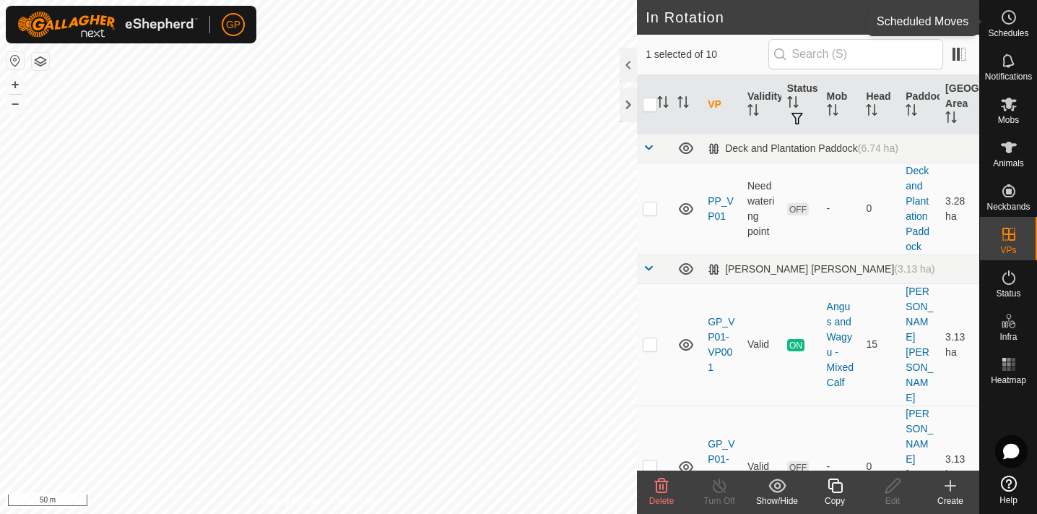
click at [1013, 17] on icon at bounding box center [1008, 17] width 17 height 17
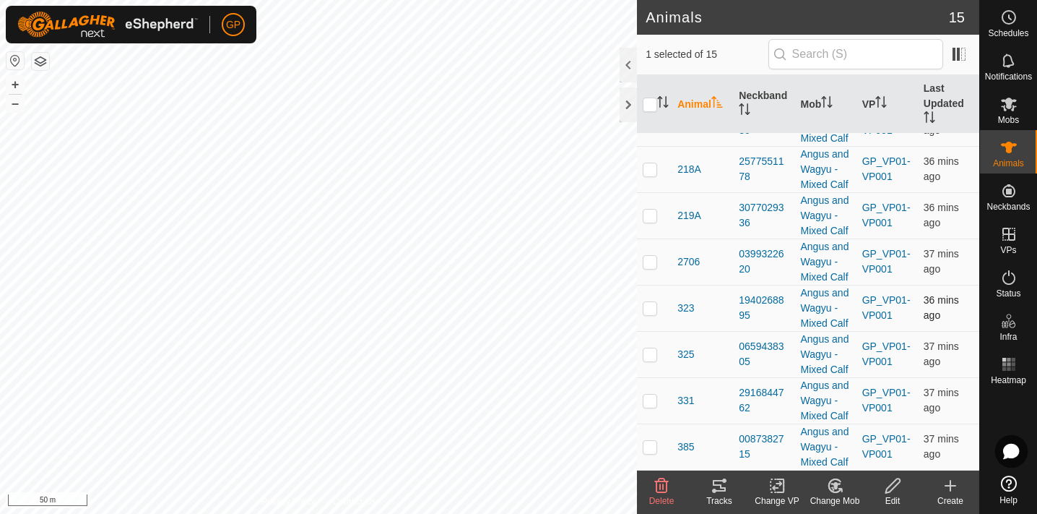
scroll to position [353, 0]
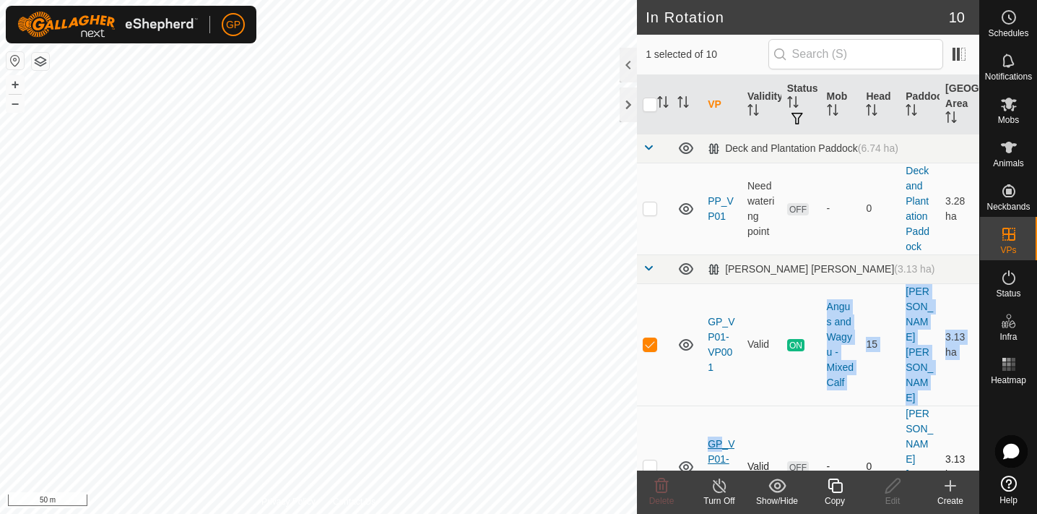
drag, startPoint x: 789, startPoint y: 365, endPoint x: 723, endPoint y: 380, distance: 67.5
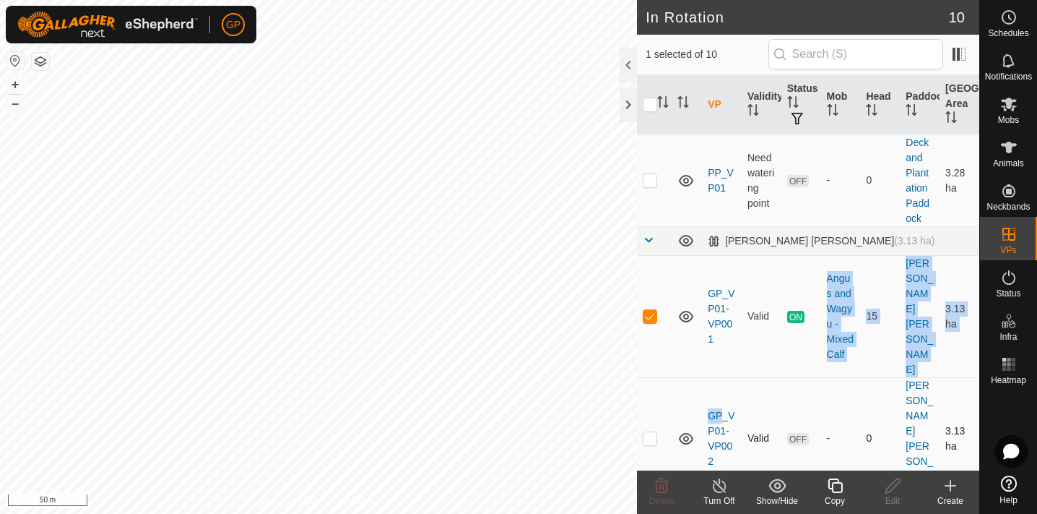
scroll to position [44, 0]
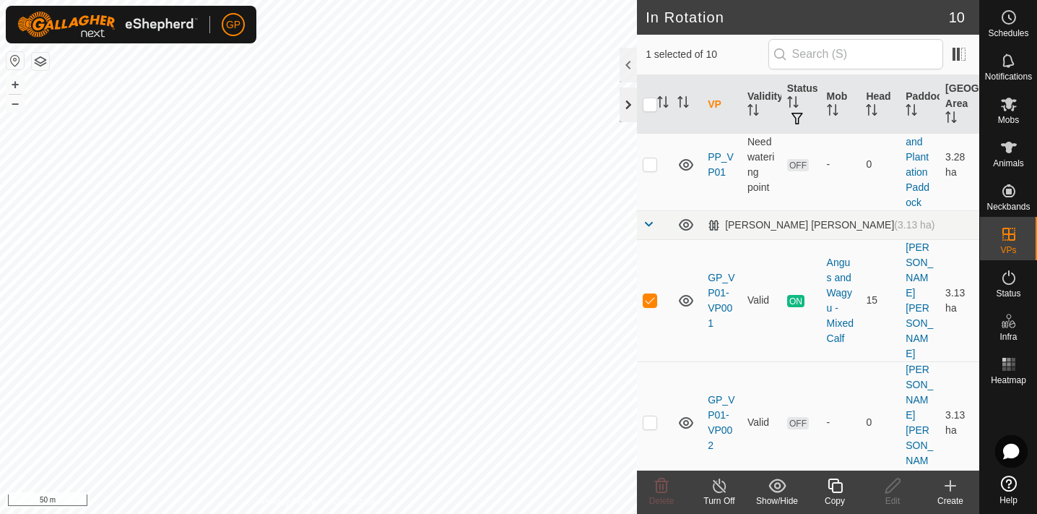
click at [627, 100] on div at bounding box center [628, 104] width 17 height 35
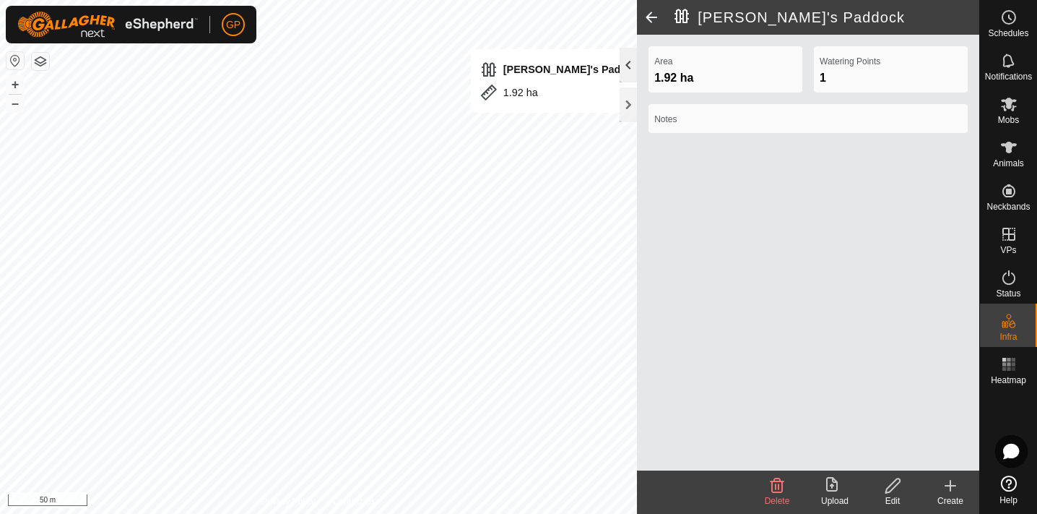
click at [628, 66] on div at bounding box center [628, 65] width 17 height 35
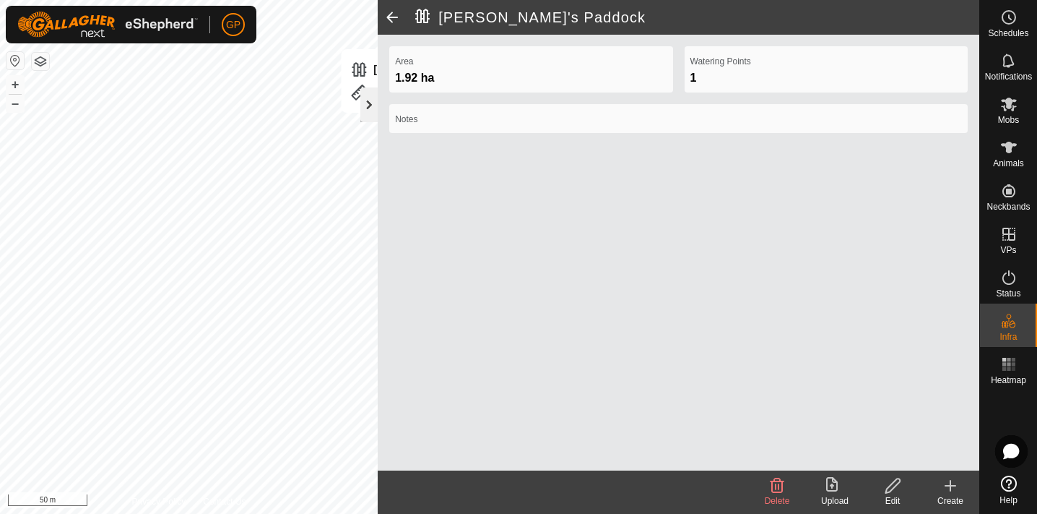
click at [368, 100] on div at bounding box center [368, 104] width 17 height 35
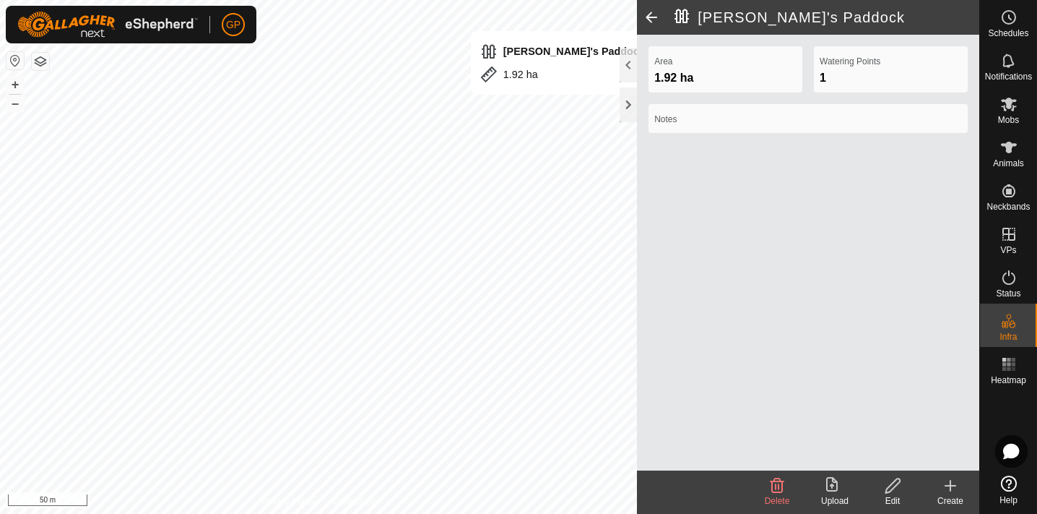
click at [699, 113] on label "Notes" at bounding box center [808, 119] width 308 height 13
click at [626, 98] on div at bounding box center [628, 104] width 17 height 35
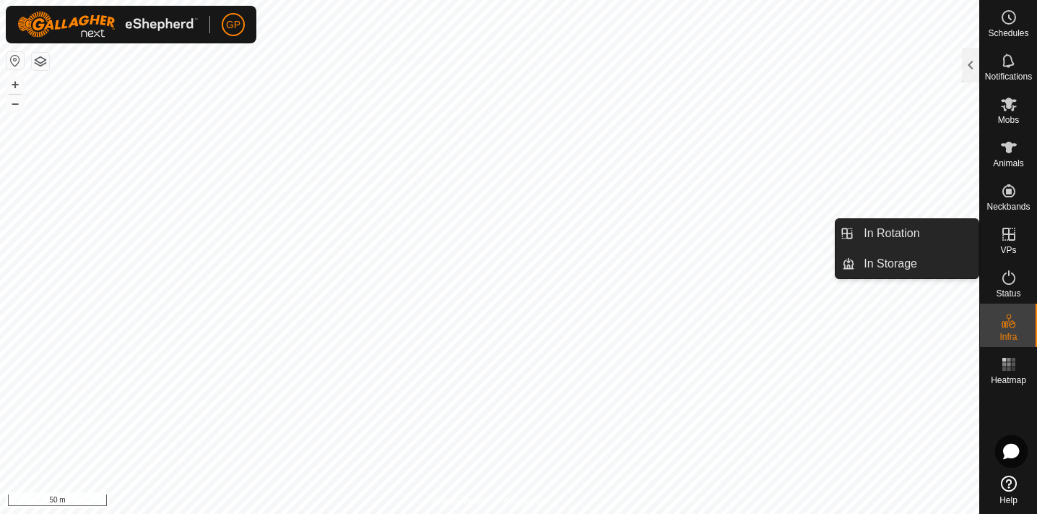
click at [1007, 234] on icon at bounding box center [1009, 234] width 13 height 13
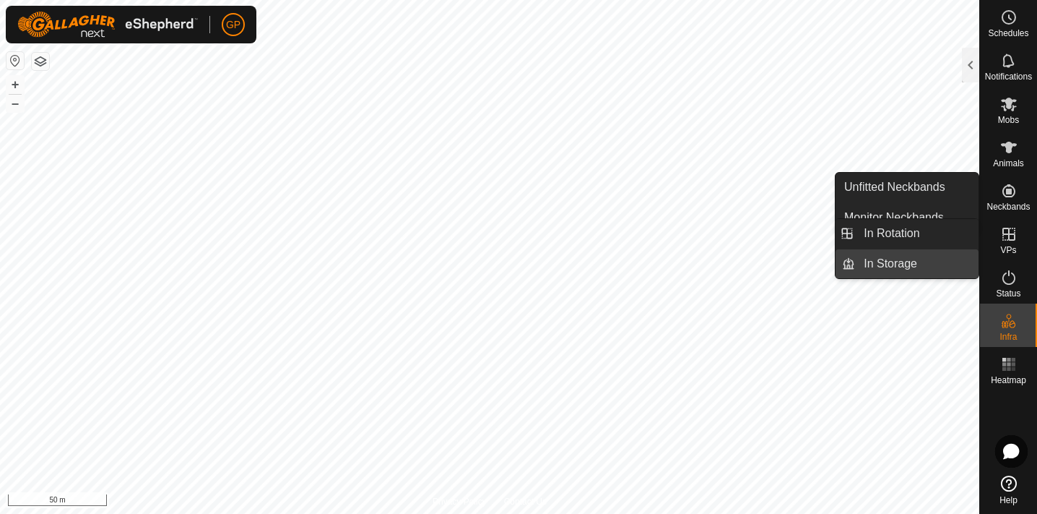
click at [907, 263] on link "In Storage" at bounding box center [917, 263] width 124 height 29
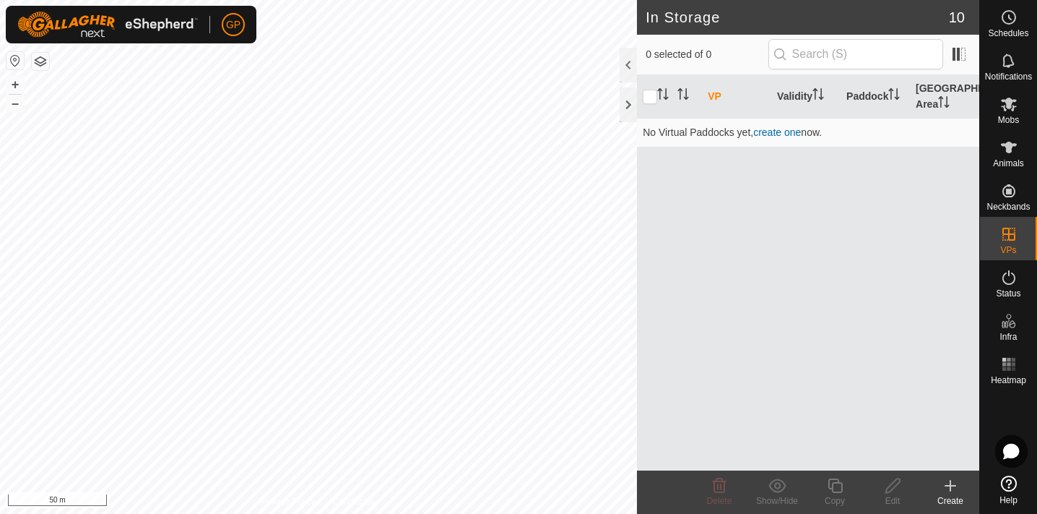
click at [953, 485] on icon at bounding box center [951, 485] width 10 height 0
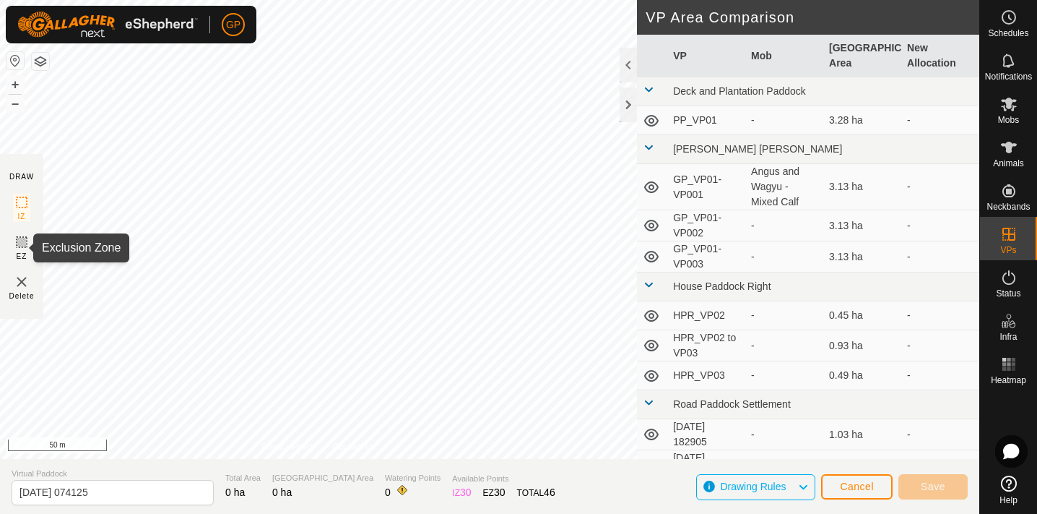
click at [20, 243] on icon at bounding box center [21, 241] width 17 height 17
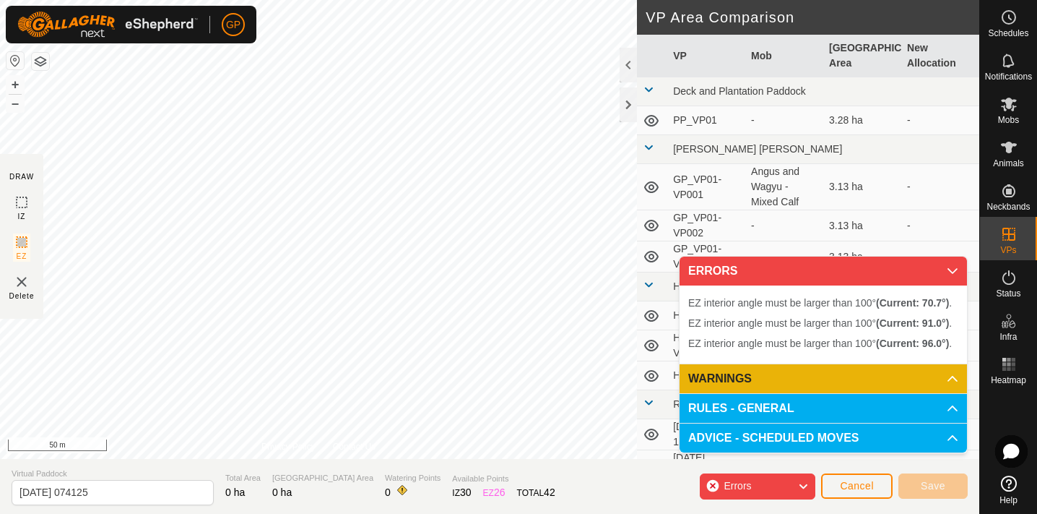
click at [854, 476] on button "Cancel" at bounding box center [857, 485] width 72 height 25
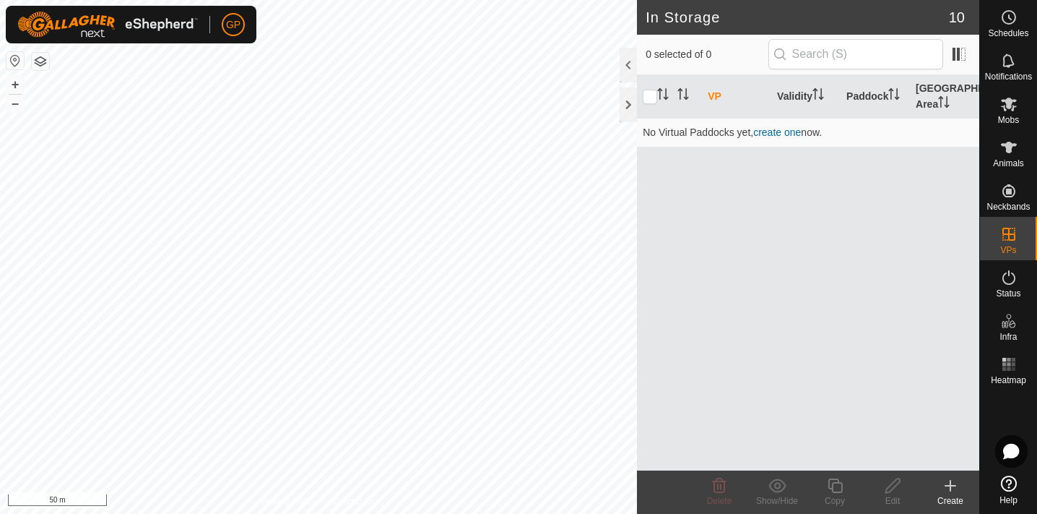
click at [952, 488] on icon at bounding box center [950, 485] width 17 height 17
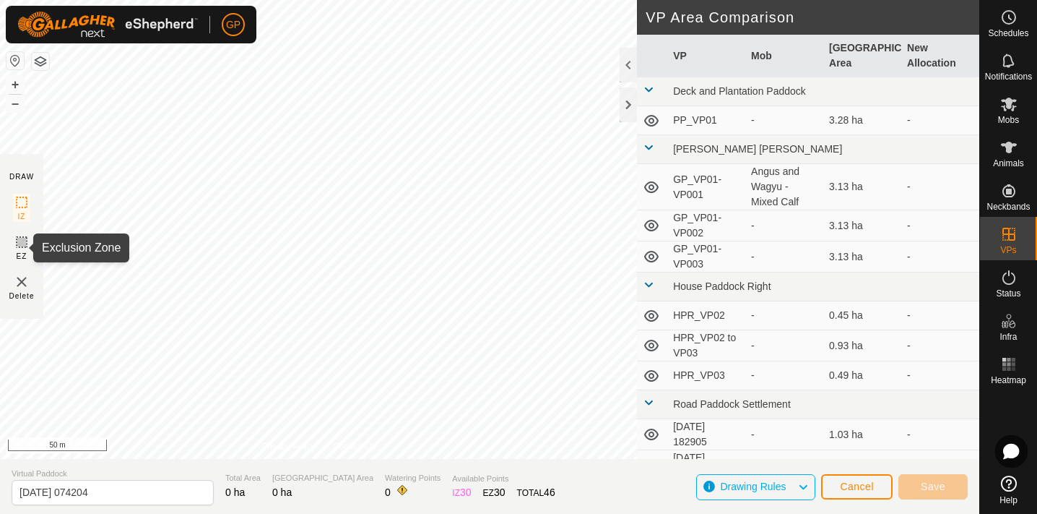
click at [22, 246] on icon at bounding box center [21, 242] width 9 height 9
click at [865, 491] on span "Cancel" at bounding box center [857, 486] width 34 height 12
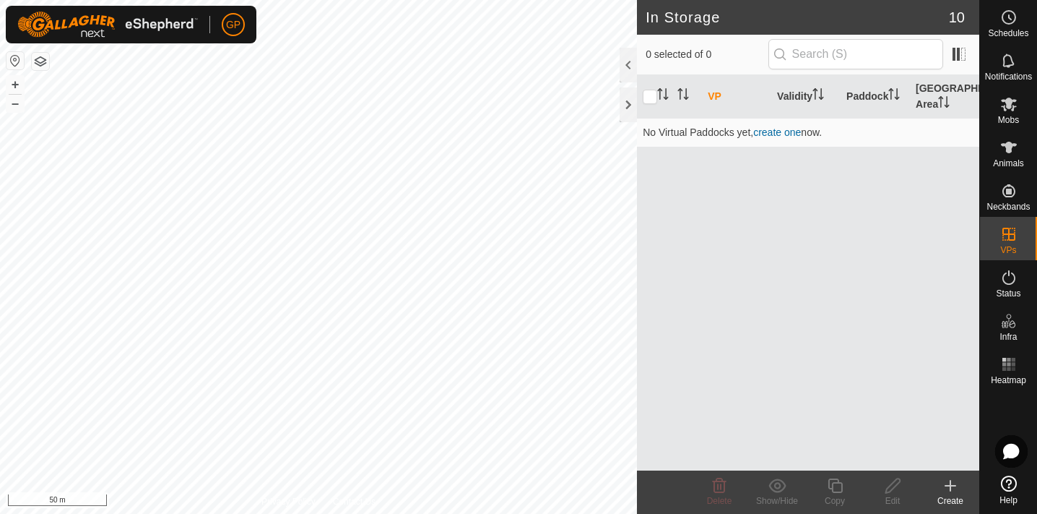
click at [954, 483] on icon at bounding box center [950, 485] width 17 height 17
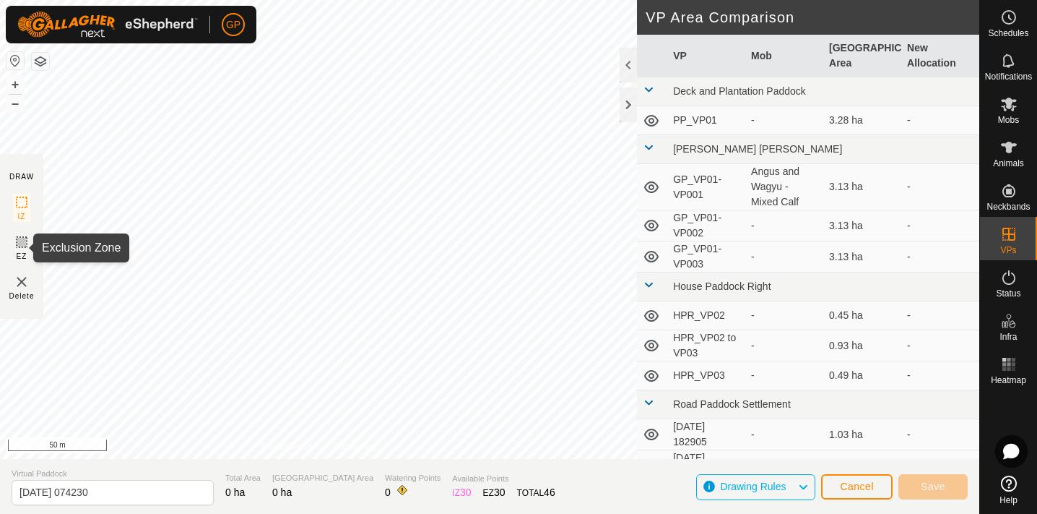
click at [16, 246] on rect at bounding box center [22, 242] width 12 height 12
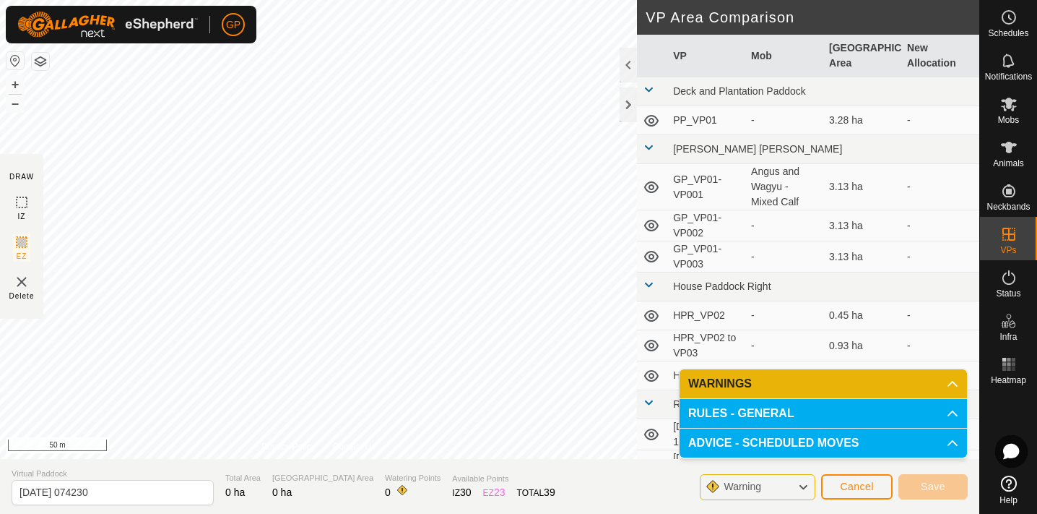
click at [824, 369] on p-accordion-header "WARNINGS" at bounding box center [823, 383] width 287 height 29
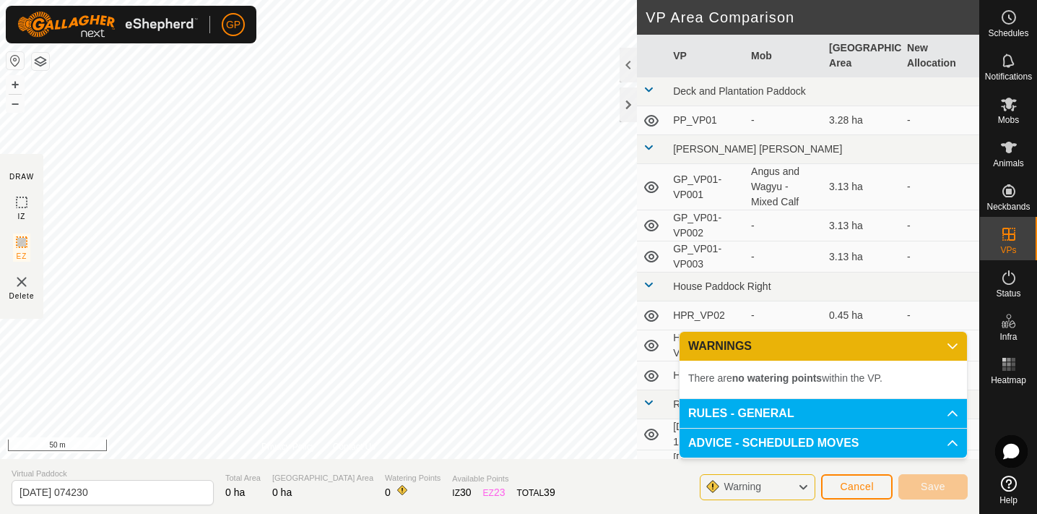
click at [860, 488] on span "Cancel" at bounding box center [857, 486] width 34 height 12
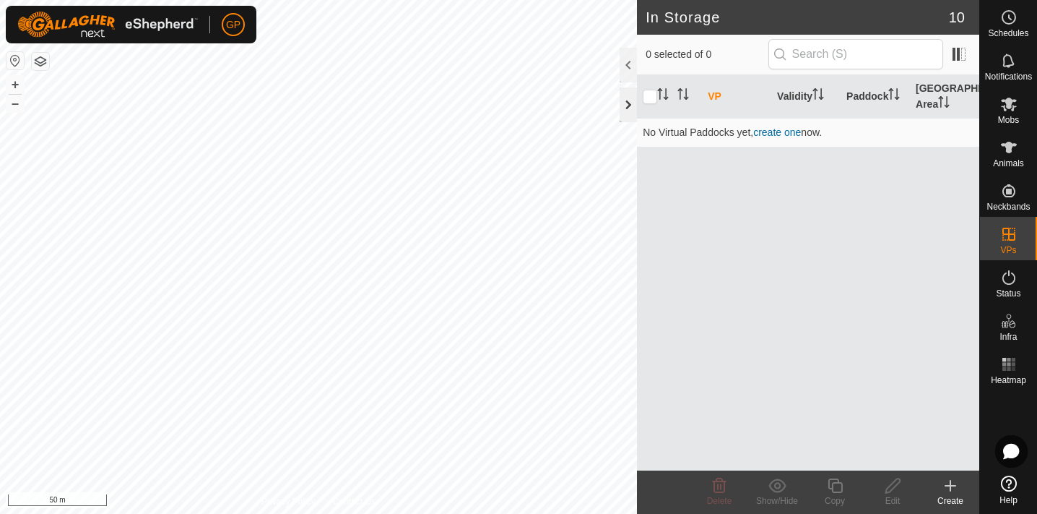
click at [625, 103] on div at bounding box center [628, 104] width 17 height 35
